Goal: Task Accomplishment & Management: Complete application form

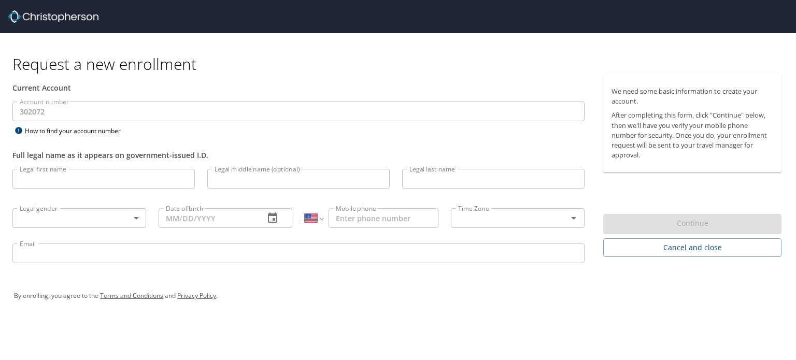
select select "US"
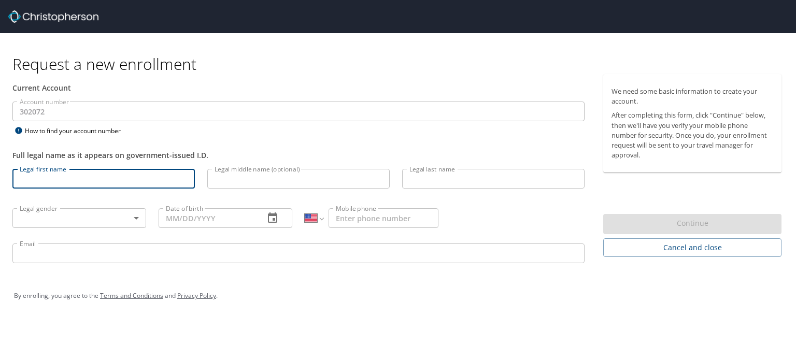
click at [68, 180] on input "Legal first name" at bounding box center [103, 179] width 182 height 20
type input "Kimber"
type input "[PERSON_NAME]"
type input "(336) 350-1979"
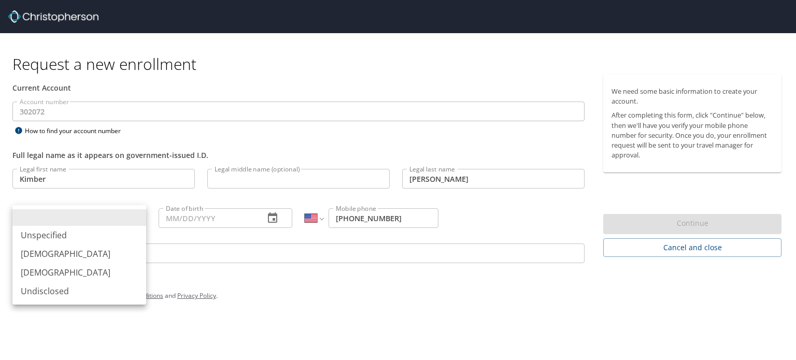
click at [138, 220] on body "Request a new enrollment Current Account Account number 302072 Account number H…" at bounding box center [398, 180] width 796 height 360
click at [37, 273] on li "Female" at bounding box center [79, 272] width 134 height 19
type input "Female"
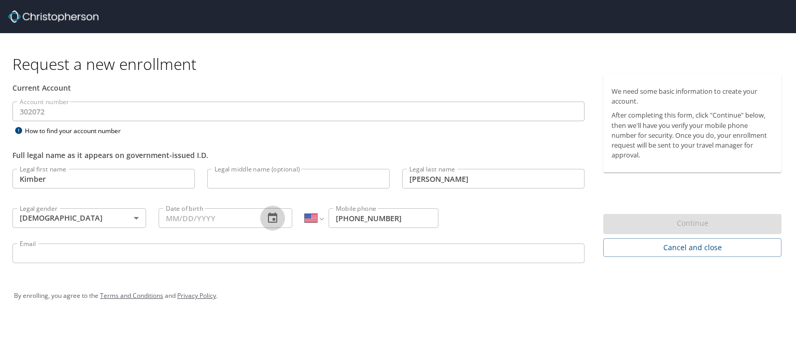
click at [272, 218] on icon "button" at bounding box center [272, 218] width 12 height 12
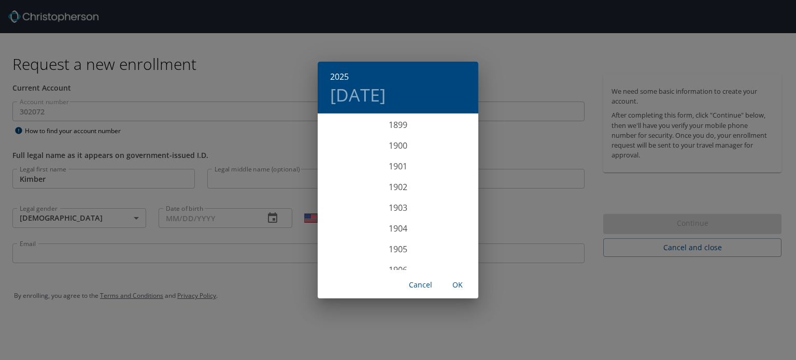
scroll to position [2549, 0]
click at [195, 217] on div "2025 Wed, Sep 10 1899 1900 1901 1902 1903 1904 1905 1906 1907 1908 1909 1910 19…" at bounding box center [398, 180] width 796 height 360
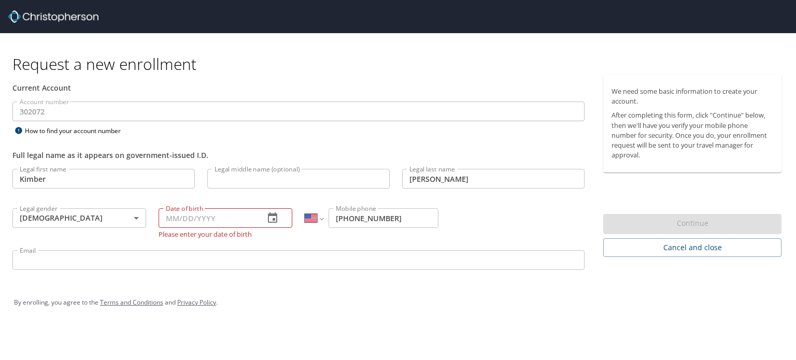
click at [187, 214] on input "Date of birth" at bounding box center [207, 218] width 97 height 20
type input "10/17/1964"
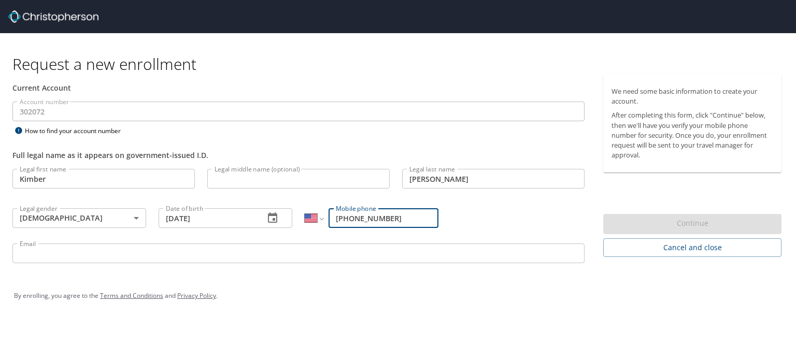
drag, startPoint x: 403, startPoint y: 221, endPoint x: 239, endPoint y: 217, distance: 164.3
click at [239, 217] on div "Legal first name Kimber Legal first name Legal middle name (optional) Legal mid…" at bounding box center [298, 218] width 585 height 110
type input "(502) 599-6694"
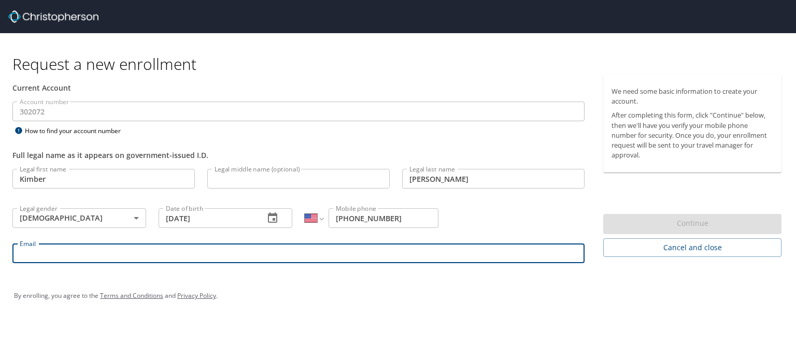
click at [29, 254] on input "Email" at bounding box center [298, 254] width 572 height 20
type input "kimbersmith@registrypartners.com"
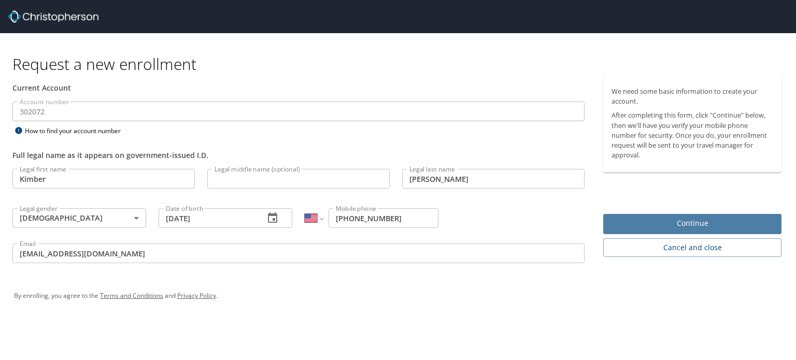
click at [678, 223] on span "Continue" at bounding box center [692, 223] width 162 height 13
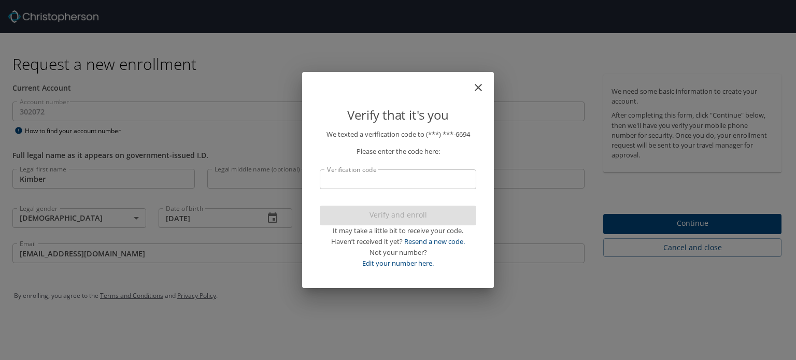
click at [341, 182] on input "Verification code" at bounding box center [398, 179] width 156 height 20
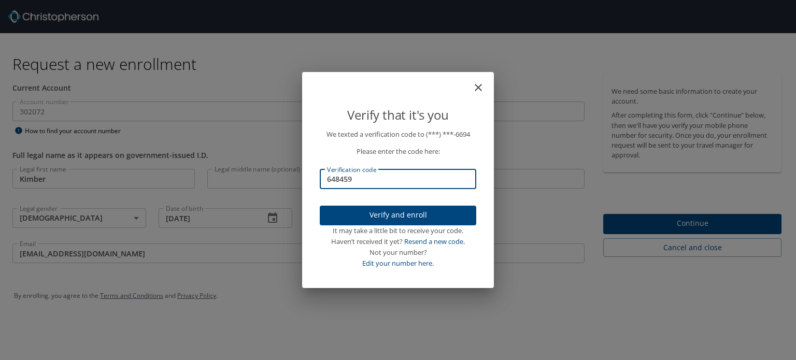
type input "648459"
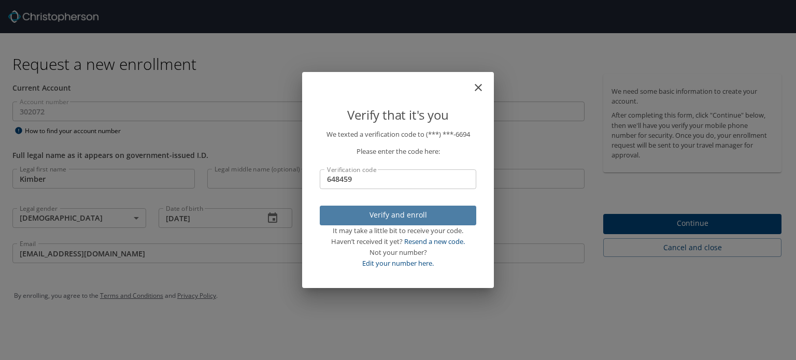
click at [363, 217] on span "Verify and enroll" at bounding box center [398, 215] width 140 height 13
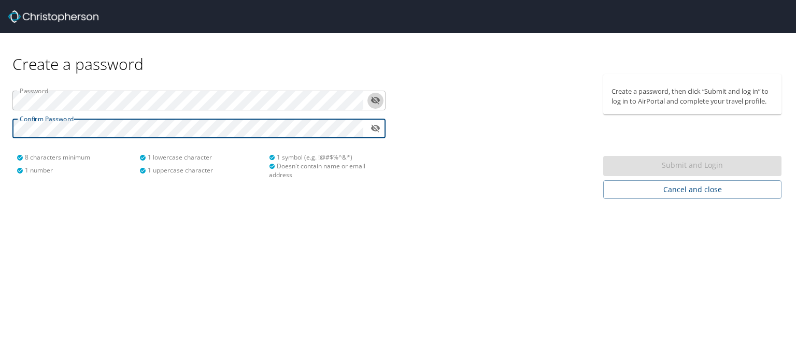
click at [377, 101] on icon "toggle password visibility" at bounding box center [376, 100] width 10 height 10
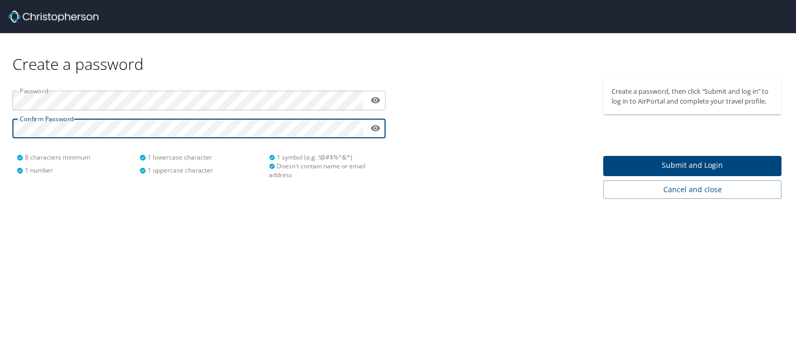
click at [677, 165] on span "Submit and Login" at bounding box center [692, 165] width 162 height 13
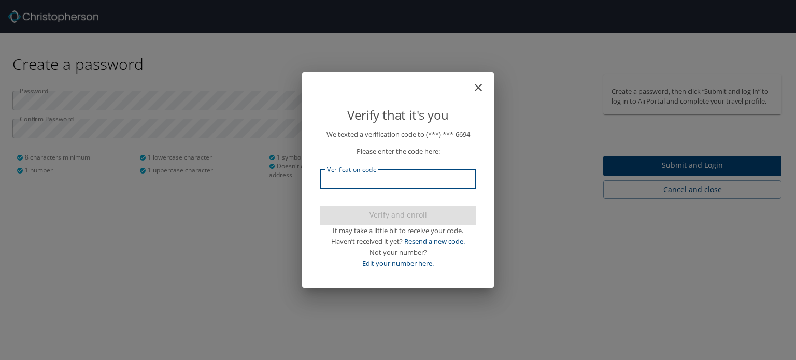
click at [343, 182] on input "Verification code" at bounding box center [398, 179] width 156 height 20
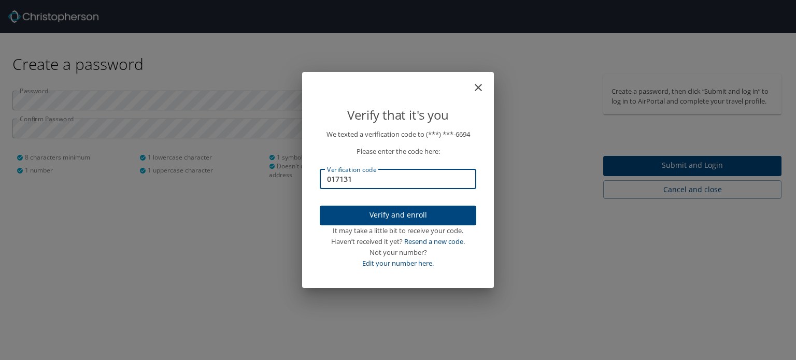
type input "017131"
click at [376, 219] on span "Verify and enroll" at bounding box center [398, 215] width 140 height 13
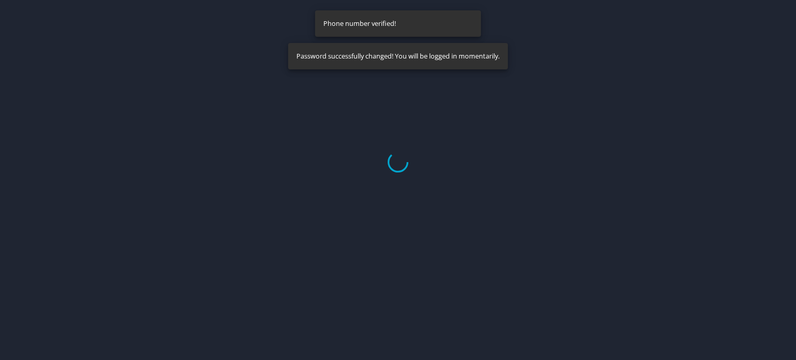
select select "US"
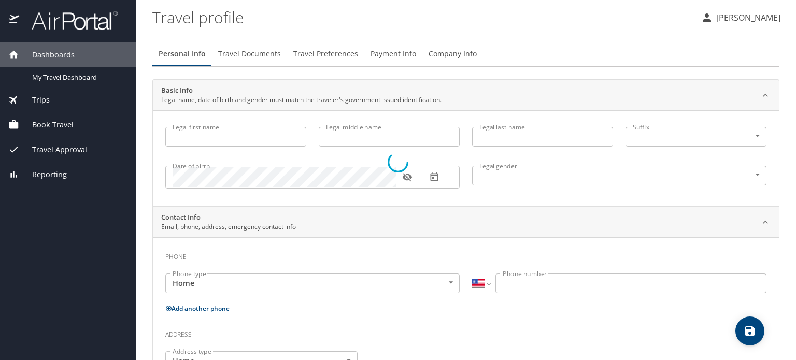
type input "Kimber"
type input "Smith"
type input "Female"
select select "US"
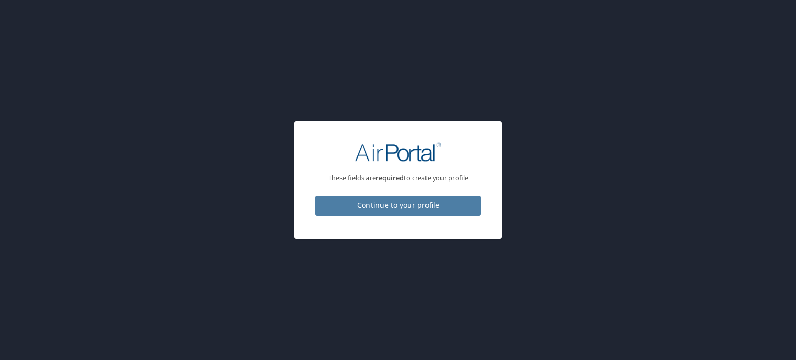
click at [406, 204] on span "Continue to your profile" at bounding box center [397, 205] width 149 height 13
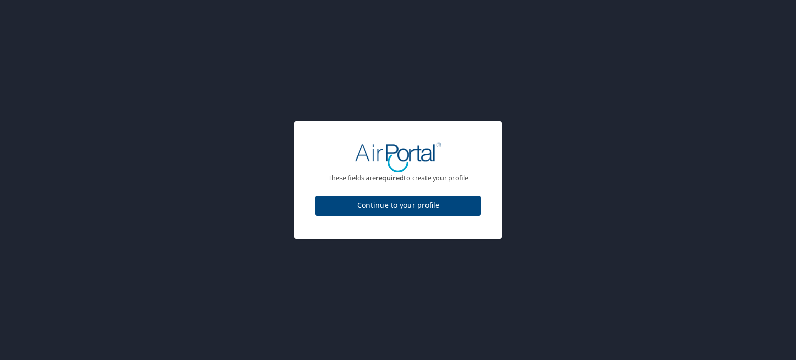
select select "US"
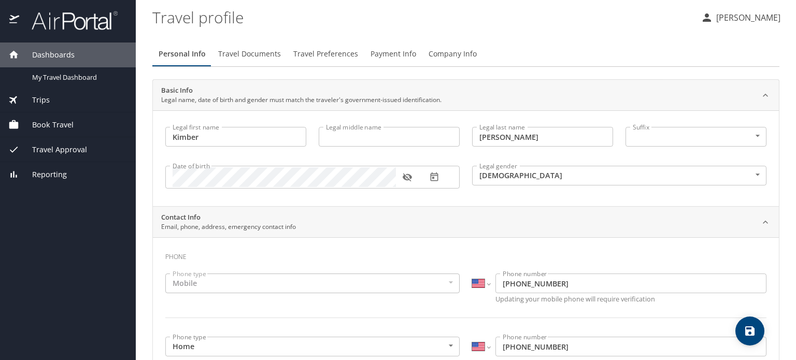
click at [402, 176] on icon "button" at bounding box center [407, 177] width 10 height 10
click at [402, 176] on icon "button" at bounding box center [406, 177] width 9 height 7
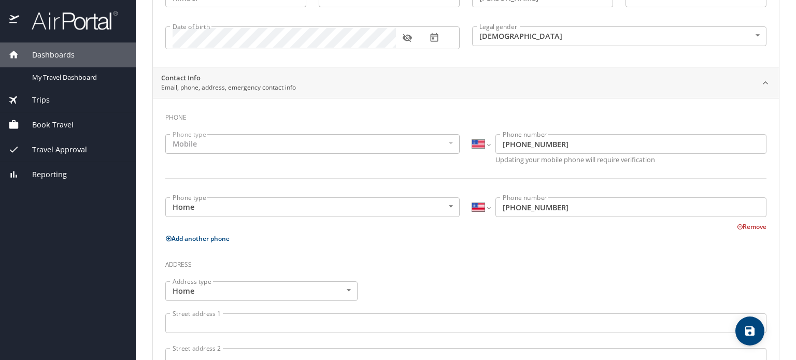
scroll to position [155, 0]
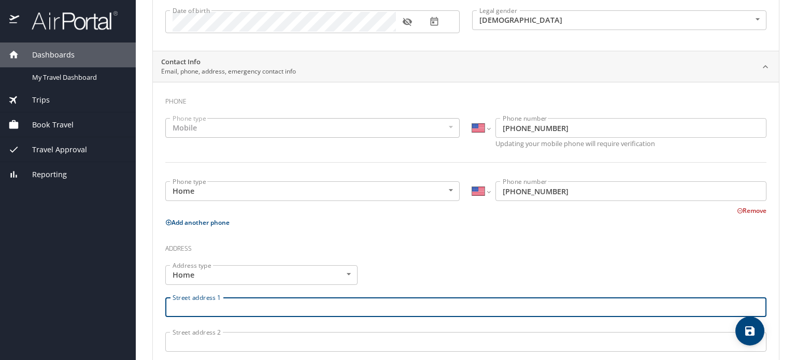
click at [191, 307] on input "Street address 1" at bounding box center [465, 307] width 601 height 20
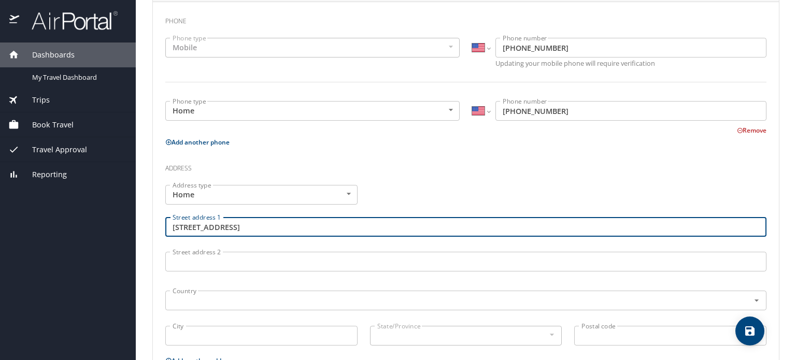
scroll to position [259, 0]
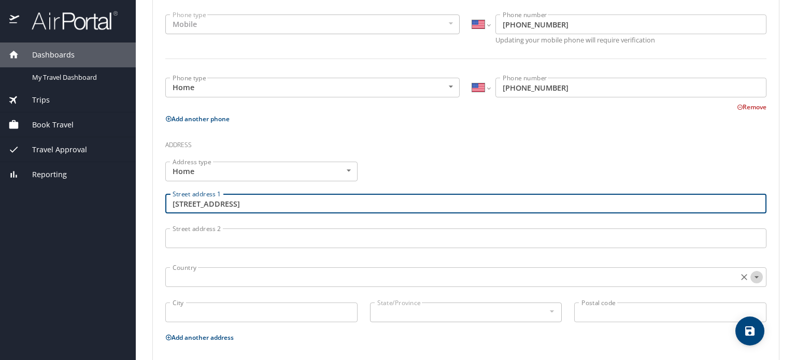
click at [751, 275] on icon "Open" at bounding box center [756, 277] width 10 height 10
type input "1323 Lafayette Avenue"
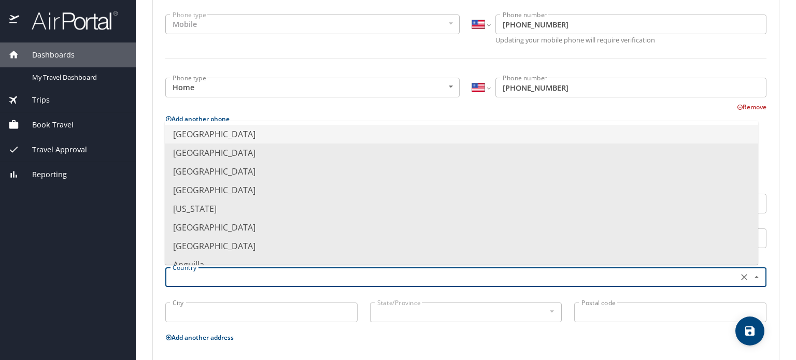
click at [224, 135] on li "United States of America" at bounding box center [461, 134] width 593 height 19
type input "United States of America"
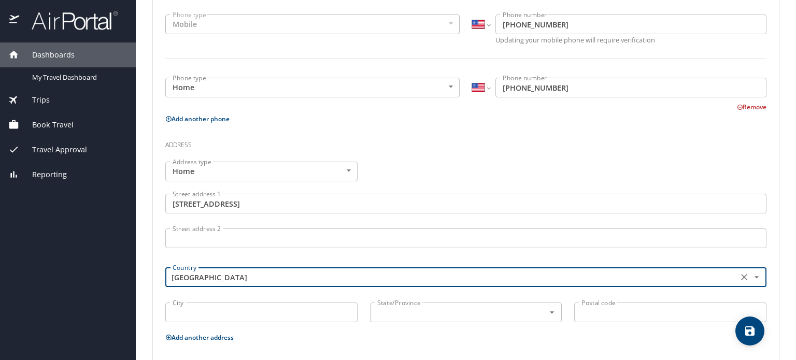
click at [186, 310] on input "City" at bounding box center [261, 313] width 192 height 20
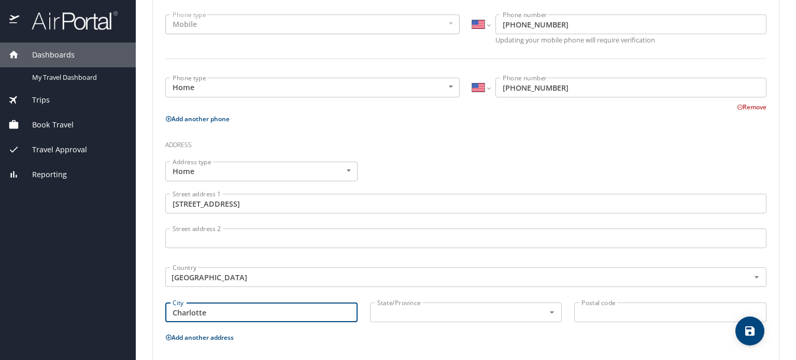
type input "Charlotte"
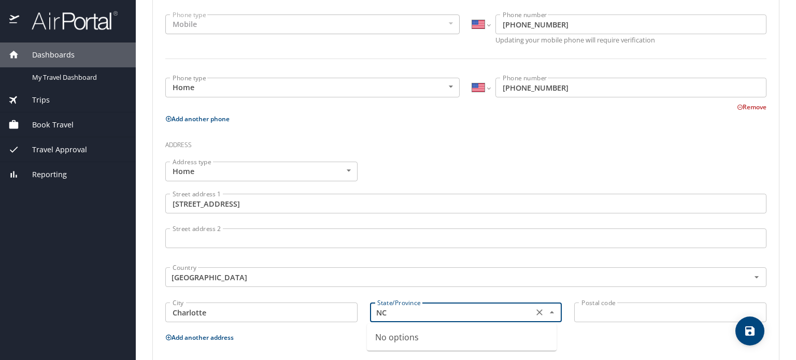
type input "NC"
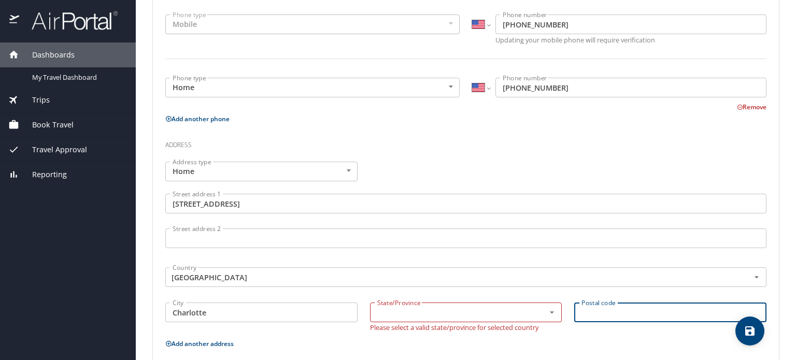
click at [616, 317] on input "Postal code" at bounding box center [670, 313] width 192 height 20
type input "28203"
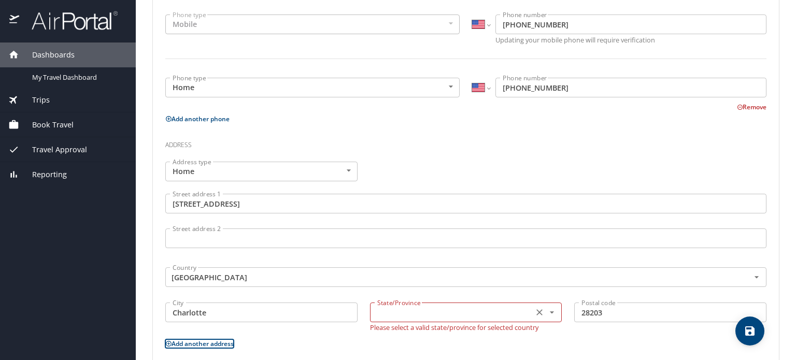
click at [551, 313] on icon "Open" at bounding box center [552, 312] width 10 height 10
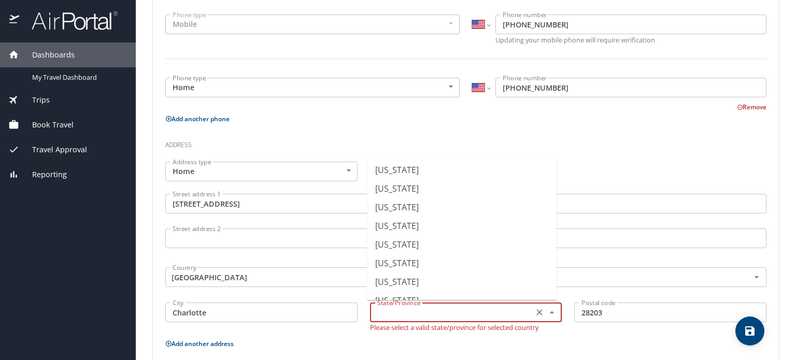
scroll to position [518, 0]
click at [412, 267] on li "North Carolina" at bounding box center [462, 267] width 190 height 19
type input "North Carolina"
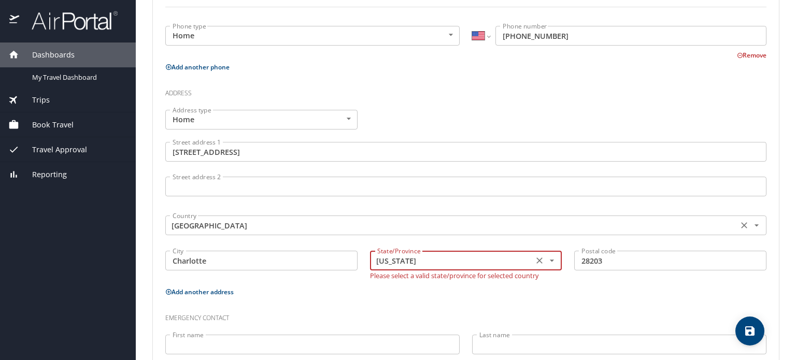
scroll to position [363, 0]
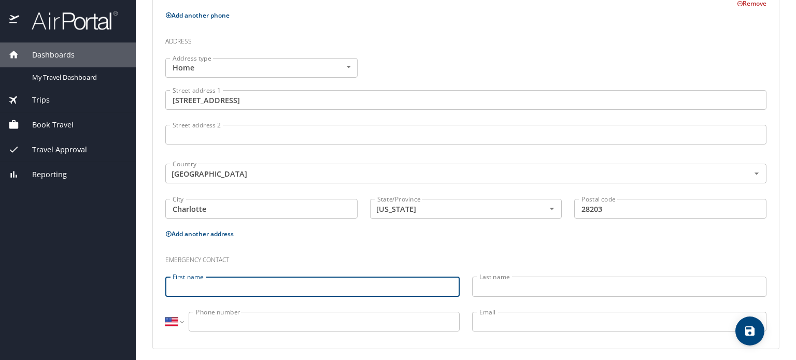
click at [201, 292] on input "First name" at bounding box center [312, 287] width 294 height 20
type input "Mike"
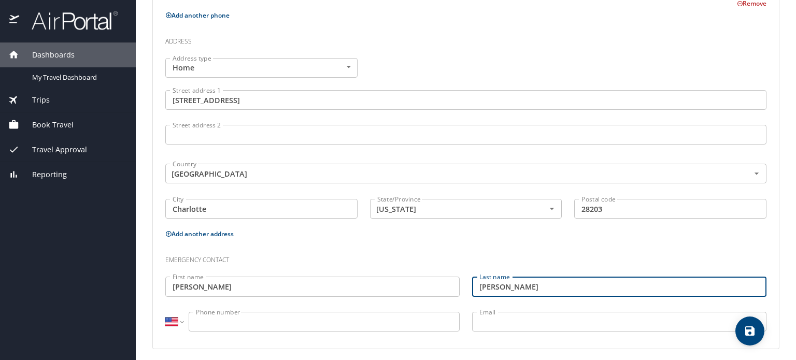
type input "OMalley"
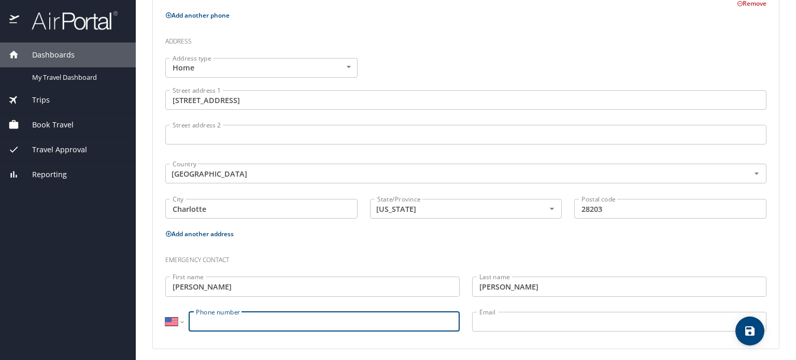
click at [210, 323] on input "Phone number" at bounding box center [324, 322] width 271 height 20
type input "(502) 553-1900"
click at [500, 321] on input "Email" at bounding box center [619, 322] width 294 height 20
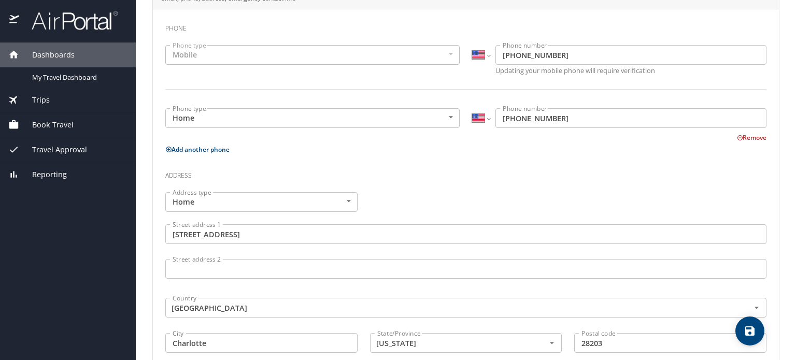
scroll to position [367, 0]
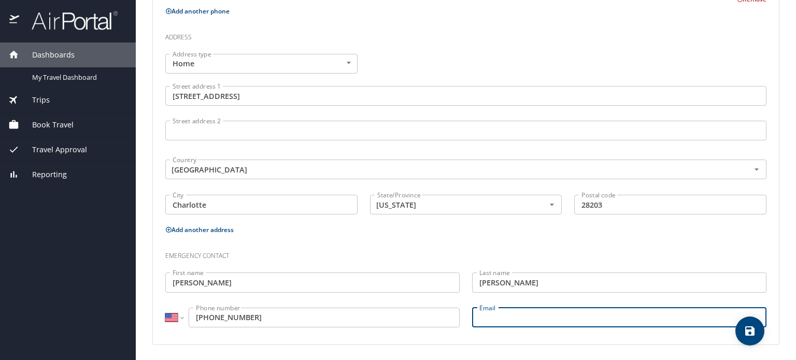
click at [504, 313] on input "Email" at bounding box center [619, 318] width 294 height 20
type input "mjomalley777@gmail.com"
drag, startPoint x: 600, startPoint y: 321, endPoint x: 367, endPoint y: 333, distance: 232.9
click at [384, 332] on div "Emergency contact First name Mike First name Last name OMalley Last name Intern…" at bounding box center [466, 286] width 614 height 97
click at [748, 331] on icon "save" at bounding box center [749, 330] width 9 height 9
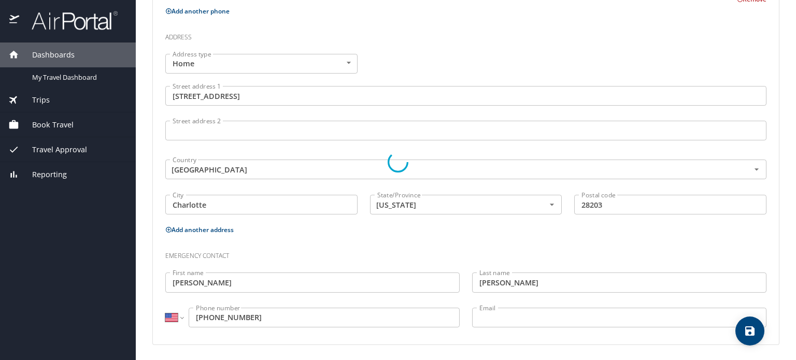
select select "US"
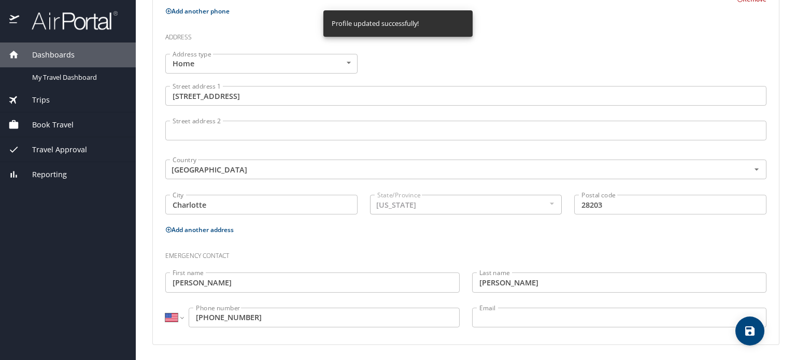
select select "US"
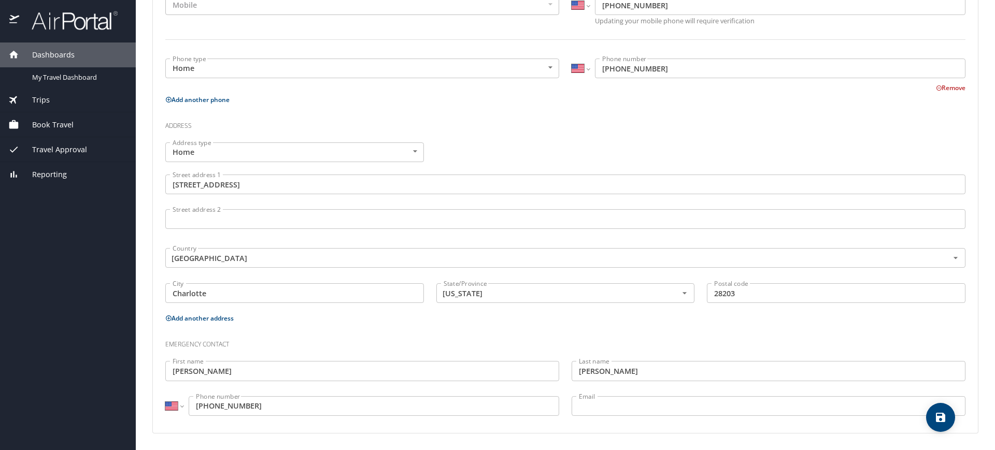
scroll to position [0, 0]
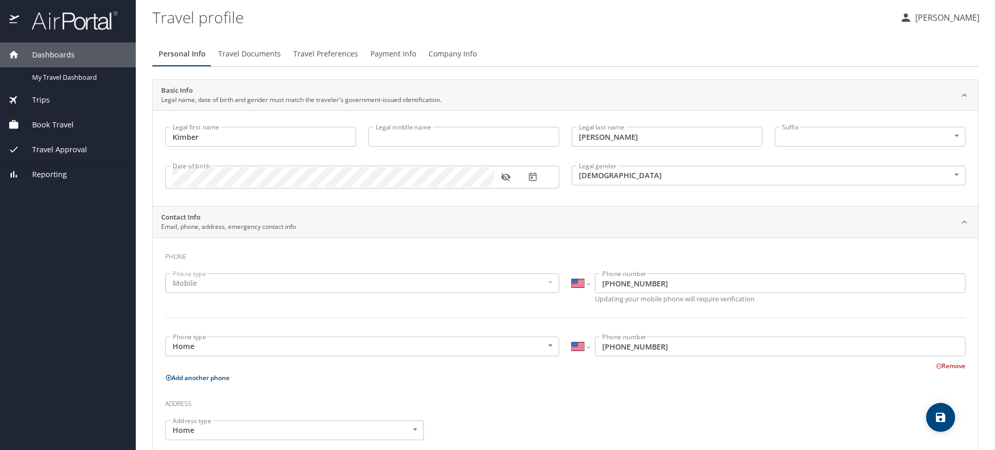
click at [249, 54] on span "Travel Documents" at bounding box center [249, 54] width 63 height 13
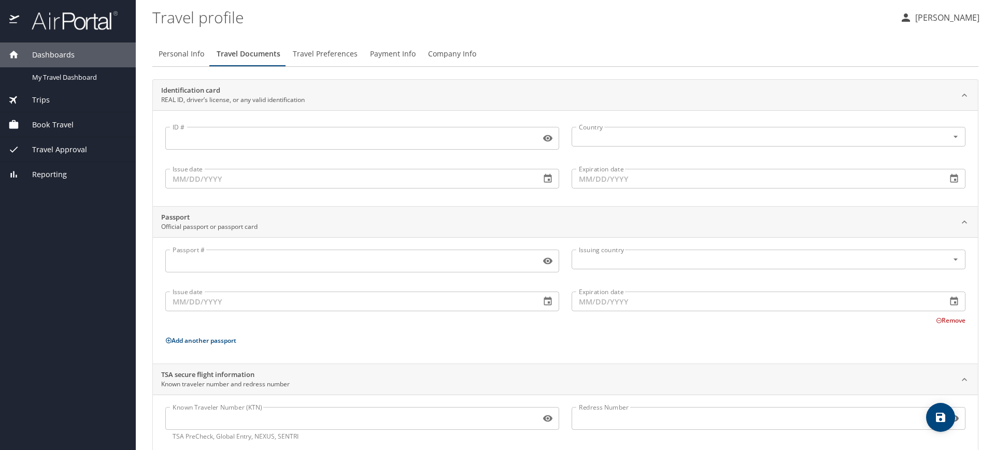
click at [219, 140] on input "ID #" at bounding box center [350, 139] width 371 height 20
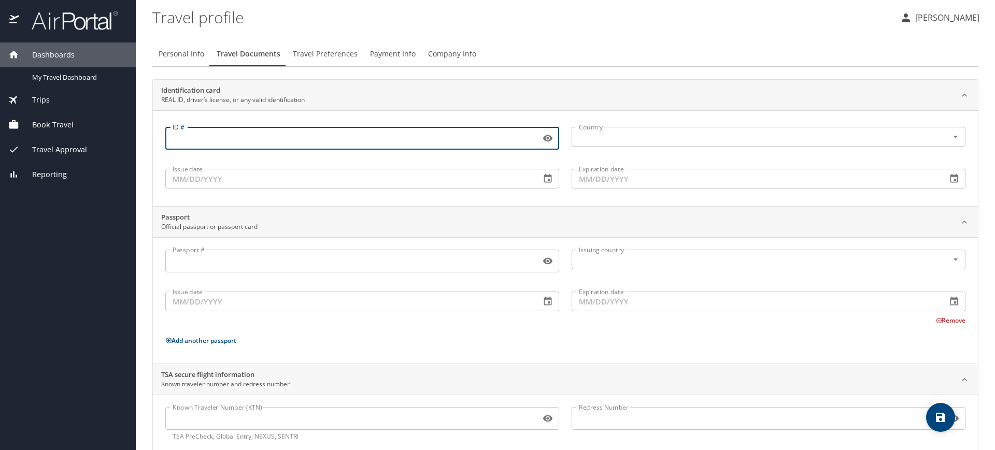
click at [180, 57] on span "Personal Info" at bounding box center [182, 54] width 46 height 13
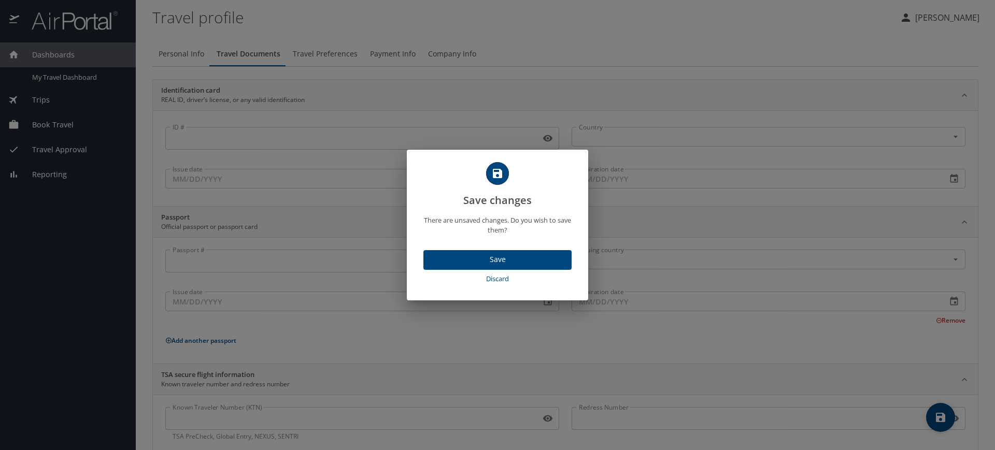
click at [482, 258] on span "Save" at bounding box center [498, 259] width 132 height 13
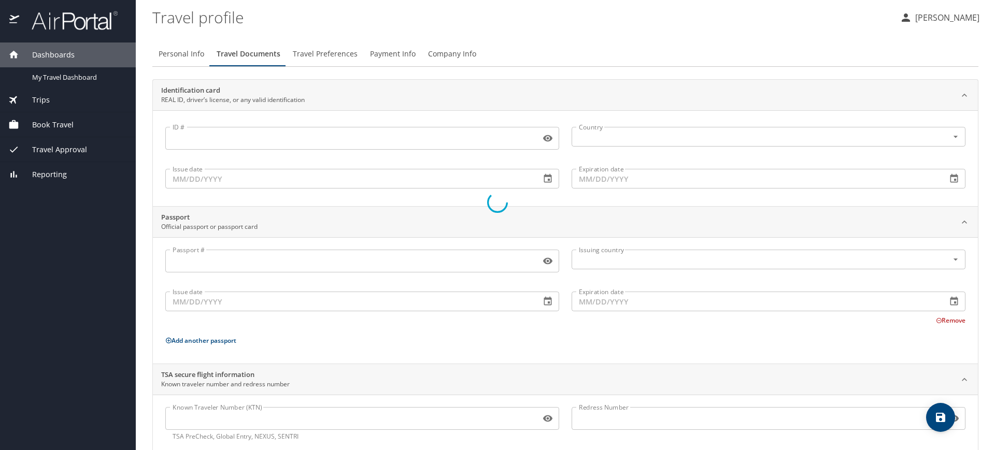
select select "US"
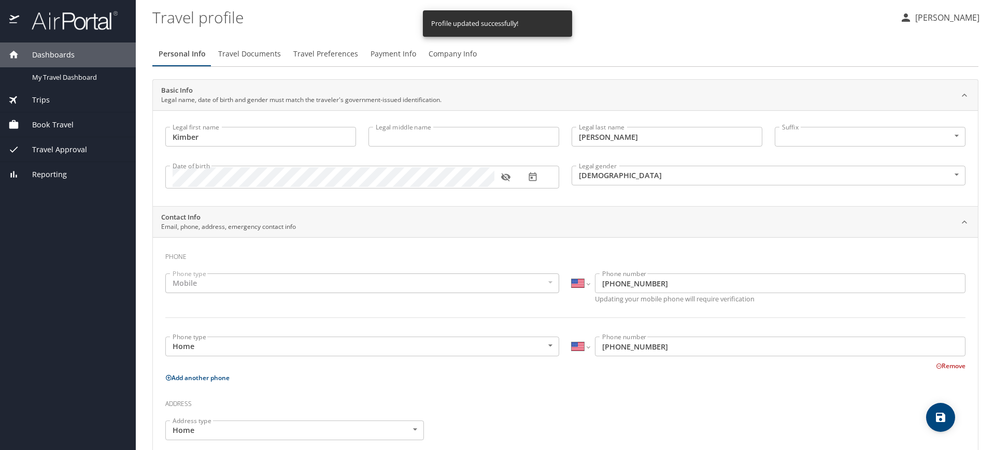
select select "US"
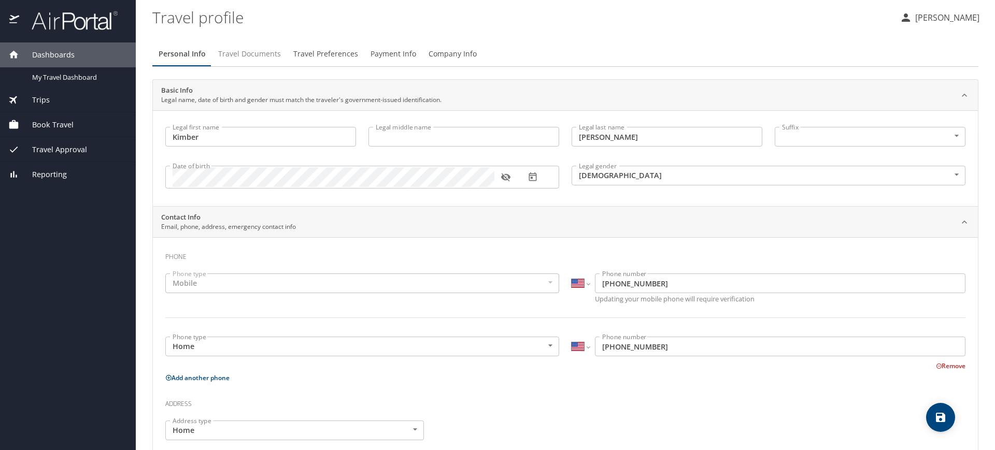
click at [244, 52] on span "Travel Documents" at bounding box center [249, 54] width 63 height 13
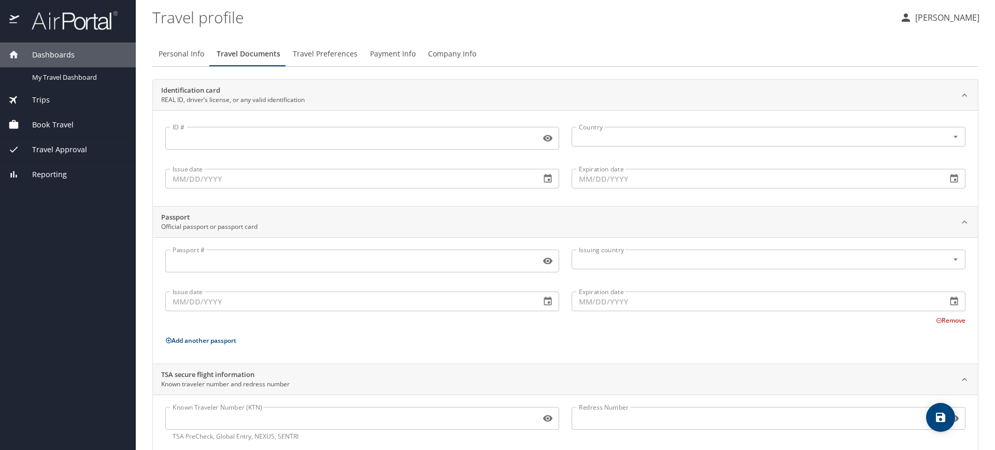
click at [202, 139] on input "ID #" at bounding box center [350, 139] width 371 height 20
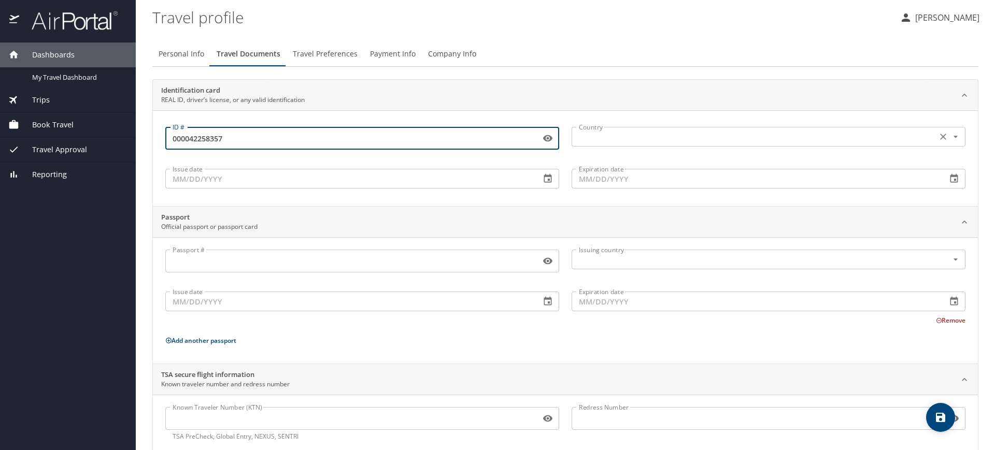
click at [795, 136] on icon "Open" at bounding box center [955, 137] width 10 height 10
type input "000042258357"
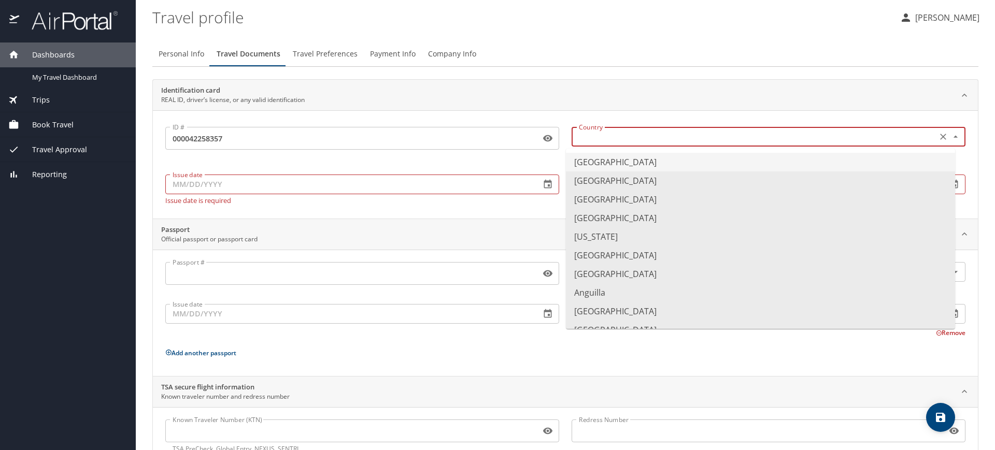
click at [612, 162] on li "United States of America" at bounding box center [760, 162] width 389 height 19
type input "United States of America"
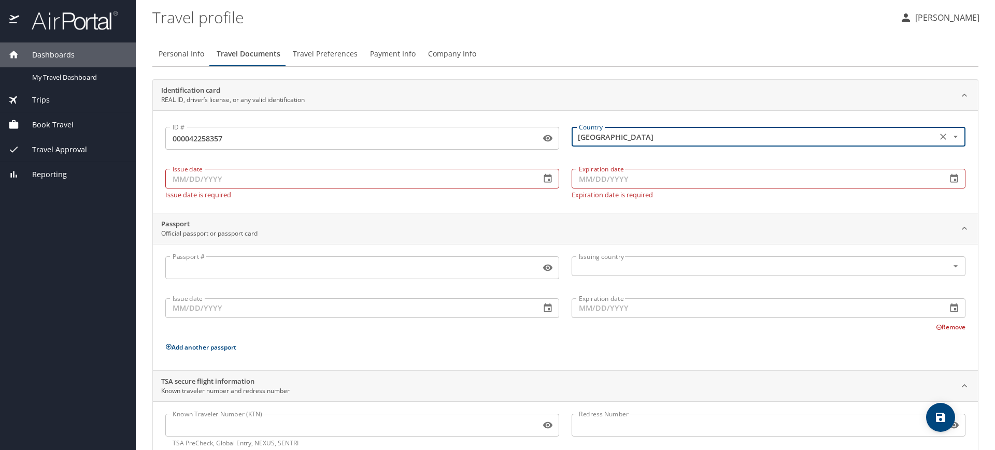
click at [203, 181] on input "Issue date" at bounding box center [348, 179] width 367 height 20
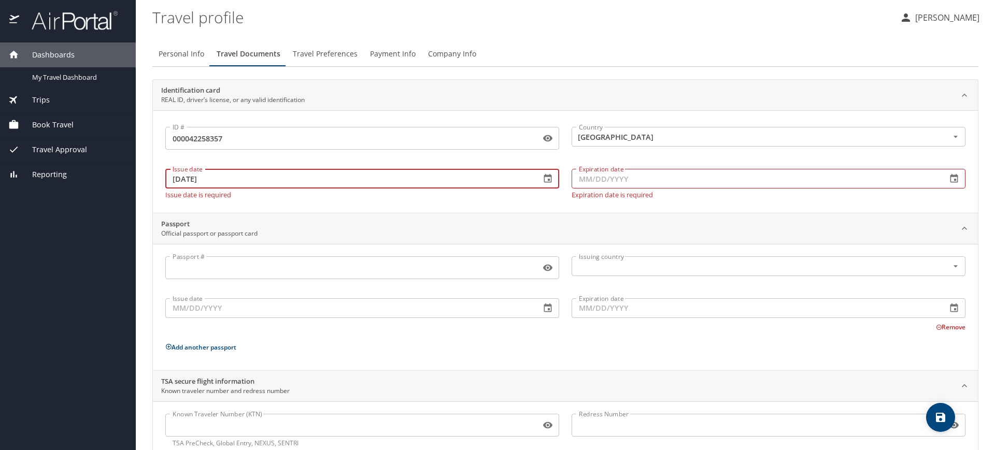
type input "05/24/2022"
click at [585, 179] on input "Expiration date" at bounding box center [755, 179] width 367 height 20
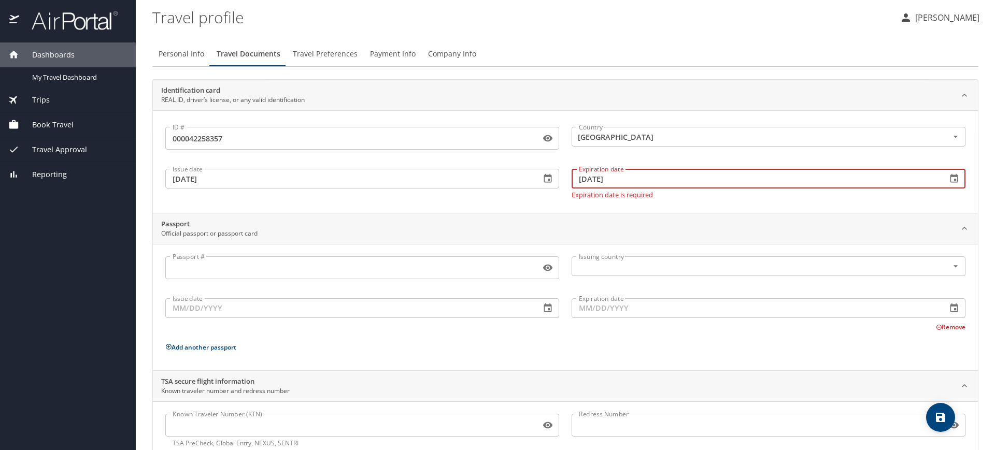
type input "10/17/2030"
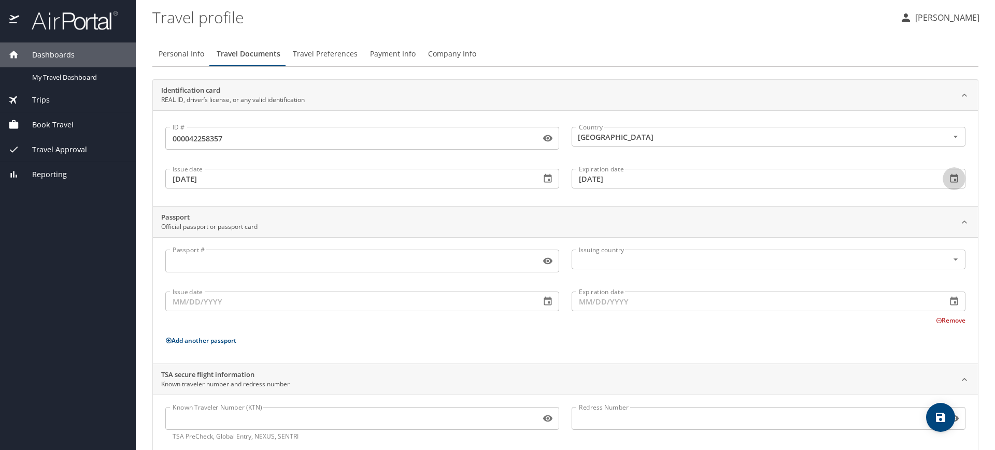
click at [235, 266] on input "Passport #" at bounding box center [350, 261] width 371 height 20
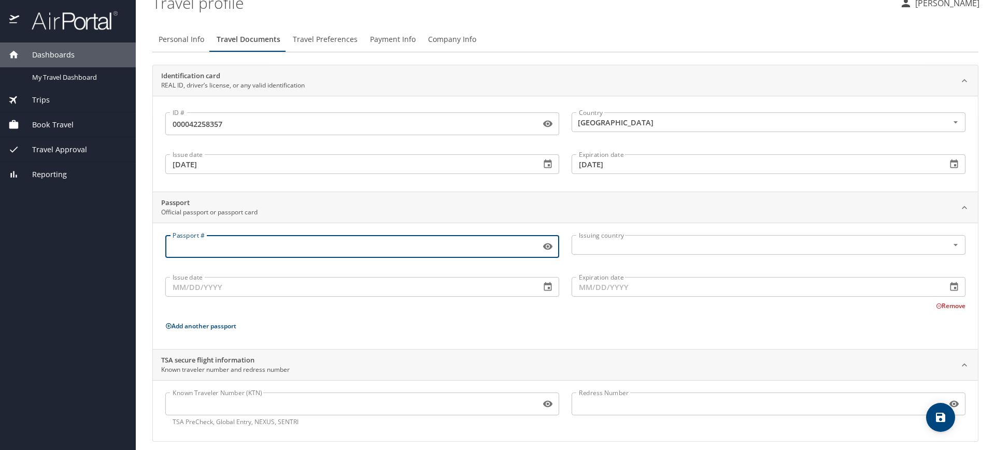
scroll to position [23, 0]
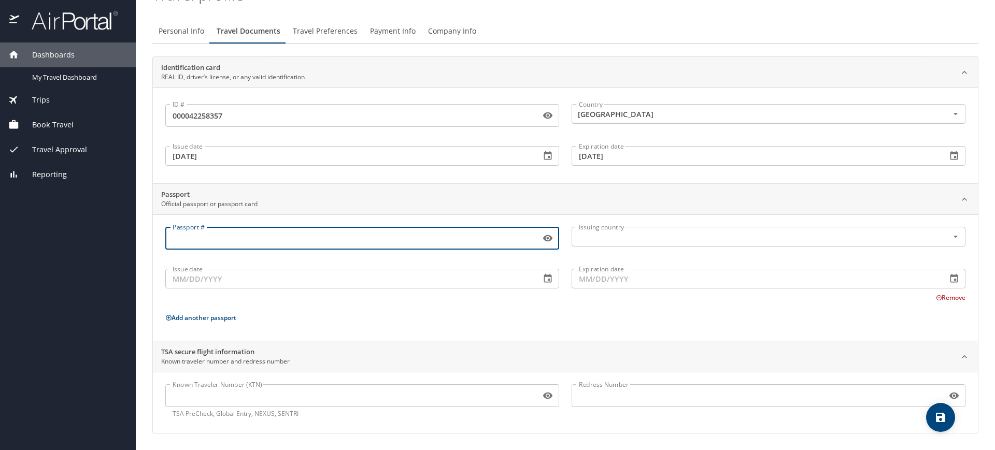
click at [228, 360] on input "Known Traveler Number (KTN)" at bounding box center [350, 396] width 371 height 20
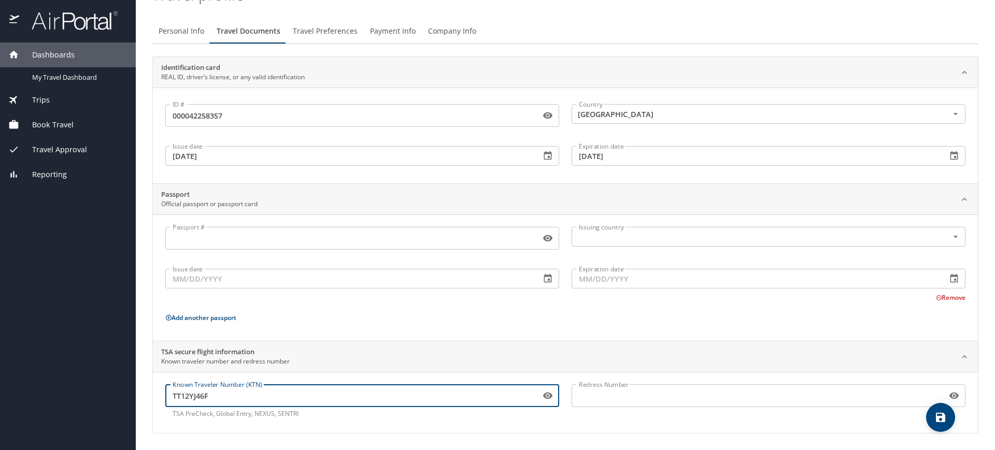
type input "TT12YJ46F"
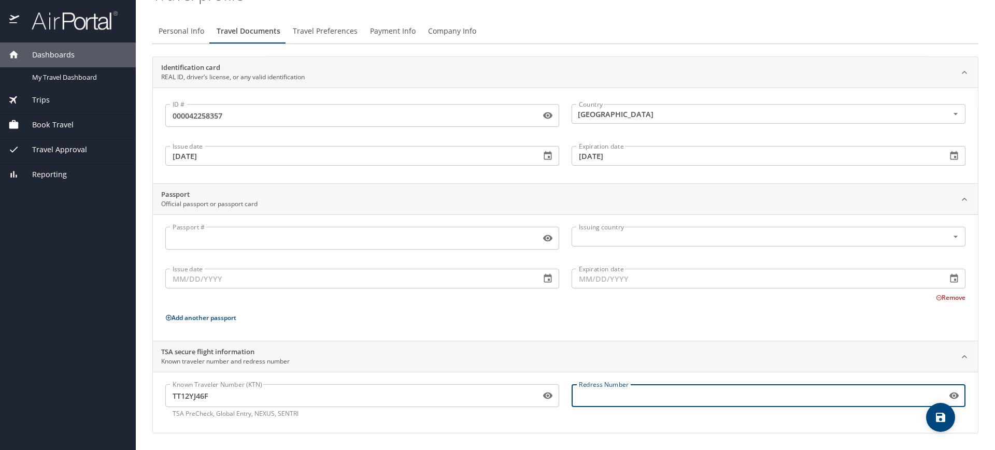
click at [596, 360] on input "Redress Number" at bounding box center [757, 396] width 371 height 20
click at [795, 360] on icon "save" at bounding box center [940, 417] width 12 height 12
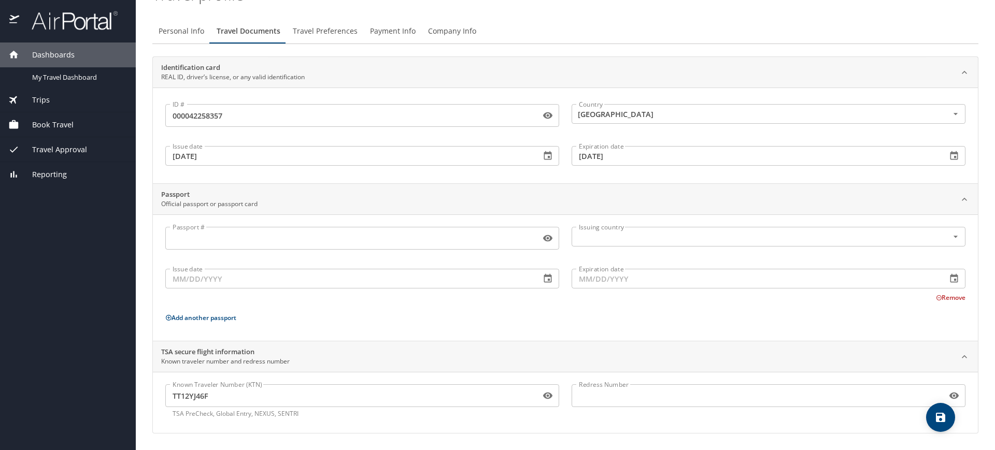
click at [325, 31] on span "Travel Preferences" at bounding box center [325, 31] width 65 height 13
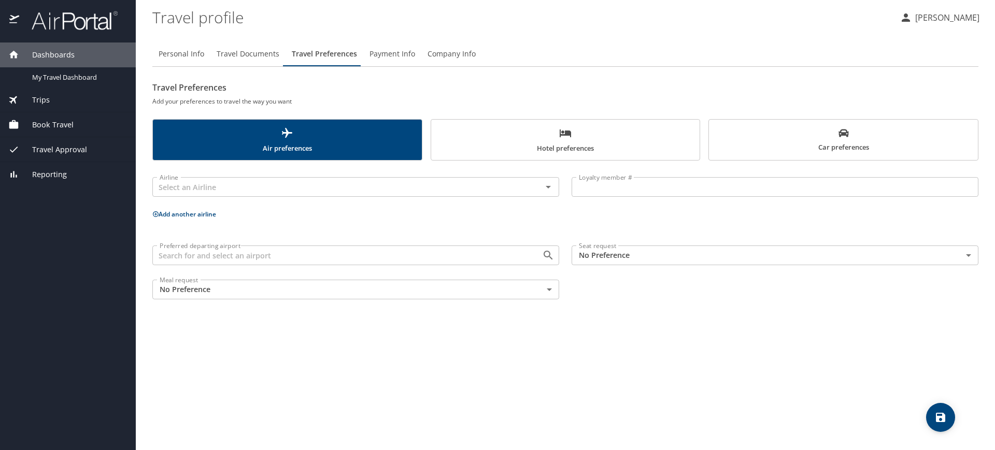
scroll to position [0, 0]
click at [624, 187] on input "Loyalty member #" at bounding box center [775, 187] width 407 height 20
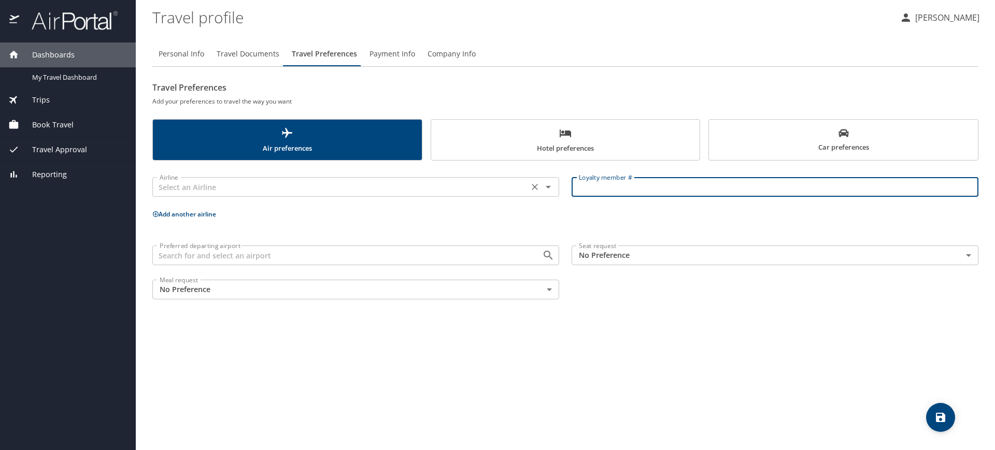
click at [550, 188] on icon "Open" at bounding box center [548, 187] width 12 height 12
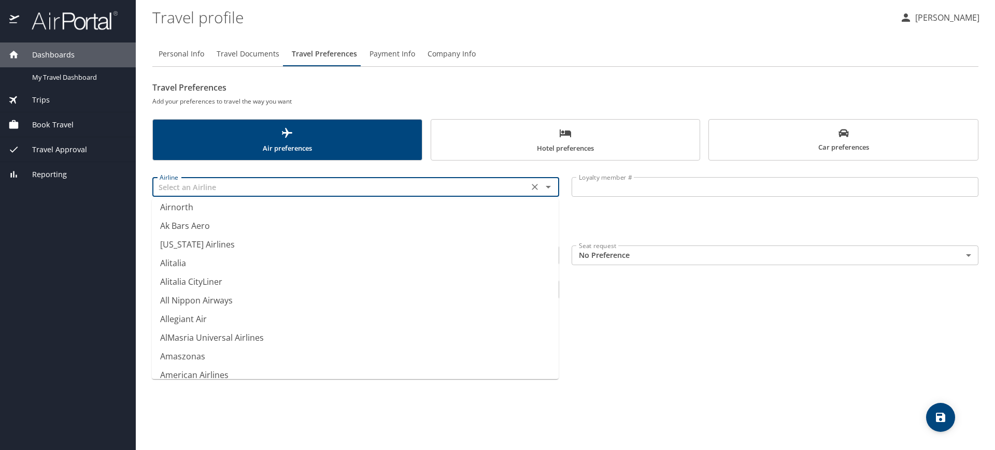
scroll to position [1425, 0]
click at [193, 360] on li "American Airlines" at bounding box center [355, 373] width 407 height 19
type input "American Airlines"
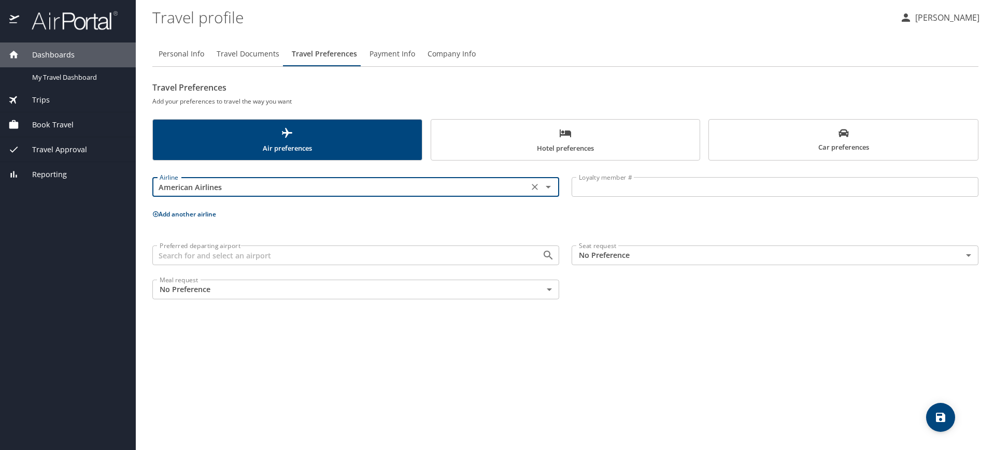
click at [606, 188] on input "Loyalty member #" at bounding box center [775, 187] width 407 height 20
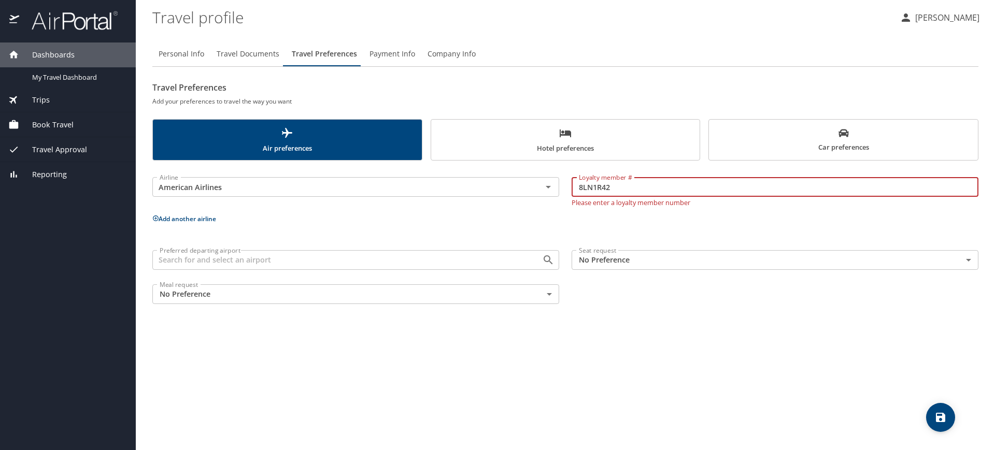
type input "8LN1R42"
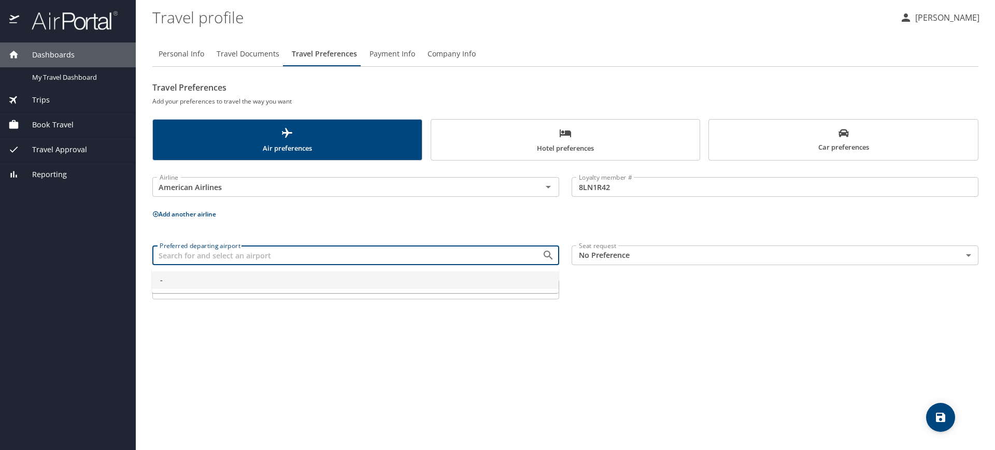
click at [379, 255] on input "Preferred departing airport" at bounding box center [340, 255] width 370 height 13
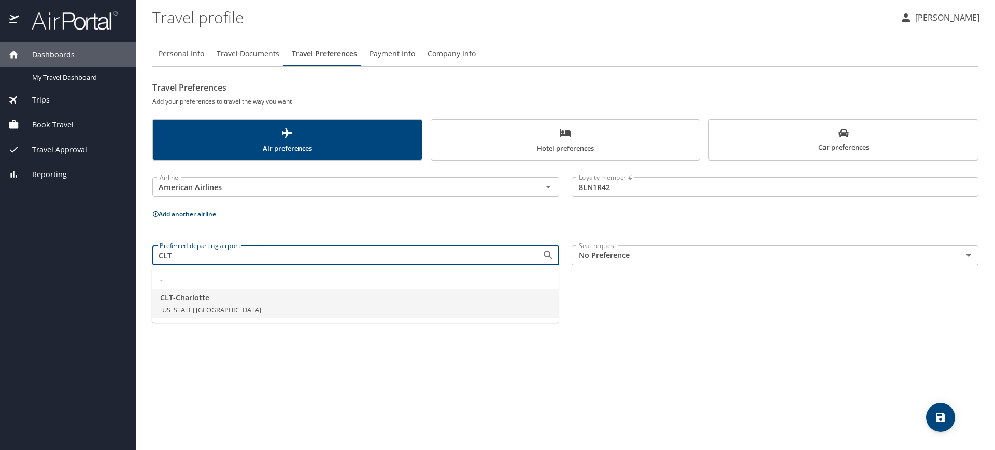
click at [183, 301] on span "CLT - Charlotte" at bounding box center [355, 297] width 390 height 11
type input "CLT - Charlotte"
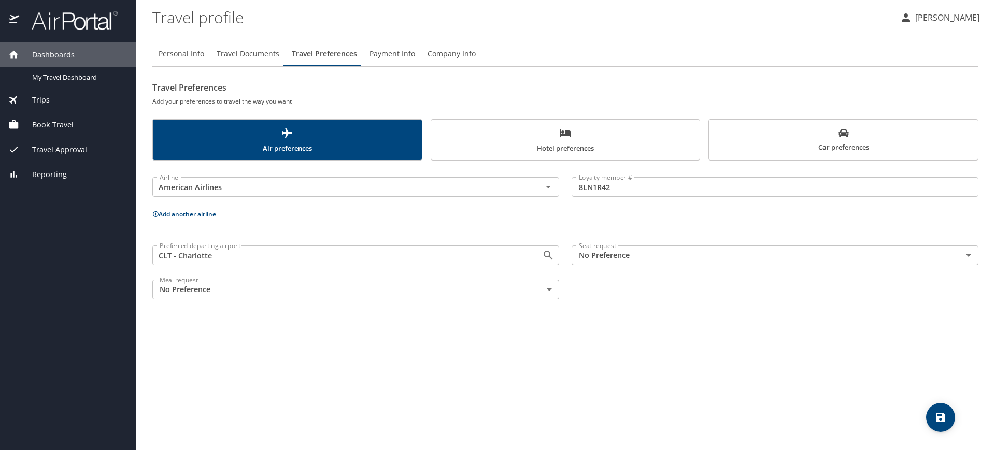
click at [795, 258] on body "Dashboards My Travel Dashboard Trips Current / Future Trips Past Trips Trips Mi…" at bounding box center [497, 225] width 995 height 450
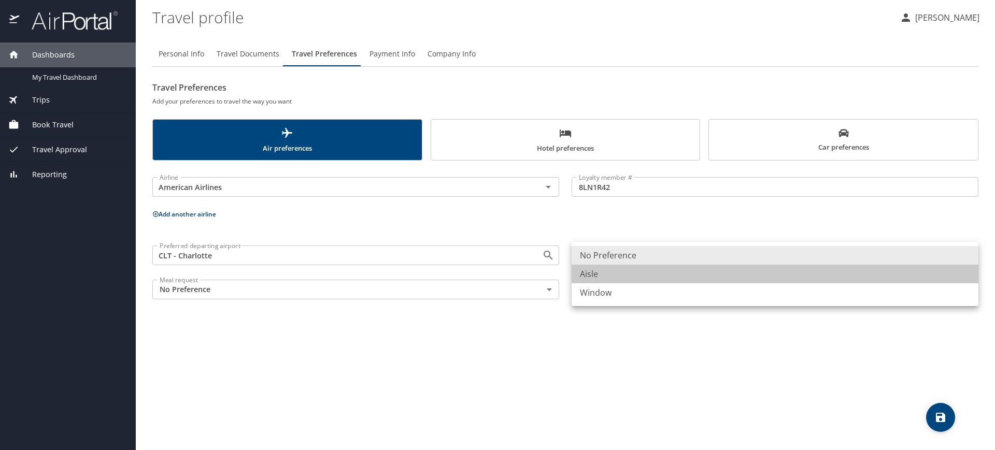
click at [590, 274] on li "Aisle" at bounding box center [775, 274] width 407 height 19
type input "Aisle"
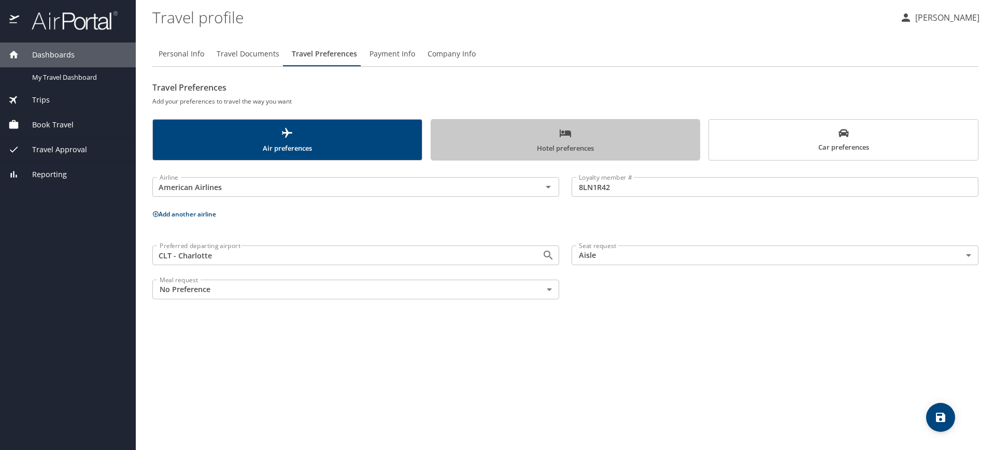
click at [570, 135] on icon "scrollable force tabs example" at bounding box center [565, 134] width 11 height 8
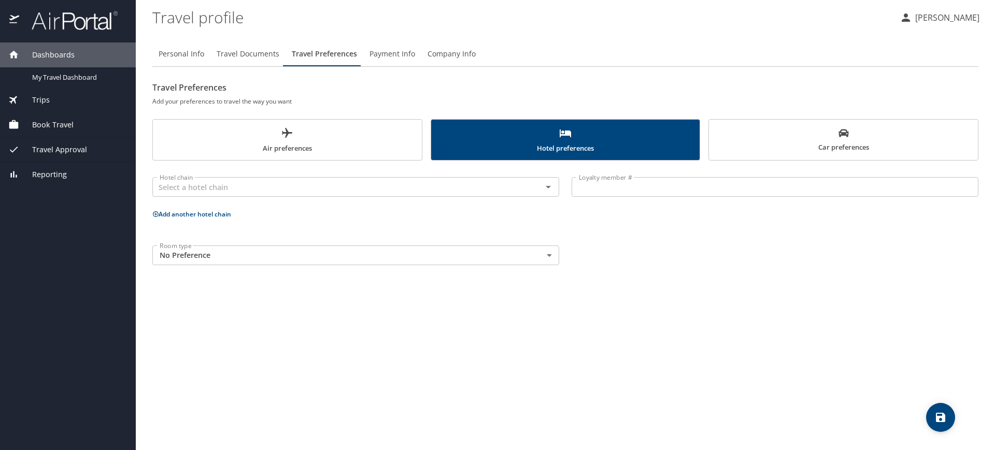
click at [583, 137] on span "Hotel preferences" at bounding box center [565, 140] width 257 height 27
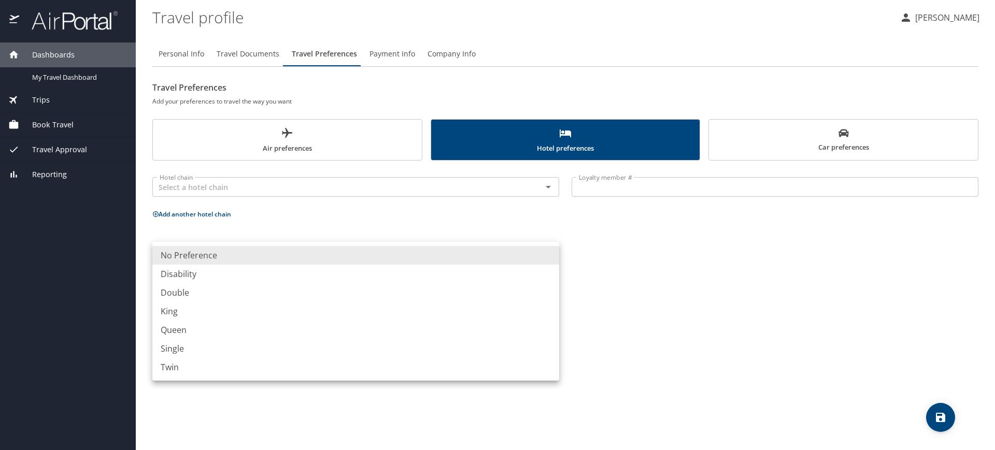
click at [548, 253] on body "Dashboards My Travel Dashboard Trips Current / Future Trips Past Trips Trips Mi…" at bounding box center [497, 225] width 995 height 450
click at [178, 327] on li "Queen" at bounding box center [355, 330] width 407 height 19
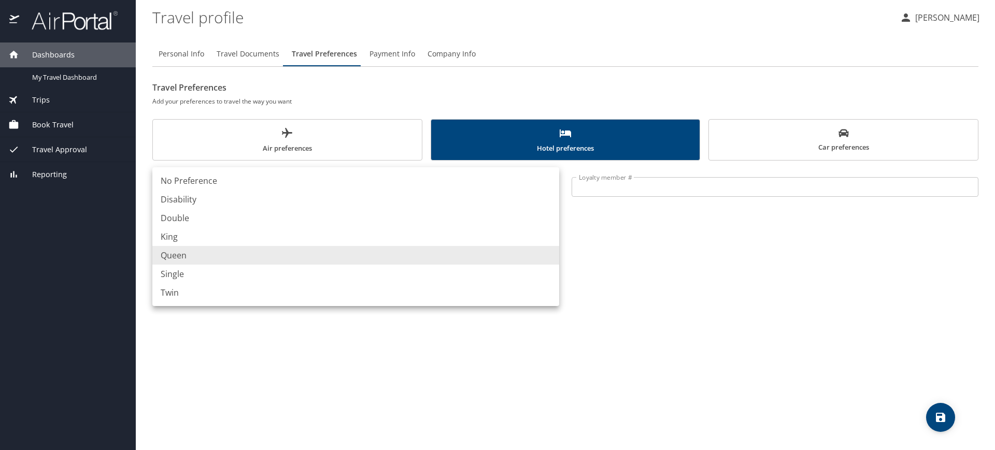
click at [550, 257] on body "Dashboards My Travel Dashboard Trips Current / Future Trips Past Trips Trips Mi…" at bounding box center [497, 225] width 995 height 450
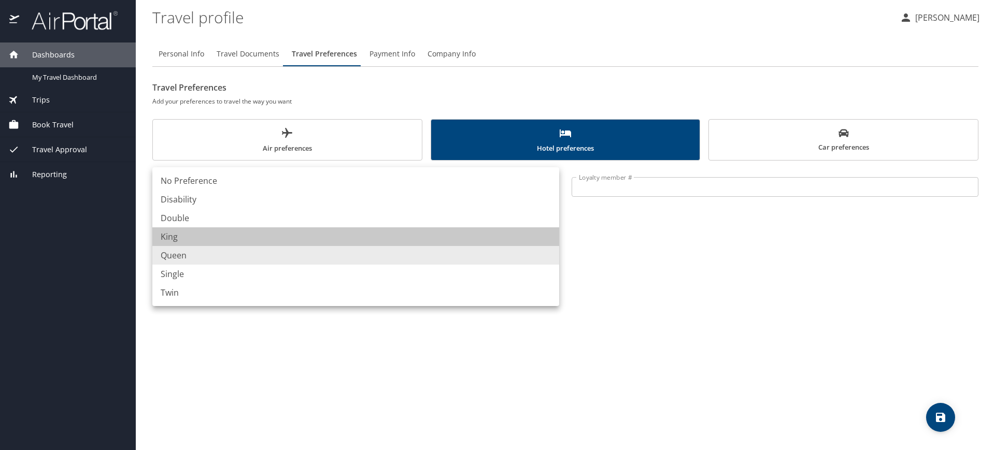
click at [177, 236] on li "King" at bounding box center [355, 236] width 407 height 19
type input "King"
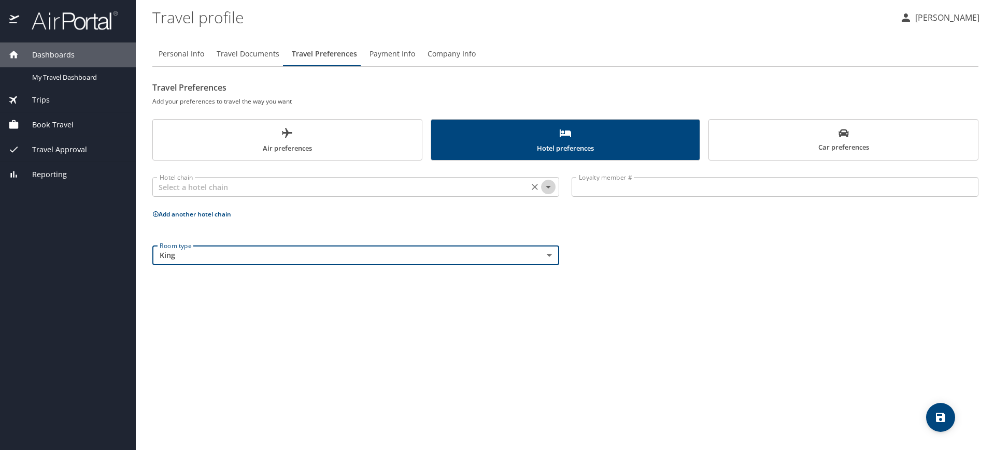
click at [546, 188] on icon "Open" at bounding box center [548, 187] width 12 height 12
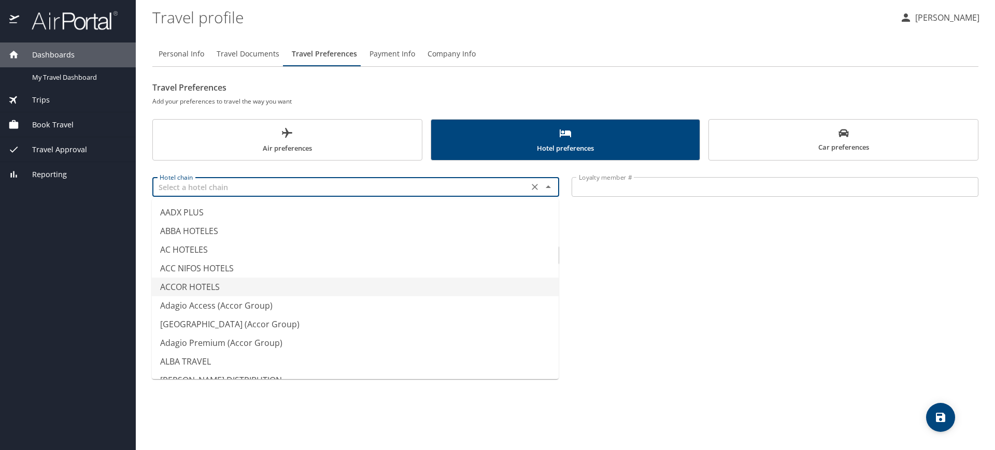
type input "ACCOR HOTELS"
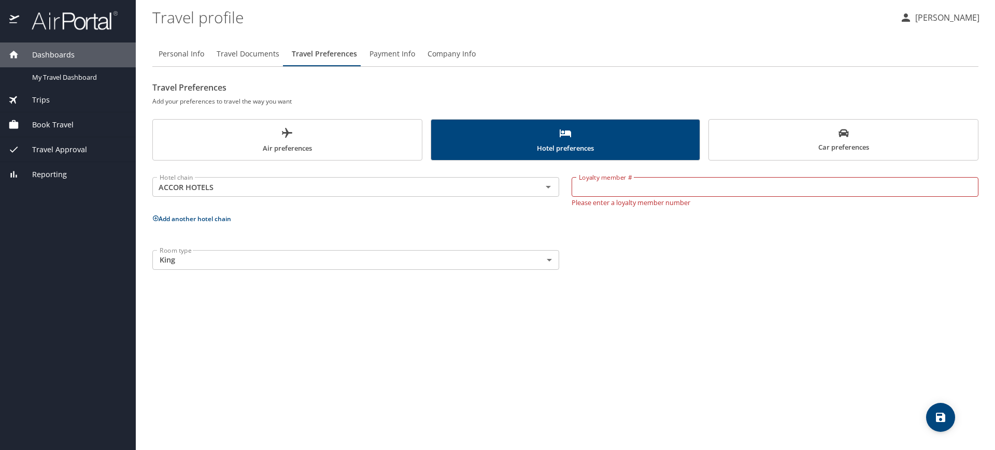
drag, startPoint x: 804, startPoint y: 346, endPoint x: 754, endPoint y: 331, distance: 51.6
click at [795, 347] on div "Personal Info Travel Documents Travel Preferences Payment Info Company Info Tra…" at bounding box center [565, 241] width 826 height 417
click at [795, 360] on icon "save" at bounding box center [940, 417] width 9 height 9
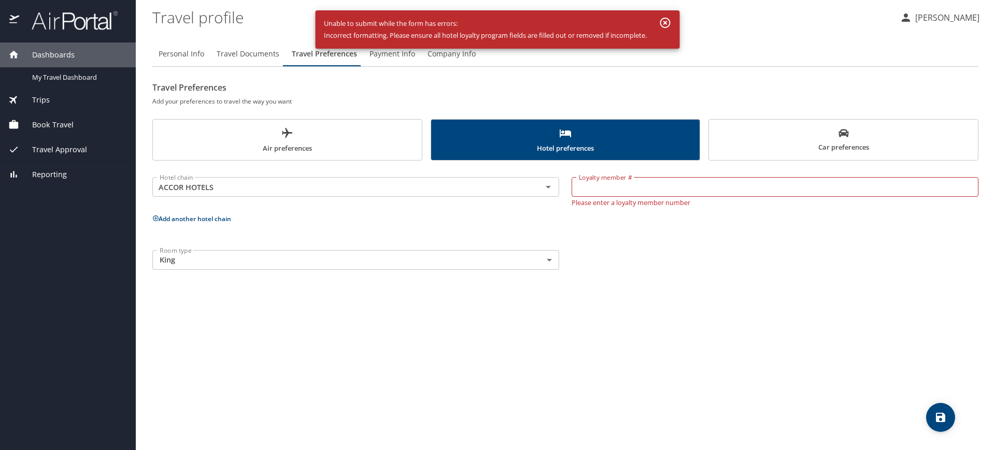
click at [783, 360] on div "Personal Info Travel Documents Travel Preferences Payment Info Company Info Tra…" at bounding box center [565, 241] width 826 height 417
click at [548, 188] on icon "Open" at bounding box center [548, 187] width 5 height 3
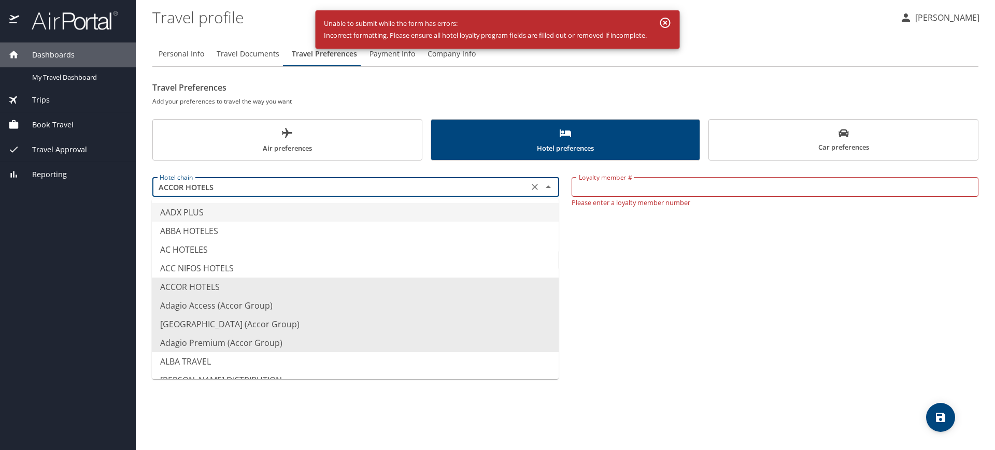
click at [234, 191] on input "ACCOR HOTELS" at bounding box center [340, 186] width 370 height 13
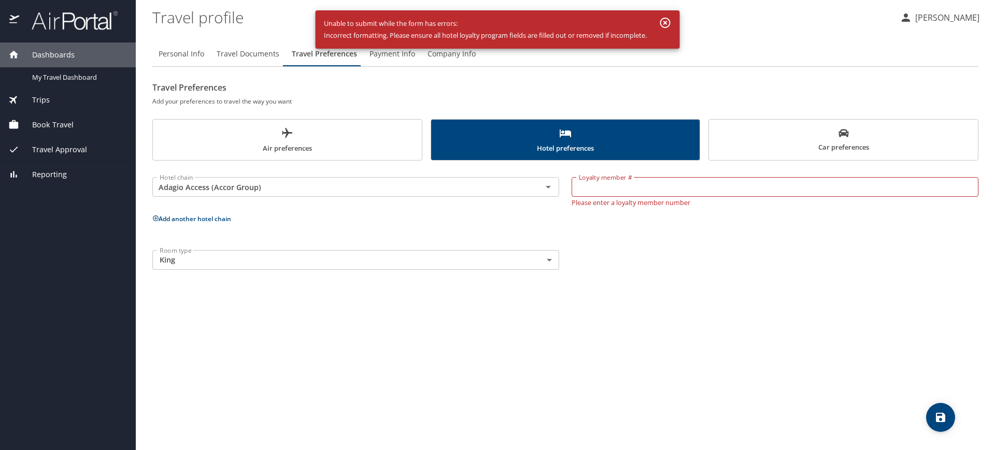
click at [781, 360] on div "Personal Info Travel Documents Travel Preferences Payment Info Company Info Tra…" at bounding box center [565, 241] width 826 height 417
click at [551, 189] on icon "Open" at bounding box center [548, 187] width 12 height 12
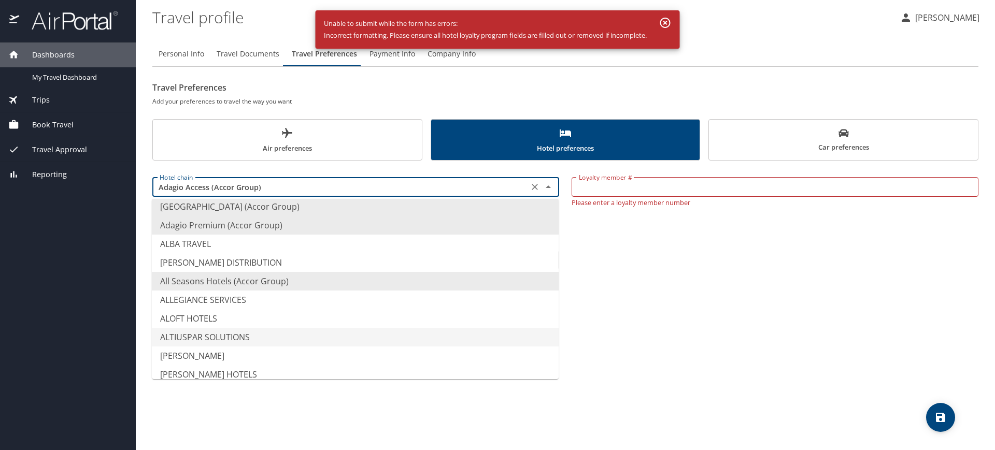
scroll to position [0, 0]
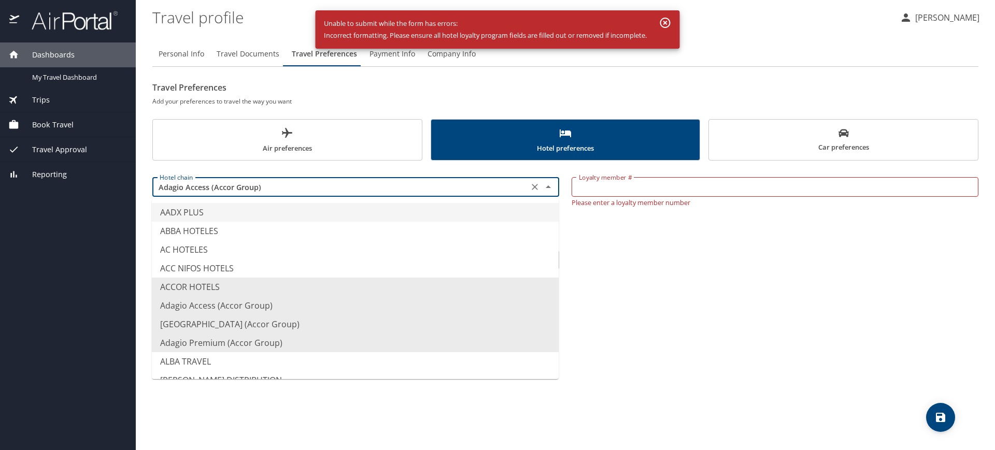
type input "AADX PLUS"
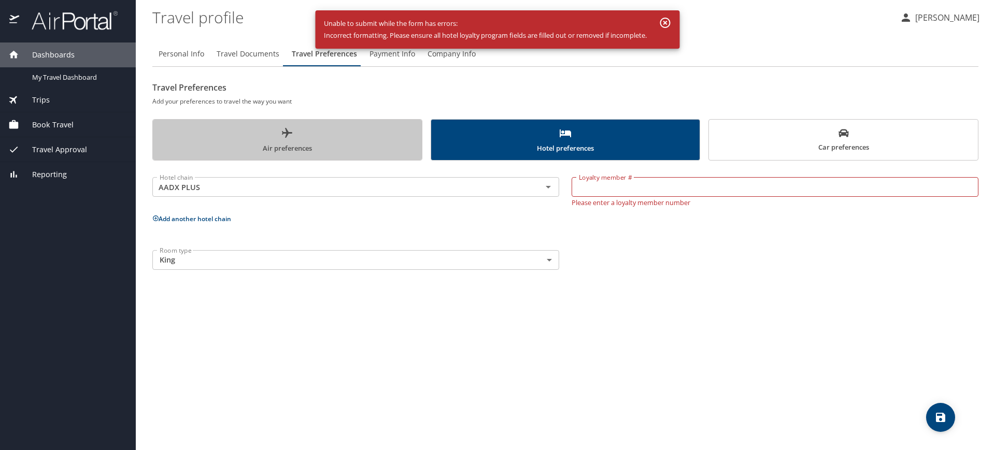
click at [299, 127] on span "Air preferences" at bounding box center [287, 140] width 257 height 27
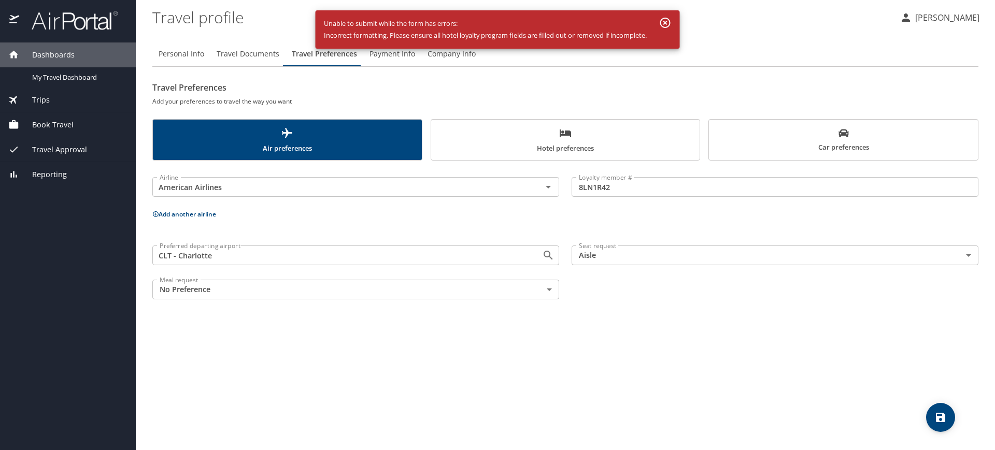
click at [486, 145] on span "Hotel preferences" at bounding box center [565, 140] width 257 height 27
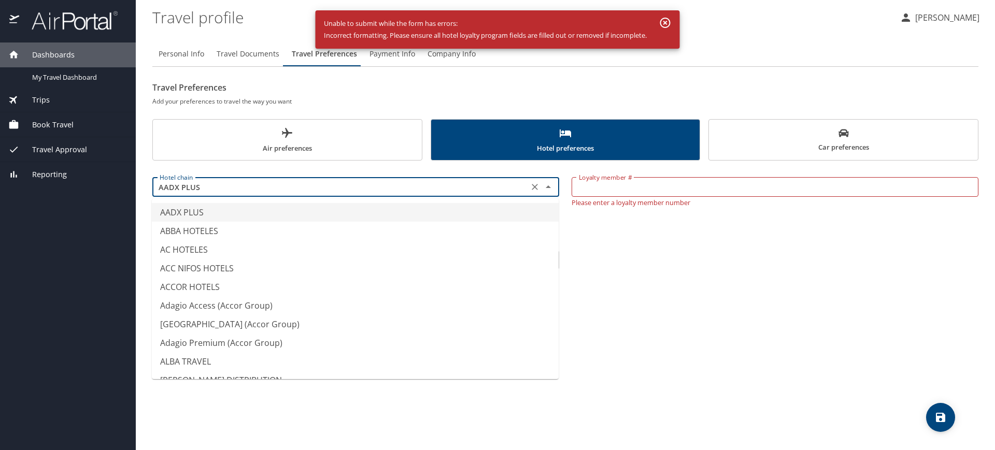
drag, startPoint x: 271, startPoint y: 187, endPoint x: 12, endPoint y: 175, distance: 259.4
click at [15, 177] on div "Dashboards My Travel Dashboard Trips Current / Future Trips Past Trips Trips Mi…" at bounding box center [497, 225] width 995 height 450
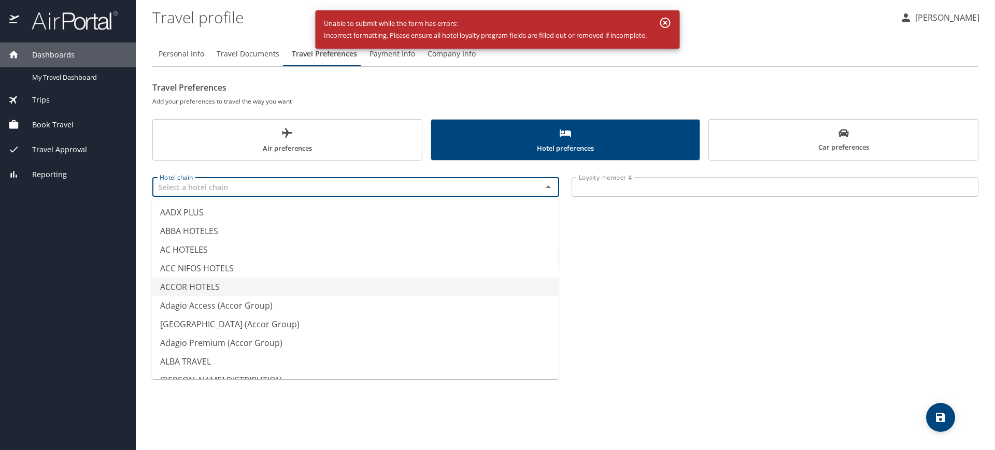
type input "ACCOR HOTELS"
click at [726, 336] on div "Personal Info Travel Documents Travel Preferences Payment Info Company Info Tra…" at bounding box center [565, 241] width 826 height 417
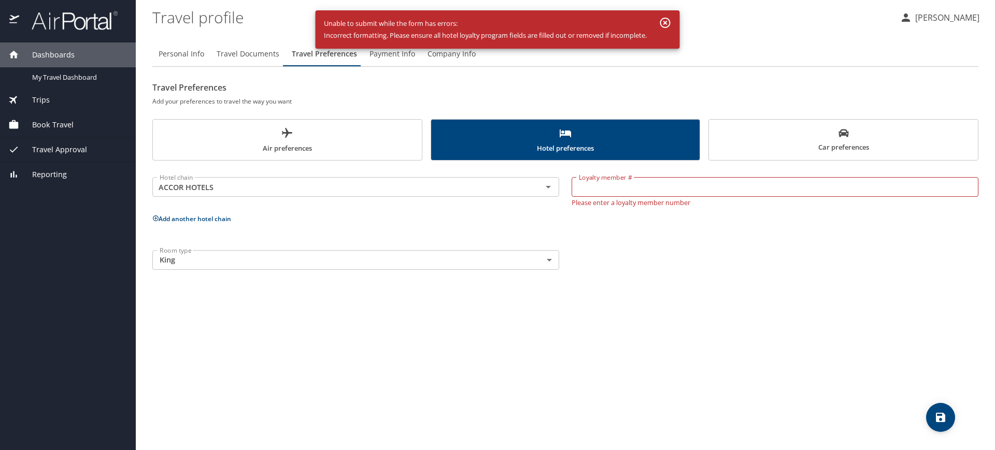
click at [552, 262] on body "Dashboards My Travel Dashboard Trips Current / Future Trips Past Trips Trips Mi…" at bounding box center [497, 225] width 995 height 450
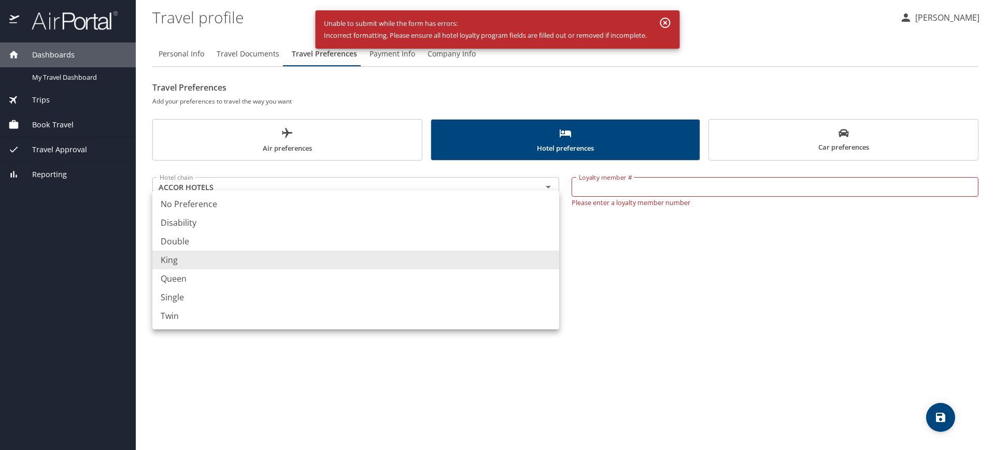
click at [199, 207] on li "No Preference" at bounding box center [355, 204] width 407 height 19
type input "NotApplicable"
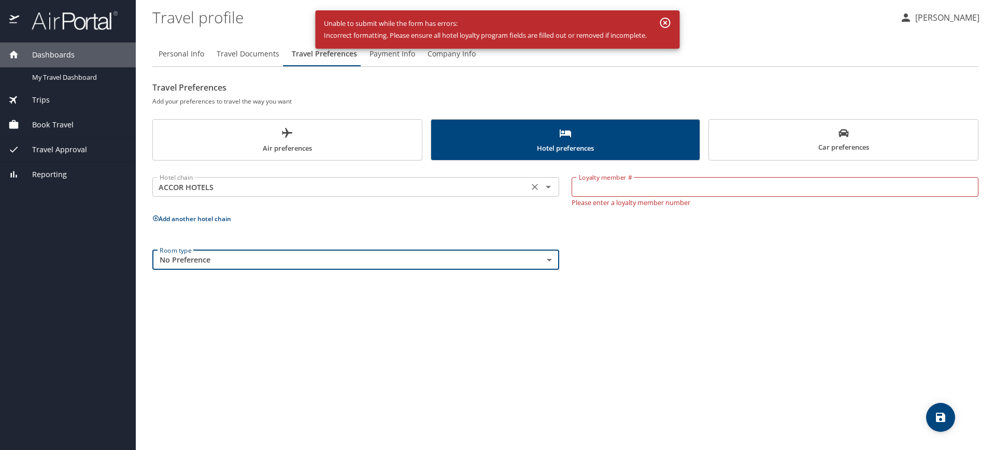
click at [540, 187] on button "Clear" at bounding box center [535, 187] width 15 height 15
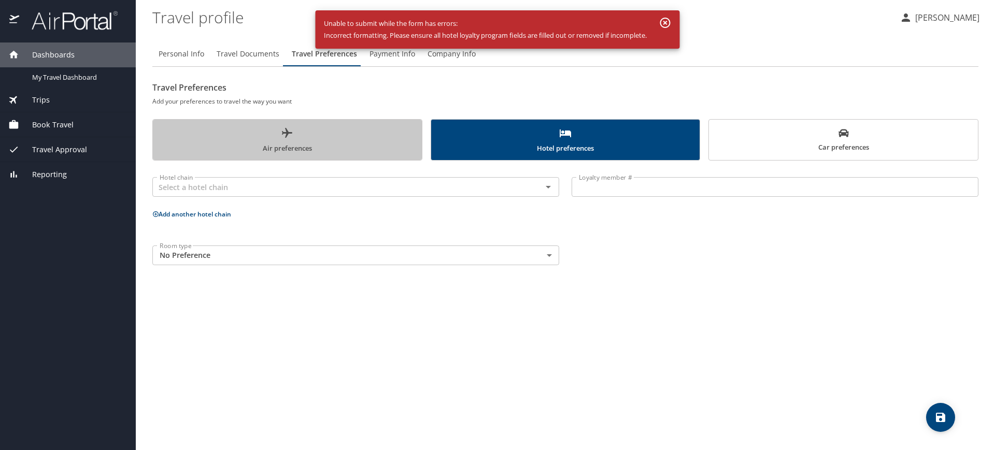
click at [273, 143] on span "Air preferences" at bounding box center [287, 140] width 257 height 27
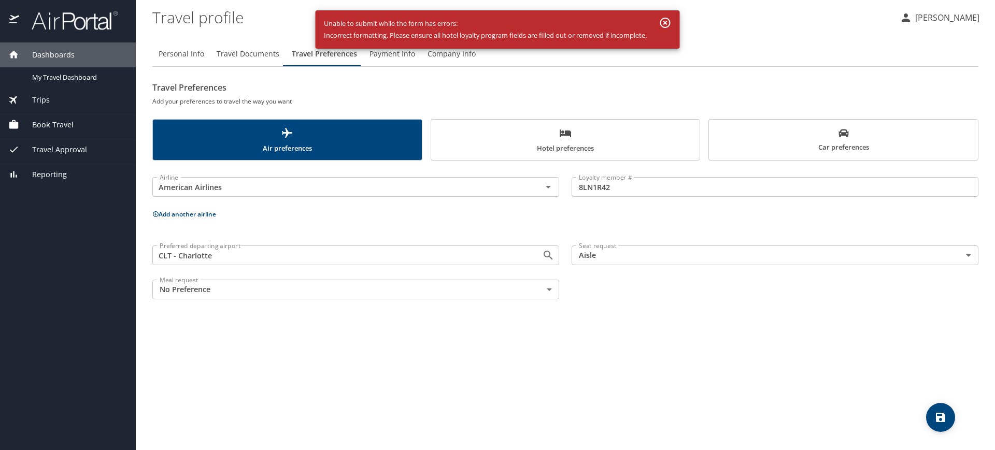
click at [503, 145] on span "Hotel preferences" at bounding box center [565, 140] width 257 height 27
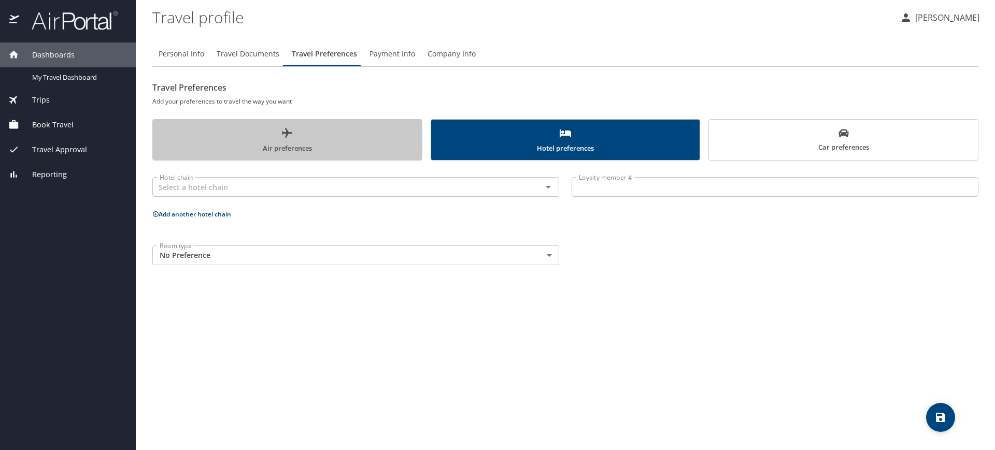
click at [321, 138] on span "Air preferences" at bounding box center [287, 140] width 257 height 27
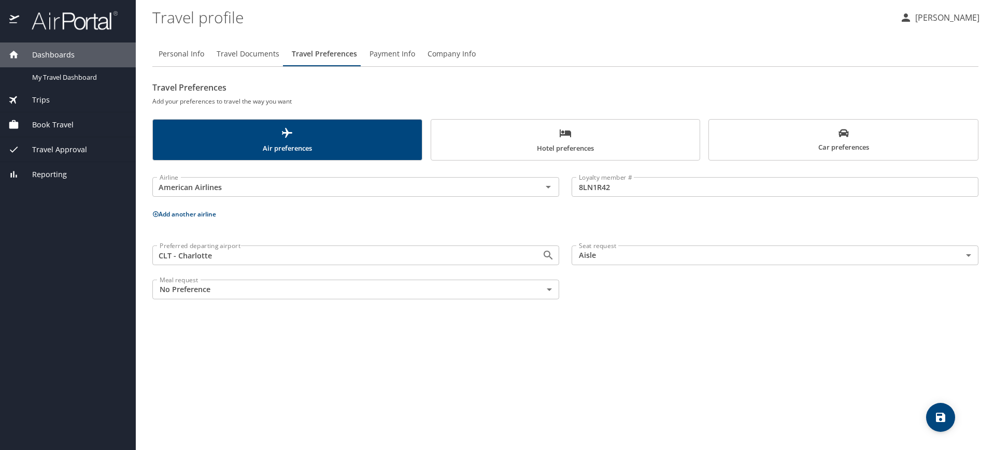
click at [795, 360] on icon "save" at bounding box center [940, 417] width 12 height 12
click at [389, 52] on span "Payment Info" at bounding box center [392, 54] width 46 height 13
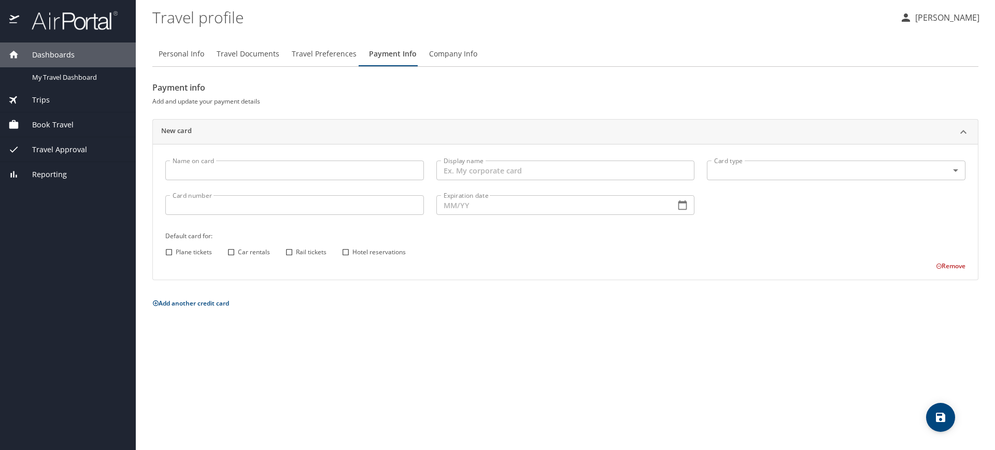
click at [443, 52] on span "Company Info" at bounding box center [453, 54] width 48 height 13
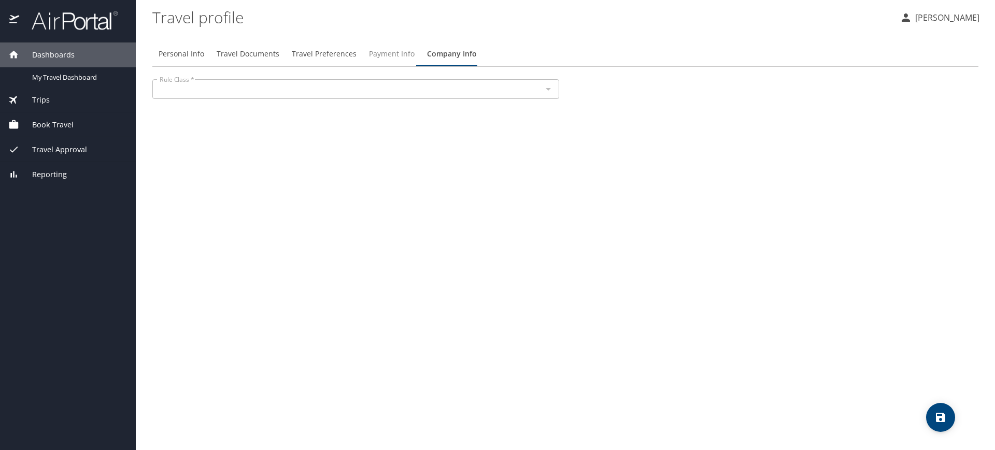
click at [390, 50] on span "Payment Info" at bounding box center [392, 54] width 46 height 13
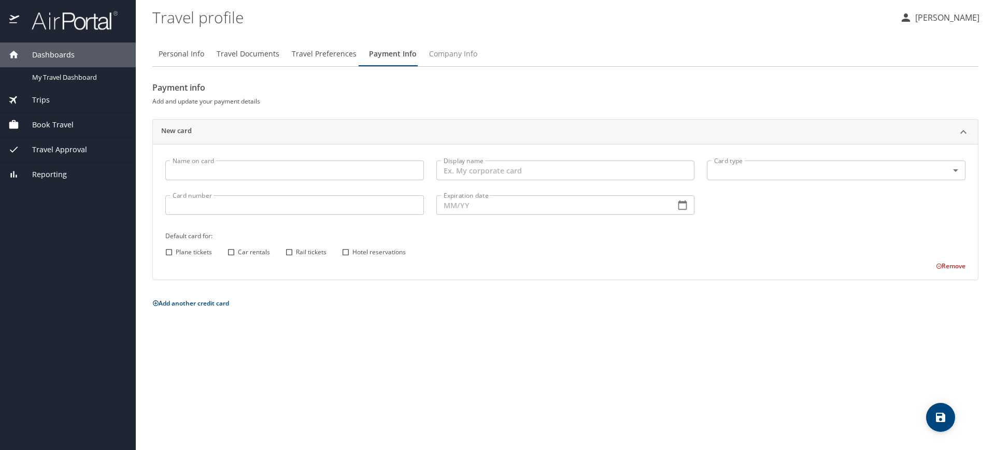
click at [439, 51] on span "Company Info" at bounding box center [453, 54] width 48 height 13
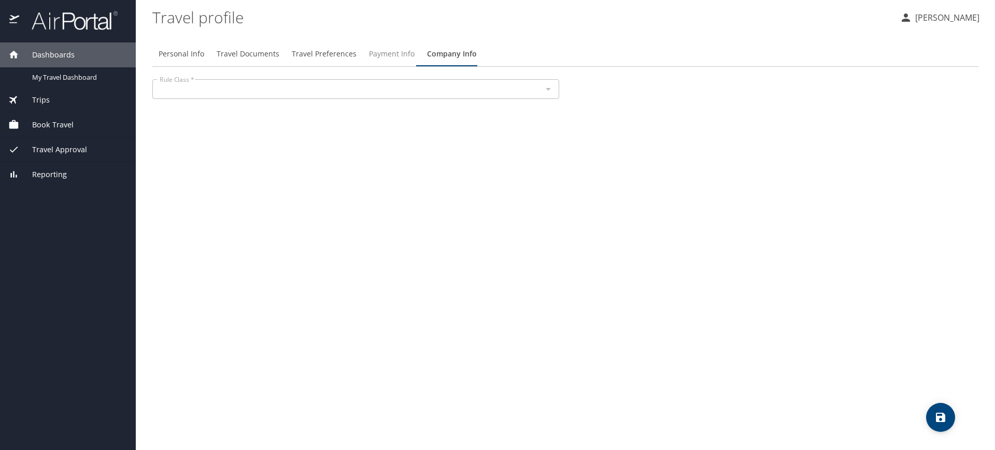
click at [382, 52] on span "Payment Info" at bounding box center [392, 54] width 46 height 13
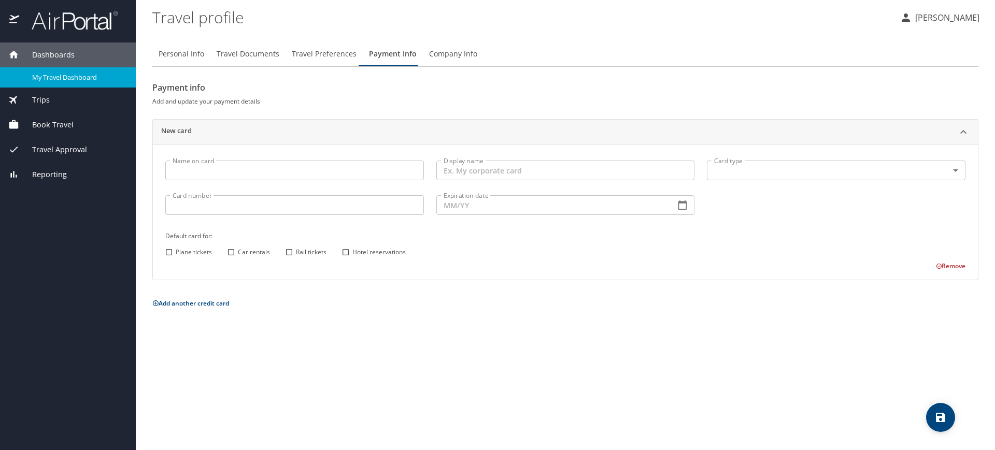
click at [69, 73] on span "My Travel Dashboard" at bounding box center [77, 78] width 91 height 10
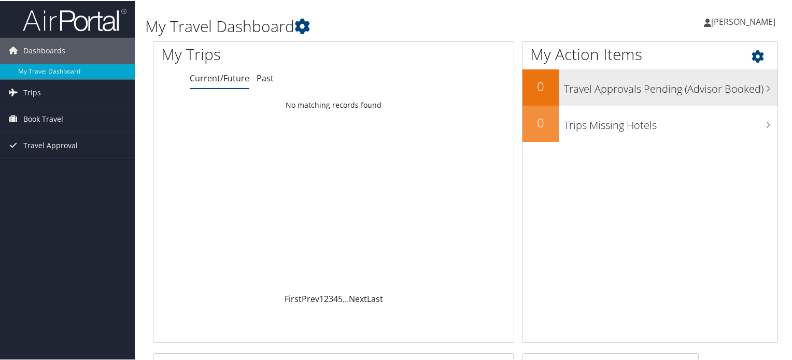
click at [611, 89] on h3 "Travel Approvals Pending (Advisor Booked)" at bounding box center [670, 86] width 213 height 20
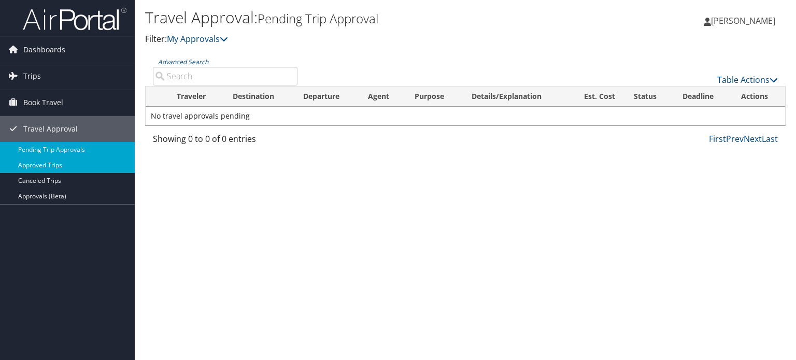
click at [47, 166] on link "Approved Trips" at bounding box center [67, 166] width 135 height 16
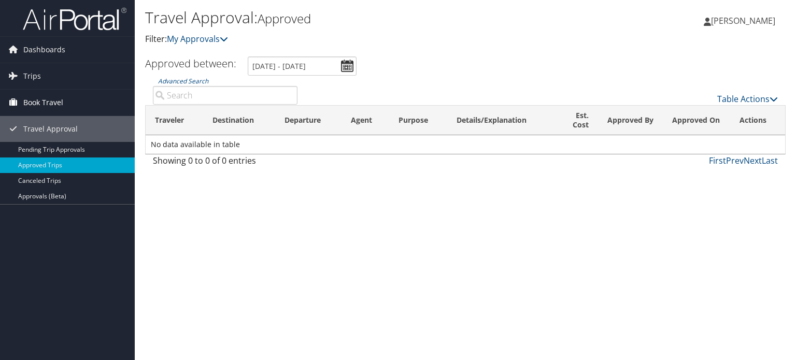
click at [42, 102] on span "Book Travel" at bounding box center [43, 103] width 40 height 26
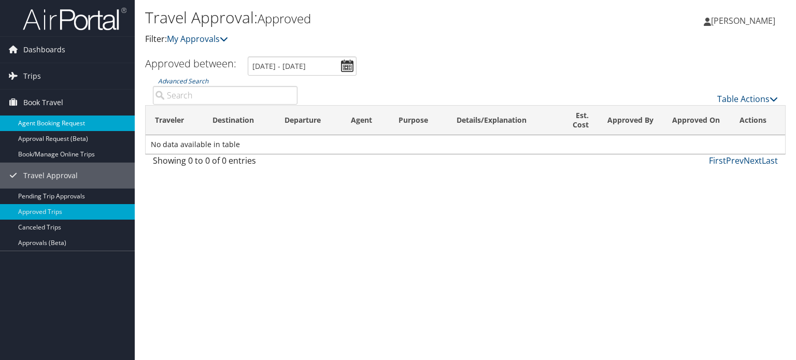
click at [50, 121] on link "Agent Booking Request" at bounding box center [67, 124] width 135 height 16
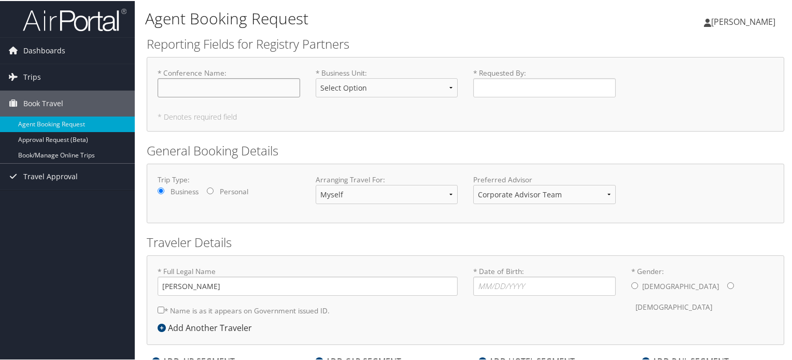
click at [191, 86] on input "* Conference Name : Required" at bounding box center [229, 86] width 143 height 19
type input "CRANE State Conference"
click at [448, 86] on select "Select Option Cardiac Core Sepsis Stroke Corporate Oncology Pediatrics Surgical…" at bounding box center [387, 86] width 143 height 19
select select "Corporate"
click at [316, 77] on select "Select Option Cardiac Core Sepsis Stroke Corporate Oncology Pediatrics Surgical…" at bounding box center [387, 86] width 143 height 19
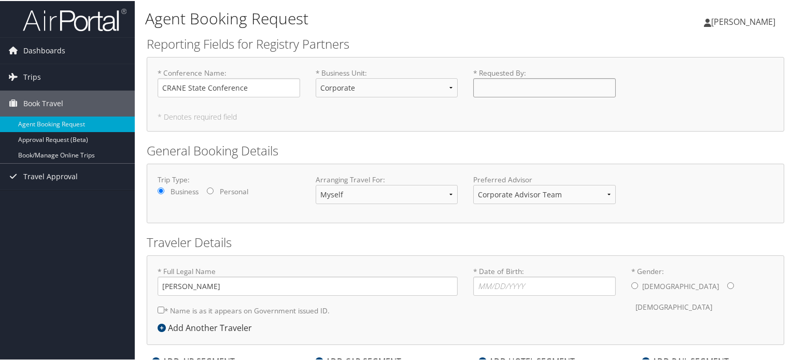
click at [500, 90] on input "* Requested By : Required" at bounding box center [544, 86] width 143 height 19
type input "[PERSON_NAME]"
click at [603, 193] on select "Corporate Advisor Team Corporate Advisor Team" at bounding box center [544, 193] width 143 height 19
click at [489, 284] on input "* Date of Birth: Invalid Date" at bounding box center [544, 285] width 143 height 19
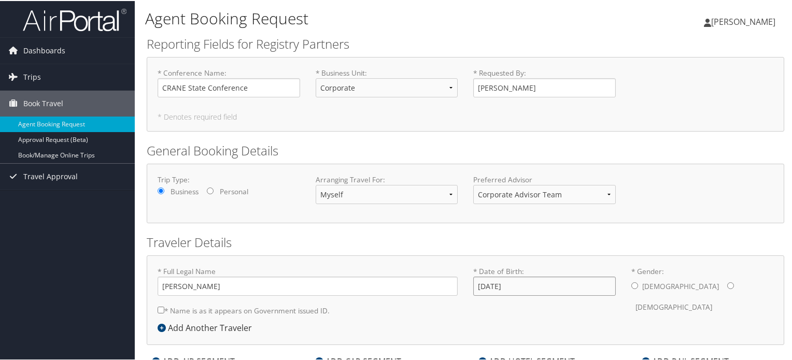
type input "10/17/1964"
click at [727, 283] on input "* Gender: Male Female" at bounding box center [730, 284] width 7 height 7
radio input "true"
click at [161, 309] on input "* Name is as it appears on Government issued ID." at bounding box center [161, 309] width 7 height 7
checkbox input "true"
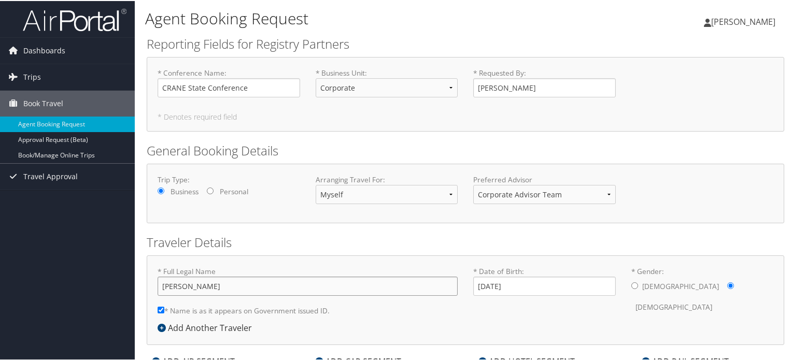
click at [188, 282] on input "[PERSON_NAME]" at bounding box center [308, 285] width 300 height 19
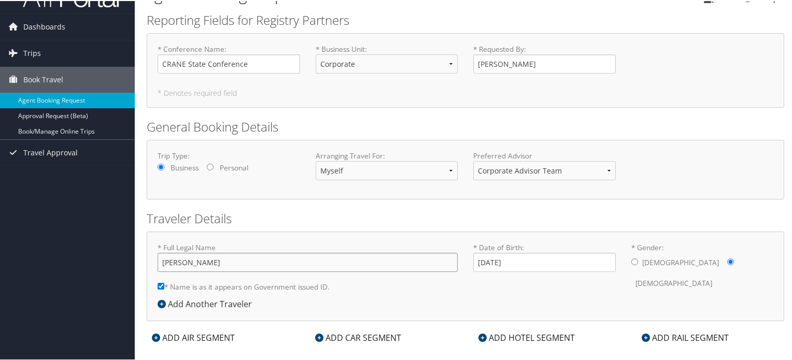
scroll to position [37, 0]
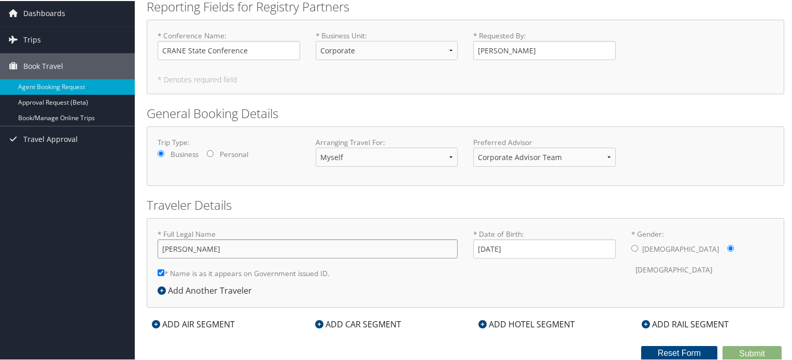
type input "Kimber Lea Smith"
click at [198, 323] on div "ADD AIR SEGMENT" at bounding box center [193, 323] width 93 height 12
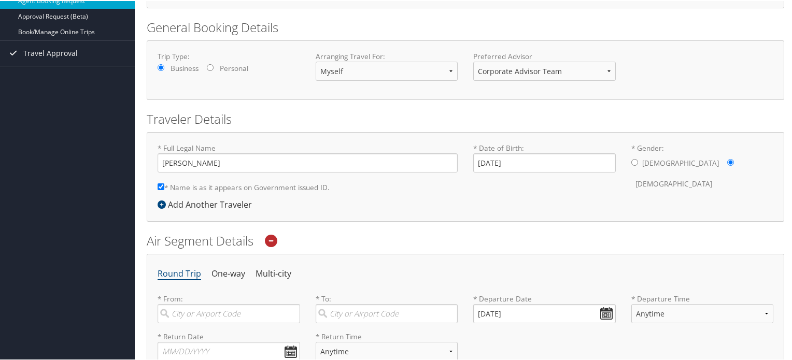
scroll to position [141, 0]
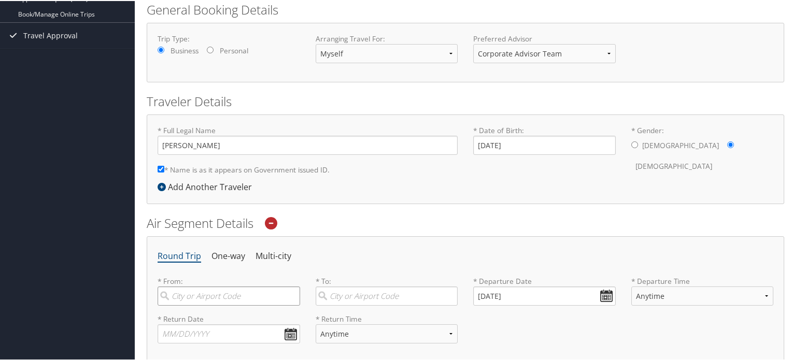
click at [199, 298] on input "search" at bounding box center [229, 295] width 143 height 19
click at [188, 317] on div "Boston (BOS MA)" at bounding box center [230, 323] width 129 height 26
click at [188, 305] on input "Boston" at bounding box center [229, 295] width 143 height 19
type input "Boston (BOS MA)"
click at [294, 296] on input "Boston (BOS MA)" at bounding box center [229, 295] width 143 height 19
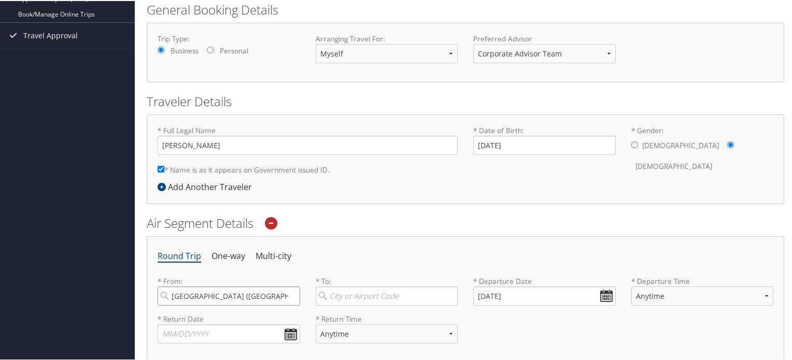
click at [288, 295] on input "Boston (BOS MA)" at bounding box center [229, 295] width 143 height 19
drag, startPoint x: 193, startPoint y: 318, endPoint x: 217, endPoint y: 318, distance: 24.4
click at [195, 318] on div "Charlotte (CLT NC)" at bounding box center [230, 316] width 129 height 13
click at [195, 305] on input "CLT" at bounding box center [229, 295] width 143 height 19
type input "Charlotte (CLT NC)"
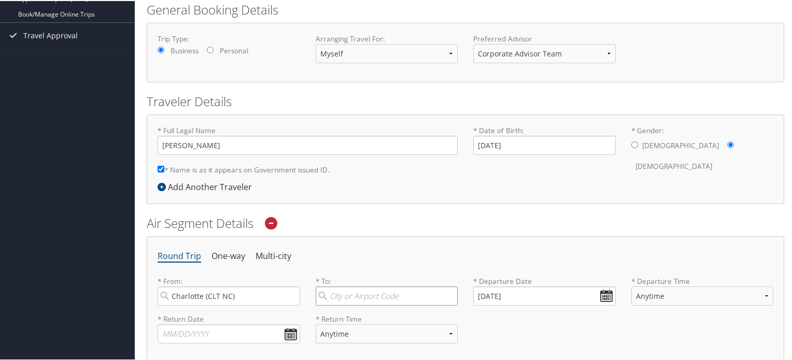
click at [379, 293] on input "search" at bounding box center [387, 295] width 143 height 19
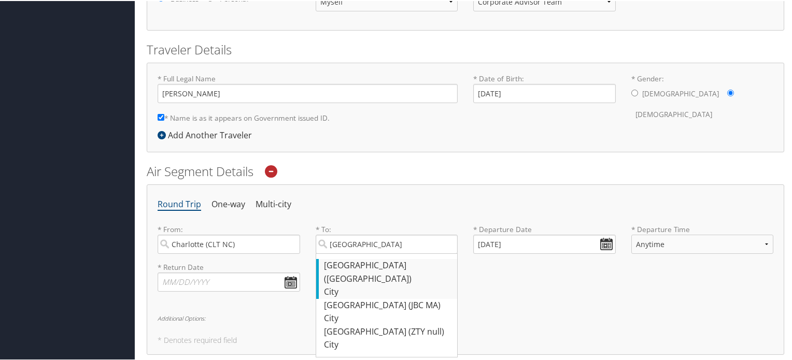
click at [336, 262] on div "Boston (BOS MA)" at bounding box center [388, 271] width 129 height 26
click at [336, 253] on input "Boston" at bounding box center [387, 243] width 143 height 19
type input "Boston (BOS MA)"
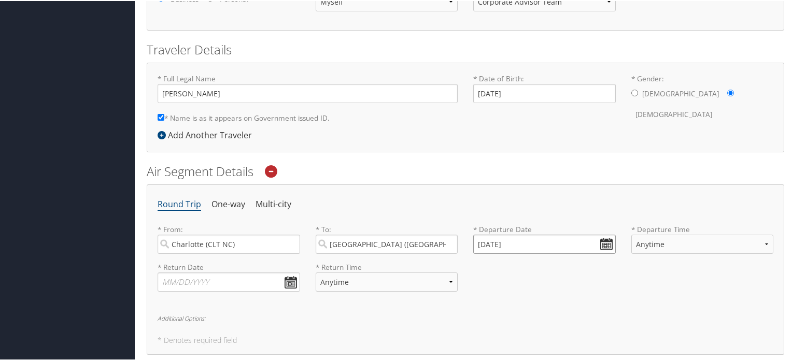
click at [602, 243] on input "09/10/2025" at bounding box center [544, 243] width 143 height 19
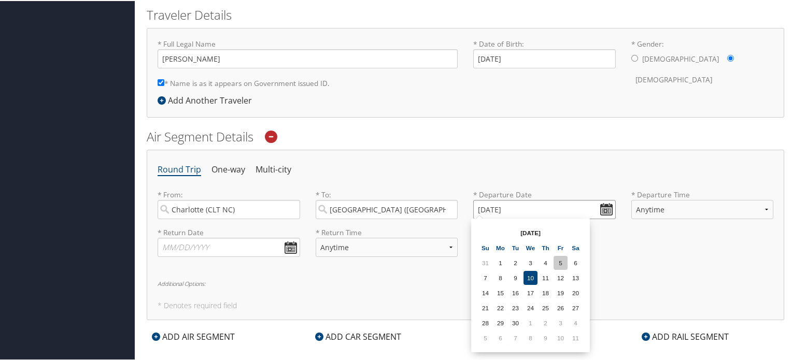
scroll to position [245, 0]
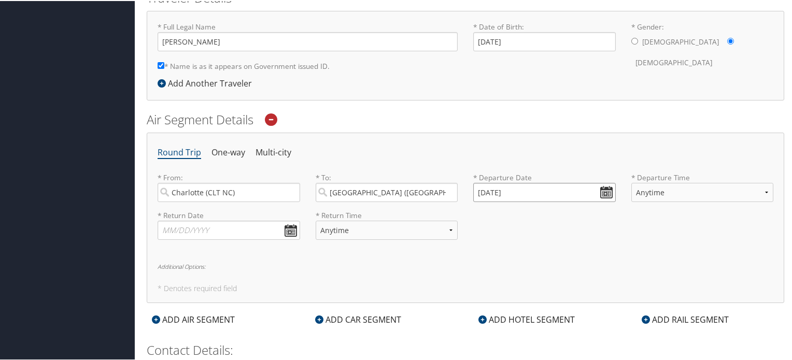
click at [604, 190] on input "09/10/2025" at bounding box center [544, 191] width 143 height 19
drag, startPoint x: 529, startPoint y: 189, endPoint x: 364, endPoint y: 154, distance: 168.8
click at [387, 182] on div "* From: Charlotte (CLT NC) Required * To: Boston (BOS MA) Required * Departure …" at bounding box center [465, 191] width 631 height 38
click at [485, 188] on input "01/01/2020" at bounding box center [544, 191] width 143 height 19
click at [605, 188] on input "Invalid date" at bounding box center [544, 191] width 143 height 19
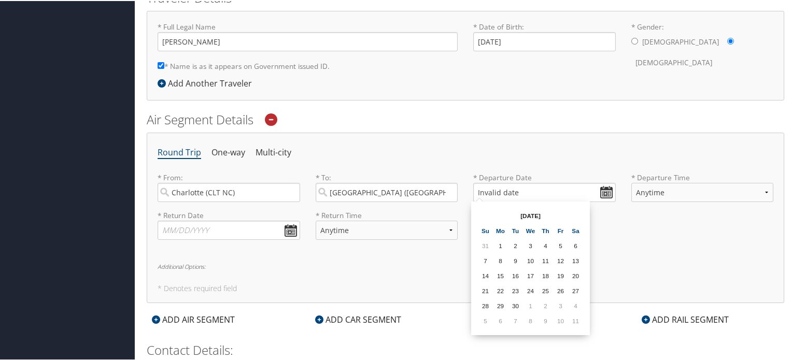
click at [526, 215] on th "Sep 2025" at bounding box center [530, 215] width 74 height 14
click at [573, 319] on td "11" at bounding box center [575, 320] width 14 height 14
click at [494, 190] on input "10/11/2025" at bounding box center [544, 191] width 143 height 19
click at [493, 192] on input "10/11/2025" at bounding box center [544, 191] width 143 height 19
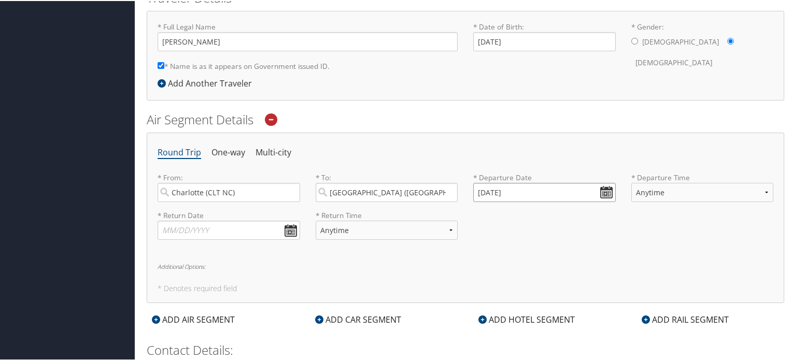
click at [608, 190] on input "10/01/2025" at bounding box center [544, 191] width 143 height 19
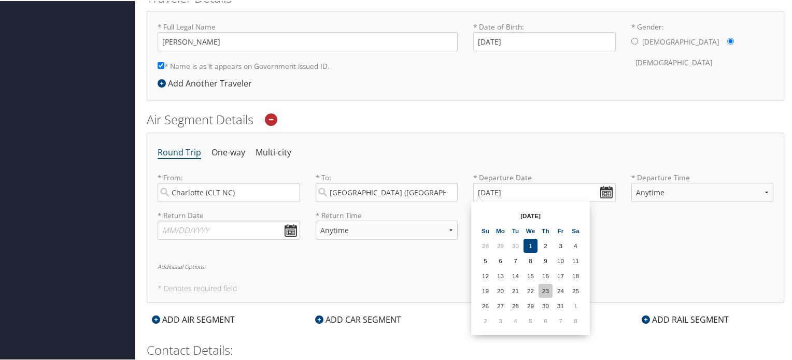
click at [543, 290] on td "23" at bounding box center [545, 290] width 14 height 14
type input "10/23/2025"
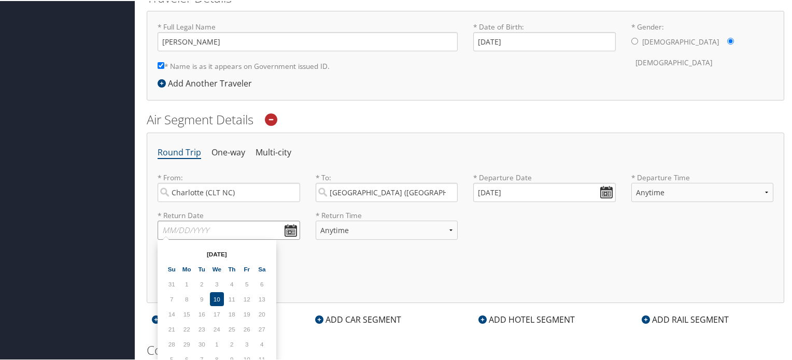
click at [186, 225] on input "text" at bounding box center [229, 229] width 143 height 19
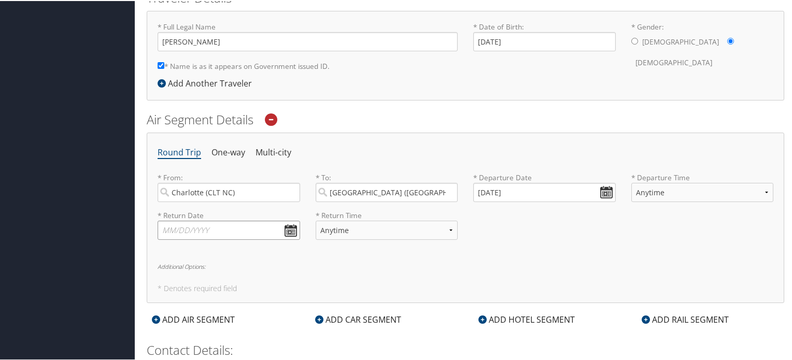
click at [292, 229] on input "text" at bounding box center [229, 229] width 143 height 19
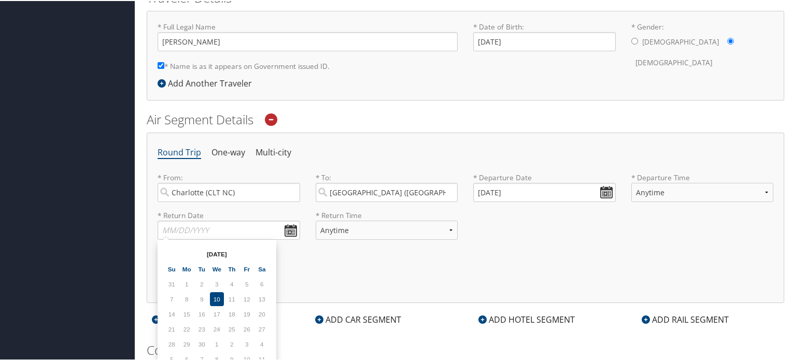
click at [231, 246] on th "Sep 2025" at bounding box center [217, 253] width 74 height 14
click at [225, 248] on th "Sep 2025" at bounding box center [217, 253] width 74 height 14
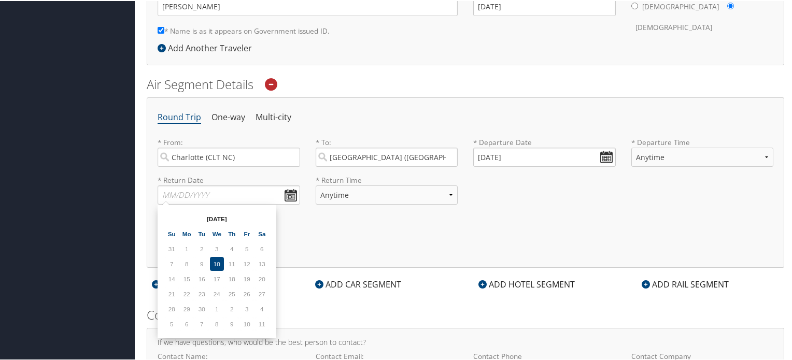
scroll to position [296, 0]
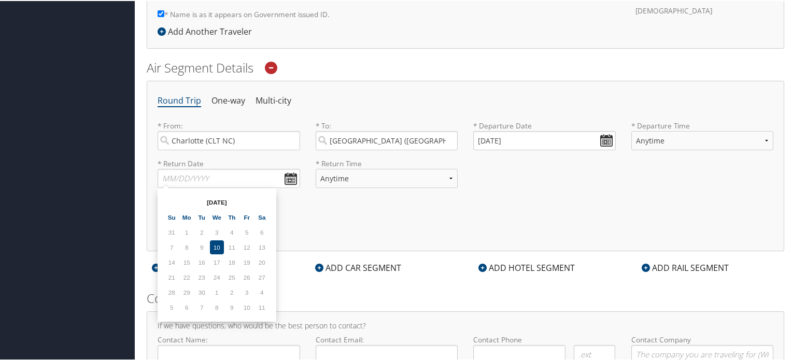
click at [259, 304] on td "11" at bounding box center [262, 307] width 14 height 14
click at [261, 304] on td "11" at bounding box center [262, 307] width 14 height 14
click at [261, 305] on td "11" at bounding box center [262, 307] width 14 height 14
click at [234, 302] on td "9" at bounding box center [232, 307] width 14 height 14
click at [216, 305] on td "8" at bounding box center [217, 307] width 14 height 14
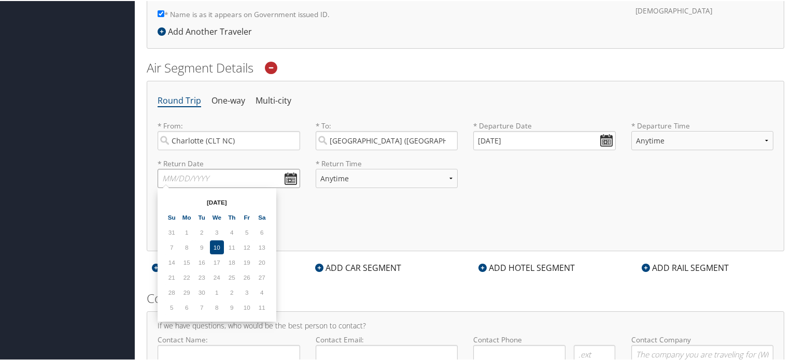
click at [163, 176] on input "text" at bounding box center [229, 177] width 143 height 19
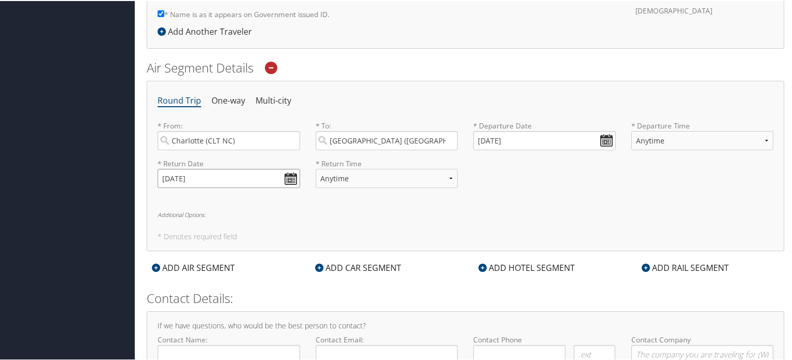
type input "10/26/2025"
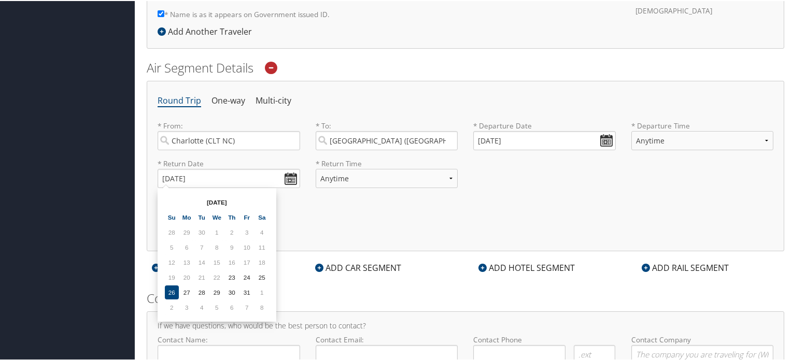
click at [165, 286] on td "26" at bounding box center [172, 291] width 14 height 14
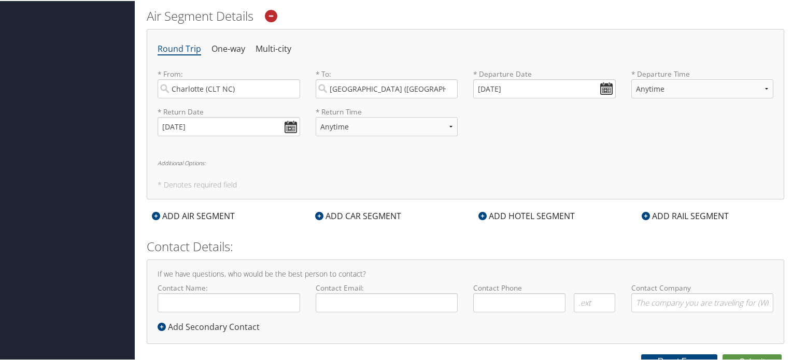
scroll to position [356, 0]
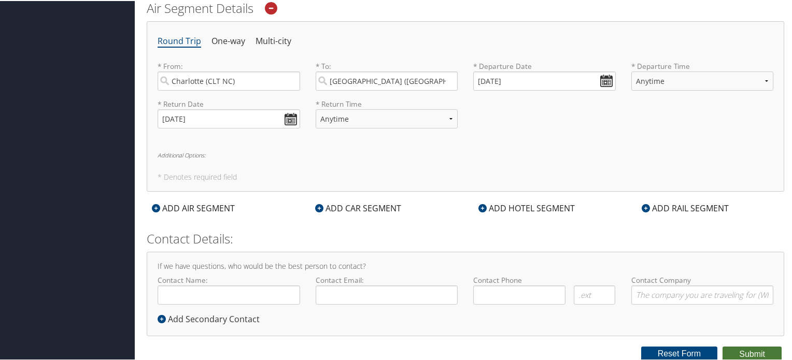
click at [733, 354] on button "Submit" at bounding box center [751, 354] width 59 height 16
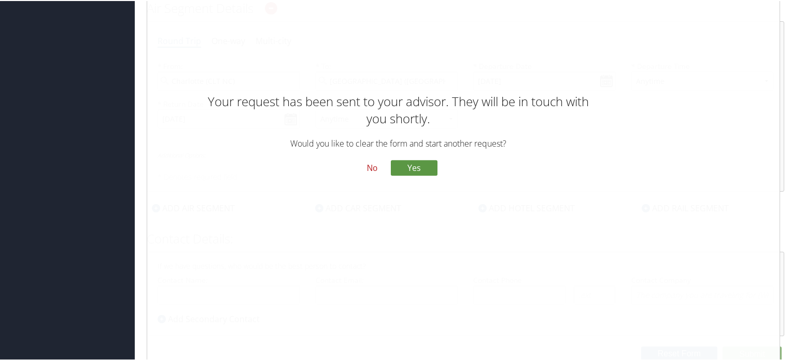
click at [372, 169] on button "No" at bounding box center [372, 168] width 27 height 18
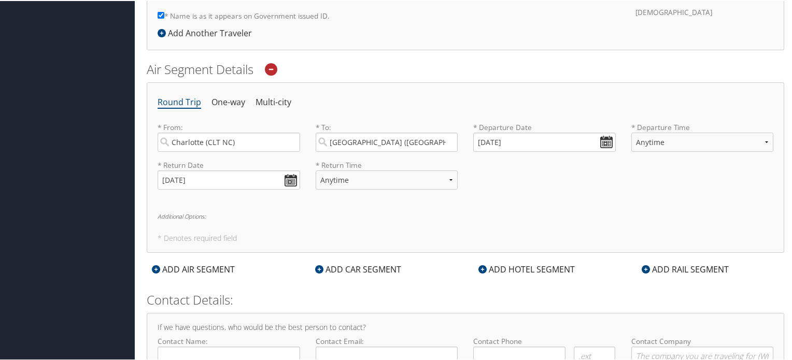
scroll to position [149, 0]
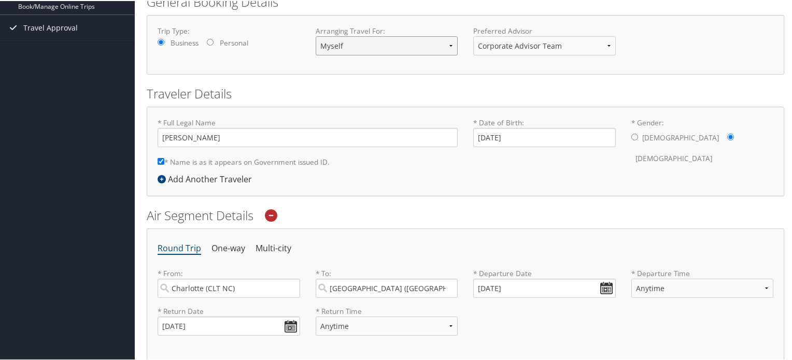
click at [448, 45] on select "Myself Another Traveler Guest Traveler" at bounding box center [387, 44] width 143 height 19
click at [603, 45] on select "Corporate Advisor Team Corporate Advisor Team" at bounding box center [544, 44] width 143 height 19
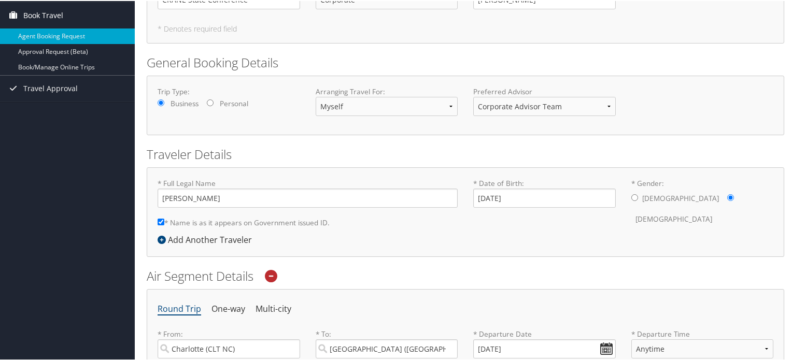
scroll to position [0, 0]
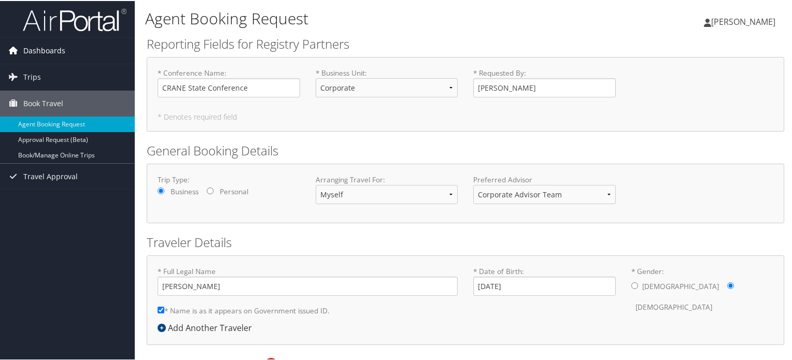
click at [37, 50] on span "Dashboards" at bounding box center [44, 50] width 42 height 26
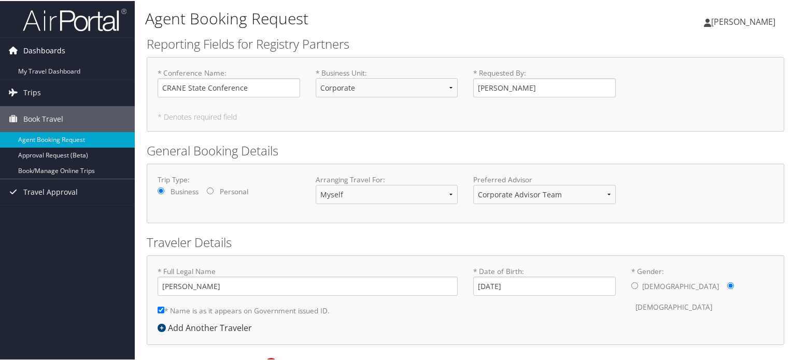
click at [49, 49] on span "Dashboards" at bounding box center [44, 50] width 42 height 26
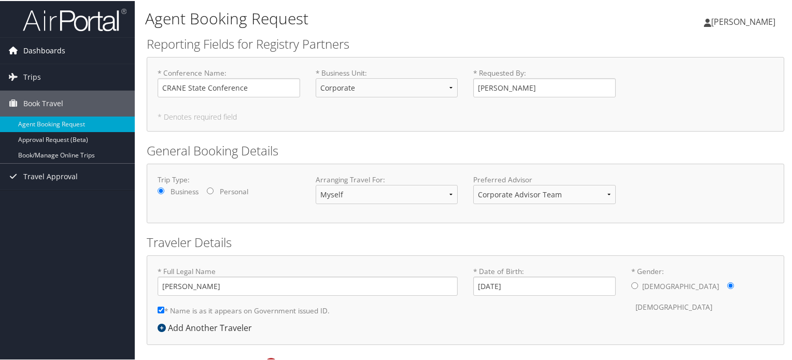
click at [49, 49] on span "Dashboards" at bounding box center [44, 50] width 42 height 26
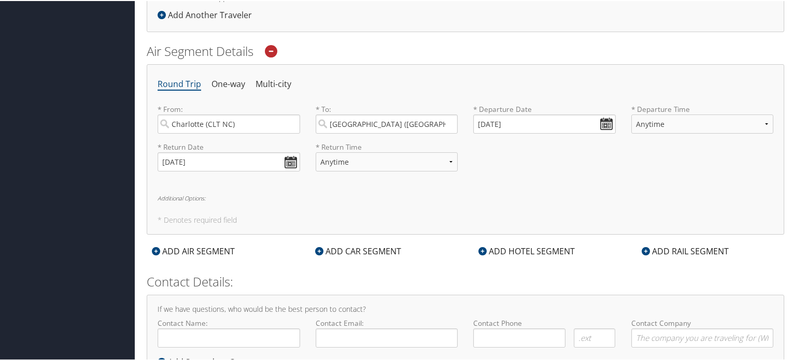
scroll to position [356, 0]
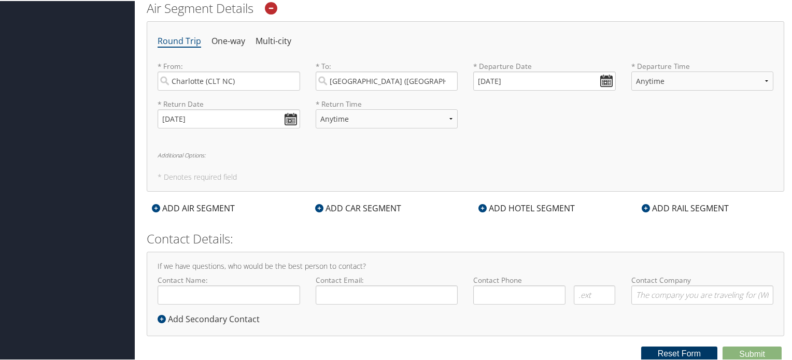
click at [651, 350] on button "Reset Form" at bounding box center [679, 353] width 77 height 15
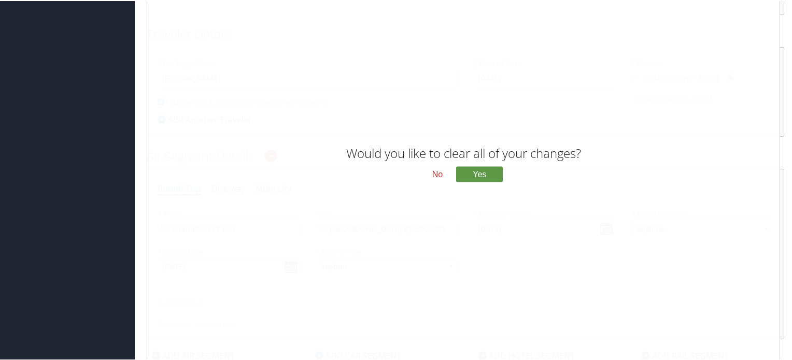
scroll to position [201, 0]
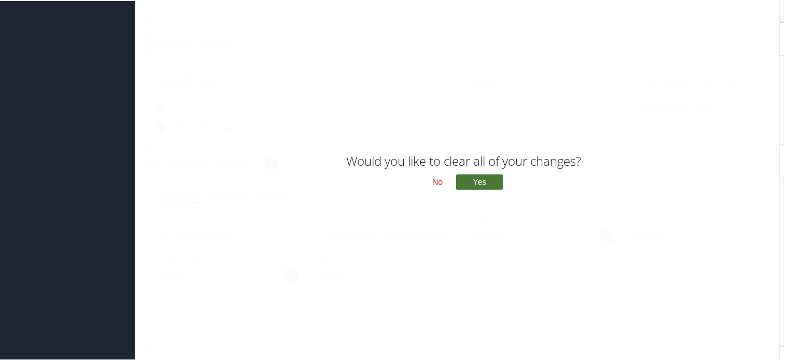
click at [484, 176] on button "Yes" at bounding box center [479, 182] width 47 height 16
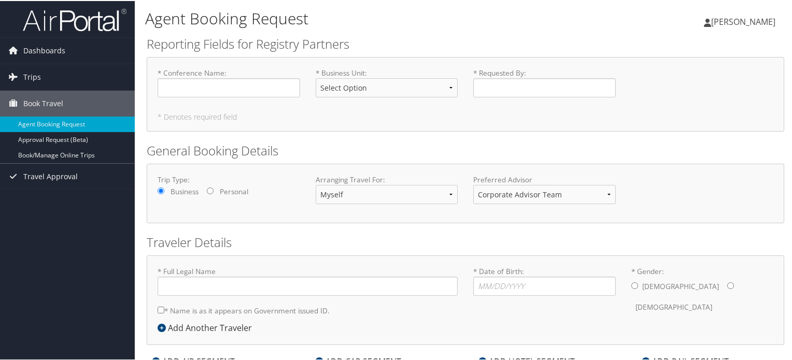
type input "[PERSON_NAME]"
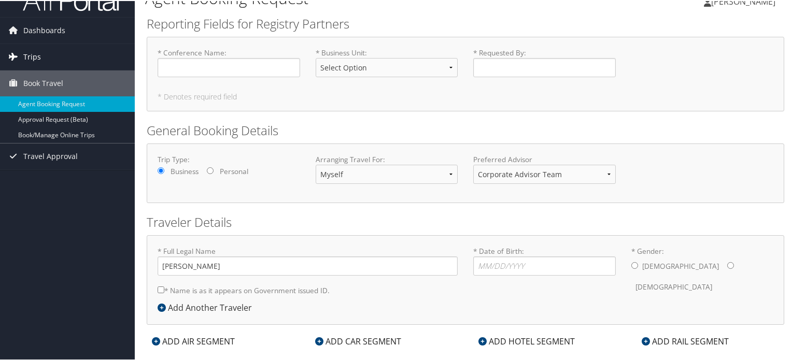
scroll to position [37, 0]
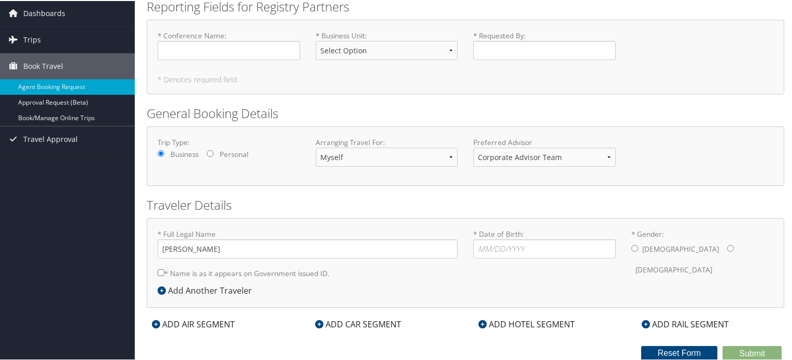
click at [189, 317] on div "ADD AIR SEGMENT" at bounding box center [193, 323] width 93 height 12
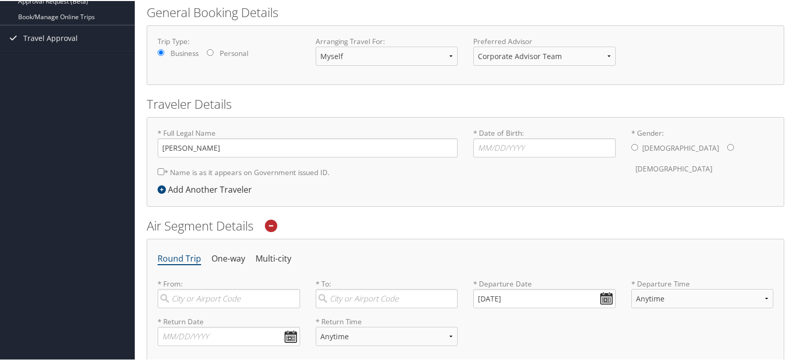
scroll to position [141, 0]
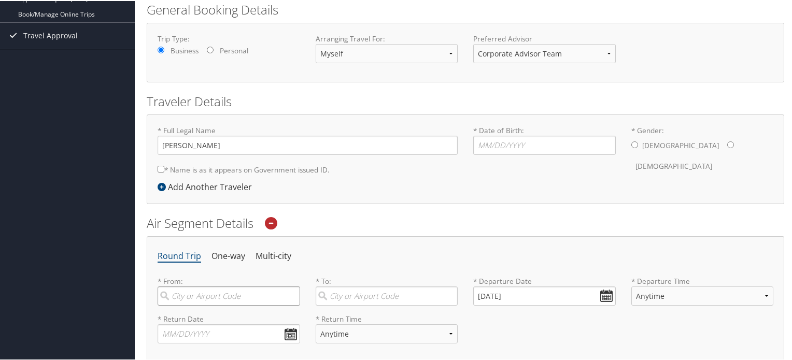
click at [179, 296] on input "search" at bounding box center [229, 295] width 143 height 19
click at [191, 310] on div "Charlotte (CLT NC)" at bounding box center [230, 316] width 129 height 13
click at [191, 305] on input "CLT" at bounding box center [229, 295] width 143 height 19
type input "Charlotte (CLT NC)"
drag, startPoint x: 375, startPoint y: 296, endPoint x: 361, endPoint y: 297, distance: 14.5
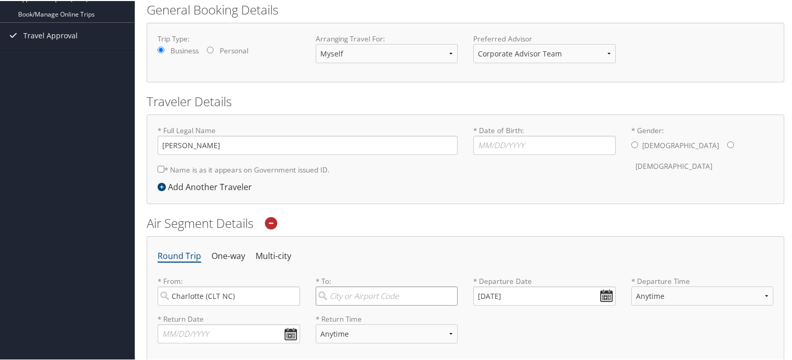
click at [375, 296] on input "search" at bounding box center [387, 295] width 143 height 19
click at [353, 314] on div "Boston (BOS MA)" at bounding box center [388, 323] width 129 height 26
click at [353, 305] on input "Boston" at bounding box center [387, 295] width 143 height 19
type input "Boston (BOS MA)"
click at [599, 293] on input "09/10/2025" at bounding box center [544, 295] width 143 height 19
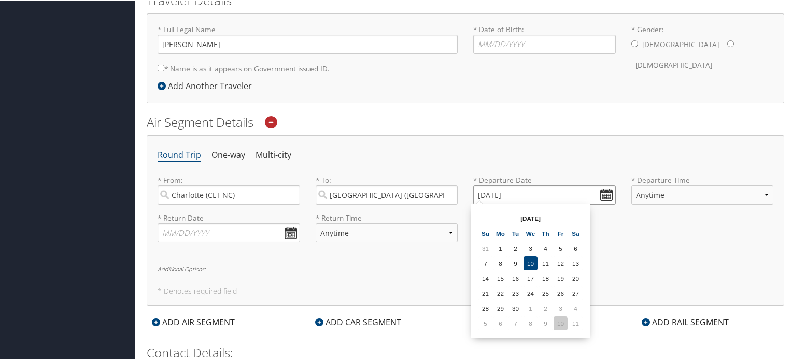
scroll to position [245, 0]
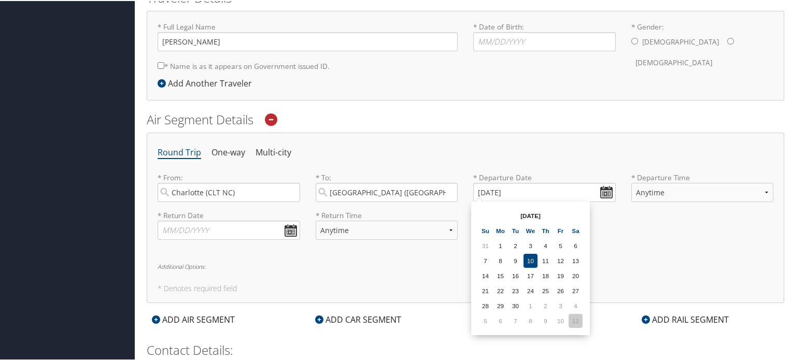
click at [570, 319] on td "11" at bounding box center [575, 320] width 14 height 14
click at [493, 190] on input "10/11/2025" at bounding box center [544, 191] width 143 height 19
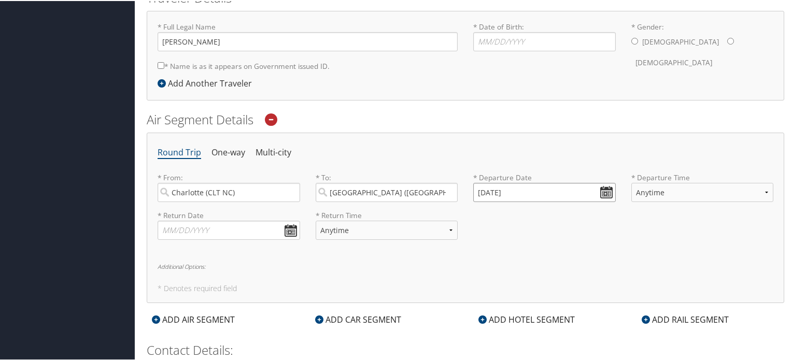
click at [491, 192] on input "10/01/2020" at bounding box center [544, 191] width 143 height 19
click at [481, 192] on input "Invalid date" at bounding box center [544, 191] width 143 height 19
click at [476, 191] on input "Invalid date" at bounding box center [544, 191] width 143 height 19
click at [601, 192] on input "Invalid date" at bounding box center [544, 191] width 143 height 19
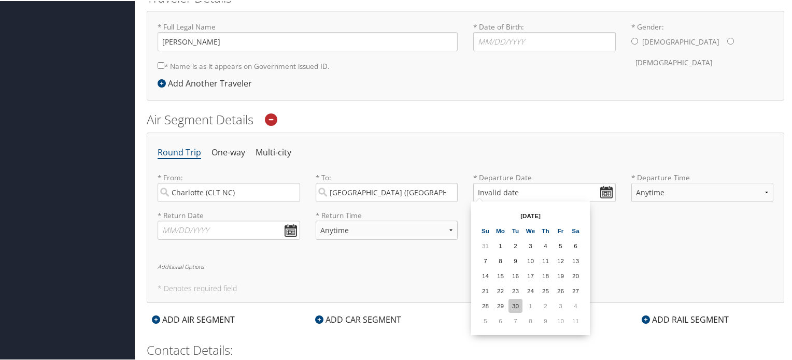
click at [514, 304] on td "30" at bounding box center [515, 305] width 14 height 14
click at [603, 189] on input "09/30/2025" at bounding box center [544, 191] width 143 height 19
click at [533, 302] on td "1" at bounding box center [530, 305] width 14 height 14
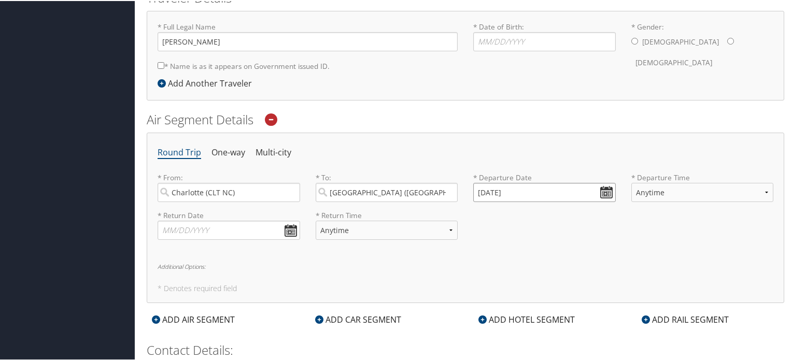
click at [493, 190] on input "10/01/2025" at bounding box center [544, 191] width 143 height 19
click at [493, 190] on input "Invalid date" at bounding box center [544, 191] width 143 height 19
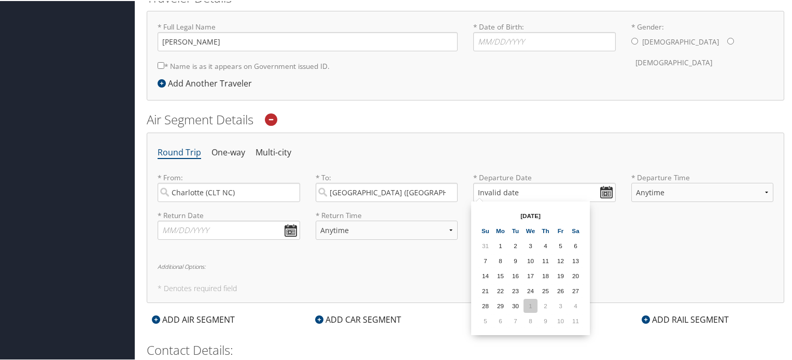
click at [529, 302] on td "1" at bounding box center [530, 305] width 14 height 14
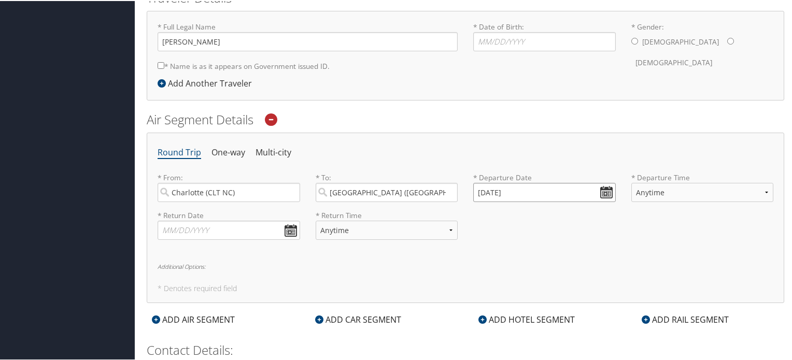
click at [489, 193] on input "10/01/2025" at bounding box center [544, 191] width 143 height 19
click at [496, 190] on input "10/21/2025" at bounding box center [544, 191] width 143 height 19
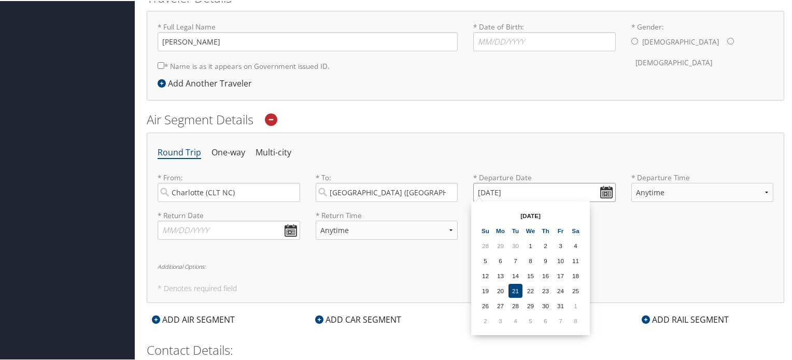
click at [493, 190] on input "10/21/2025" at bounding box center [544, 191] width 143 height 19
click at [491, 190] on input "10/21/2025" at bounding box center [544, 191] width 143 height 19
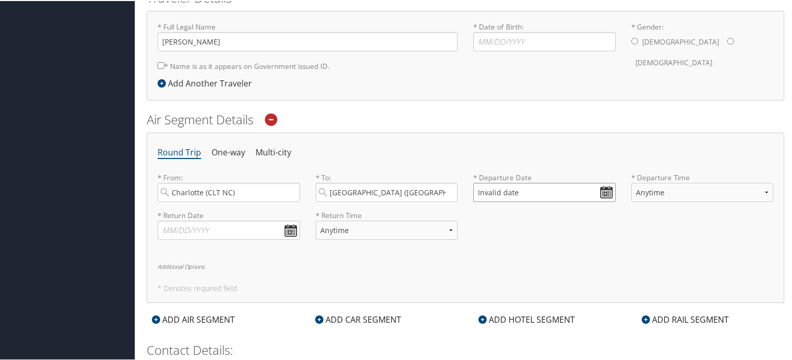
click at [603, 190] on input "Invalid date" at bounding box center [544, 191] width 143 height 19
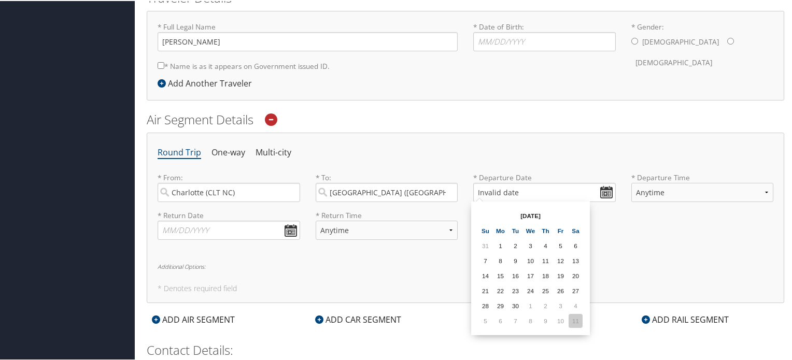
click at [576, 319] on td "11" at bounding box center [575, 320] width 14 height 14
click at [493, 191] on input "10/11/2025" at bounding box center [544, 191] width 143 height 19
click at [488, 191] on input "10/11/2025" at bounding box center [544, 191] width 143 height 19
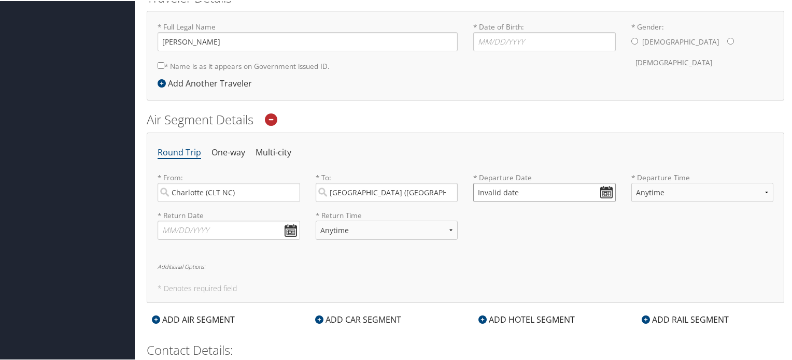
click at [603, 194] on input "Invalid date" at bounding box center [544, 191] width 143 height 19
click at [572, 320] on td "11" at bounding box center [575, 320] width 14 height 14
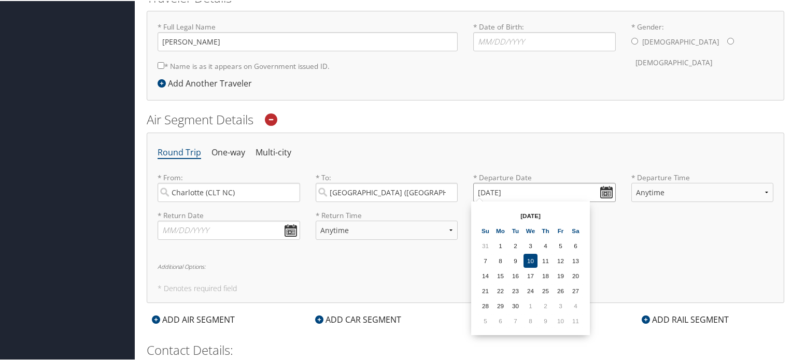
drag, startPoint x: 607, startPoint y: 194, endPoint x: 599, endPoint y: 191, distance: 8.9
click at [607, 194] on input "10/11/2025" at bounding box center [544, 191] width 143 height 19
click at [574, 319] on td "11" at bounding box center [575, 320] width 14 height 14
click at [495, 190] on input "10/11/2025" at bounding box center [544, 191] width 143 height 19
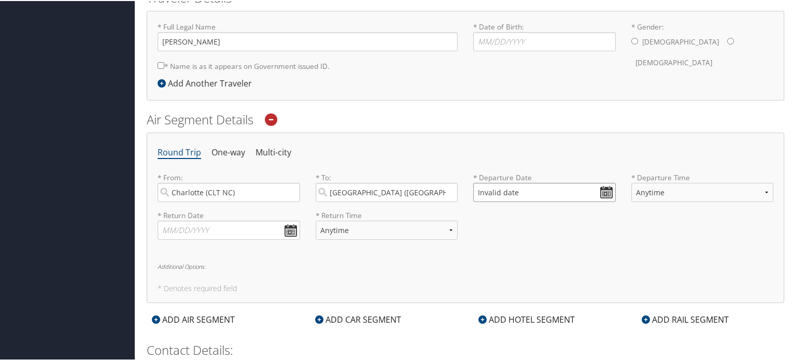
click at [601, 190] on input "Invalid date" at bounding box center [544, 191] width 143 height 19
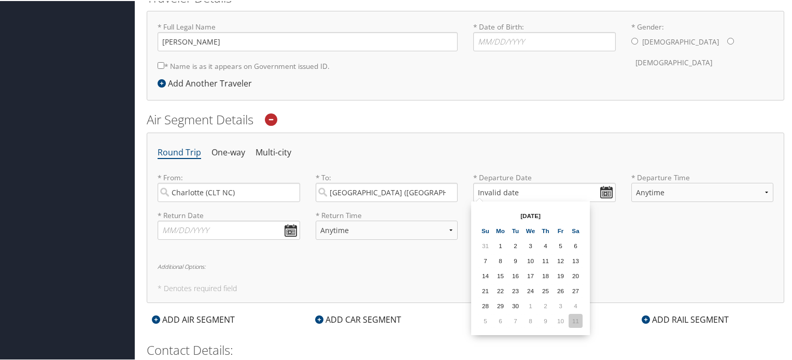
click at [574, 319] on td "11" at bounding box center [575, 320] width 14 height 14
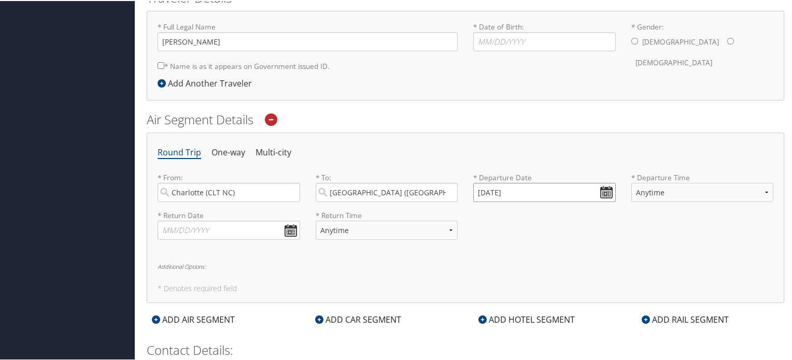
click at [493, 192] on input "10/11/2025" at bounding box center [544, 191] width 143 height 19
click at [492, 192] on input "10/01/2025" at bounding box center [544, 191] width 143 height 19
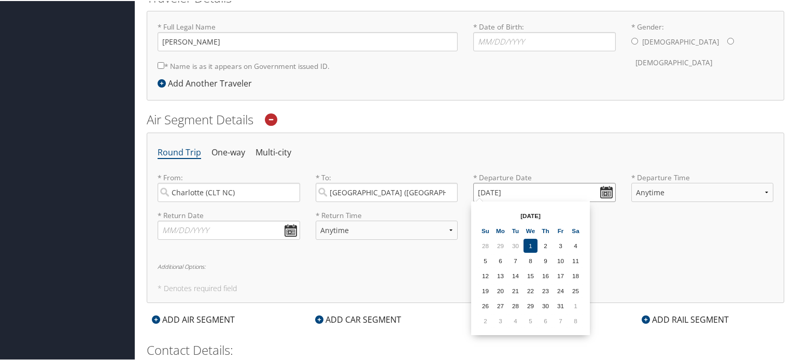
click at [495, 190] on input "10/01/2025" at bounding box center [544, 191] width 143 height 19
click at [546, 288] on td "23" at bounding box center [545, 290] width 14 height 14
type input "10/23/2025"
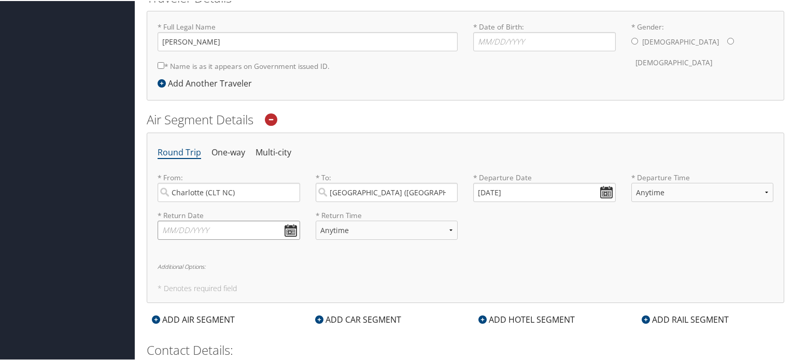
click at [169, 225] on input "text" at bounding box center [229, 229] width 143 height 19
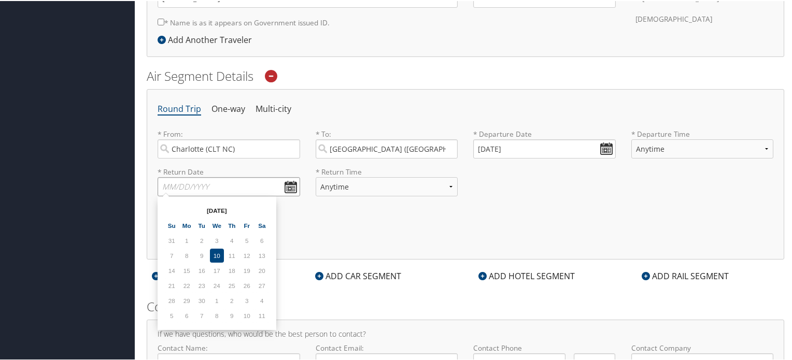
scroll to position [348, 0]
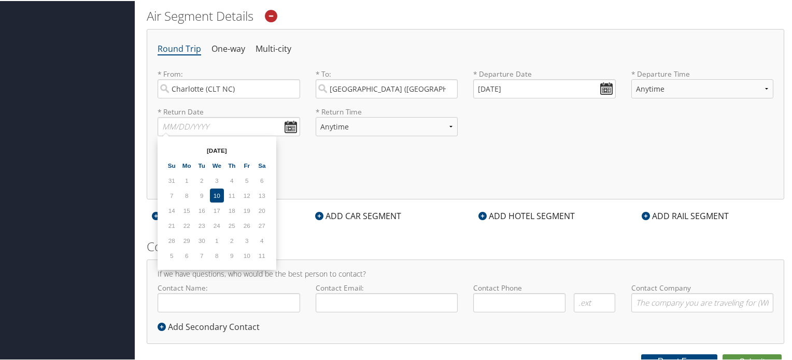
click at [260, 253] on td "11" at bounding box center [262, 255] width 14 height 14
click at [174, 122] on input "text" at bounding box center [229, 125] width 143 height 19
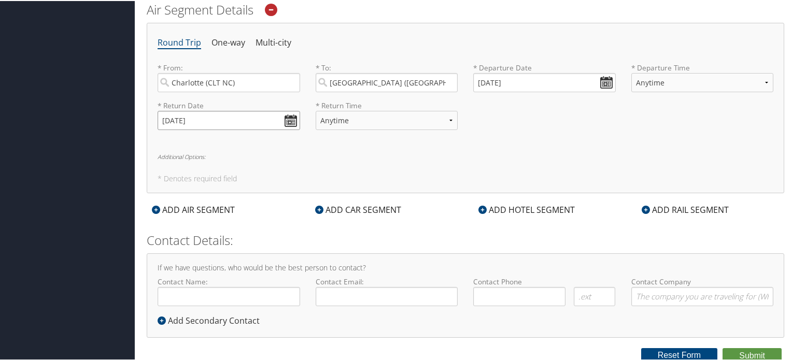
scroll to position [356, 0]
type input "10/26/2025"
click at [739, 354] on button "Submit" at bounding box center [751, 354] width 59 height 16
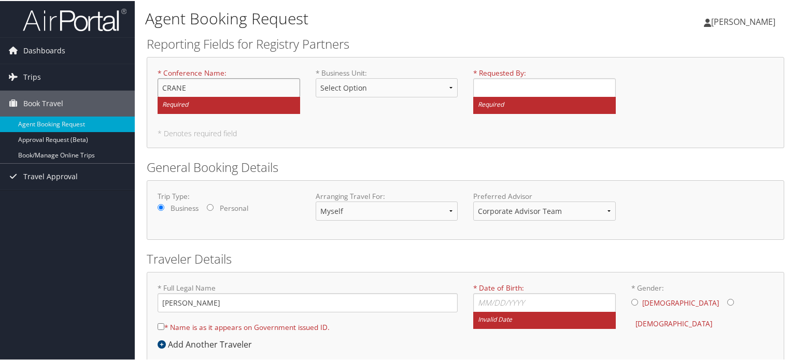
type input "CRANE State Conference"
click at [518, 91] on input "* Requested By : Required" at bounding box center [544, 86] width 143 height 19
type input "[PERSON_NAME]"
click at [449, 85] on select "Select Option Cardiac Core Sepsis Stroke Corporate Oncology Pediatrics Surgical…" at bounding box center [387, 86] width 143 height 19
select select "Corporate"
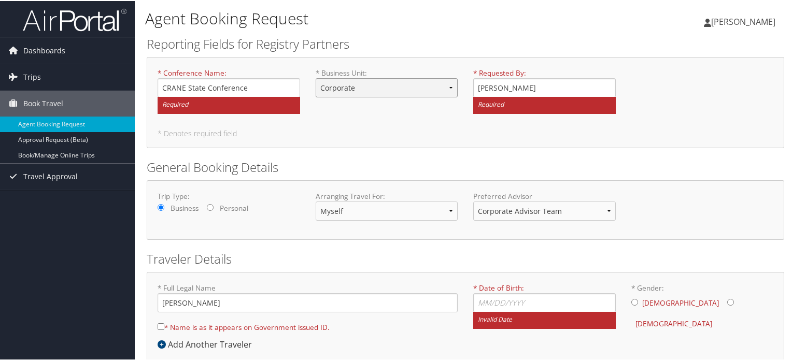
click at [316, 77] on select "Select Option Cardiac Core Sepsis Stroke Corporate Oncology Pediatrics Surgical…" at bounding box center [387, 86] width 143 height 19
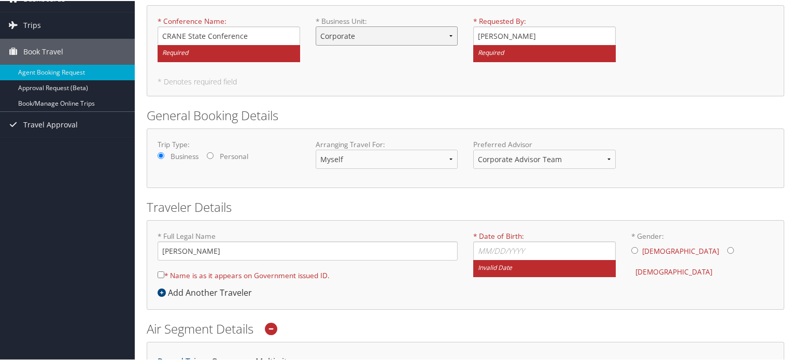
scroll to position [104, 0]
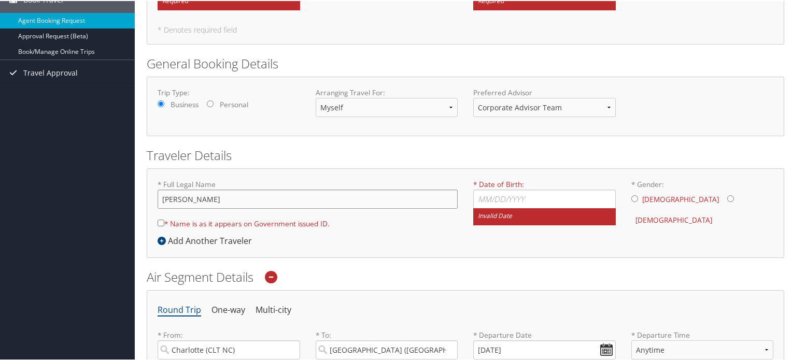
click at [191, 198] on input "[PERSON_NAME]" at bounding box center [308, 198] width 300 height 19
click at [189, 197] on input "Kimber Lea Smith" at bounding box center [308, 198] width 300 height 19
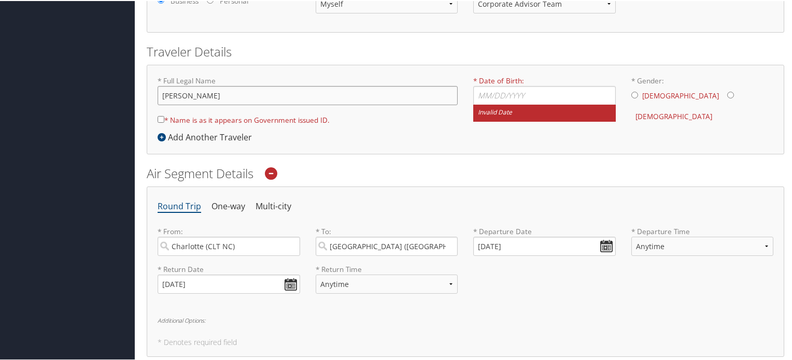
type input "Kimber Lea Smith"
click at [487, 99] on input "* Date of Birth: Invalid Date" at bounding box center [544, 94] width 143 height 19
type input "10/17/1964"
click at [727, 95] on input "* Gender: Male Female" at bounding box center [730, 94] width 7 height 7
radio input "true"
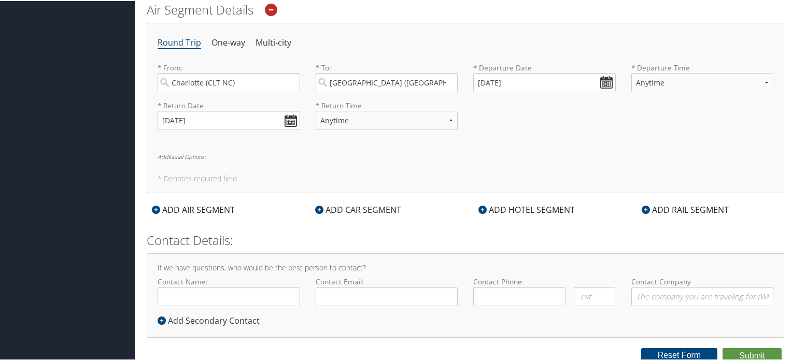
scroll to position [373, 0]
click at [742, 352] on button "Submit" at bounding box center [751, 354] width 59 height 16
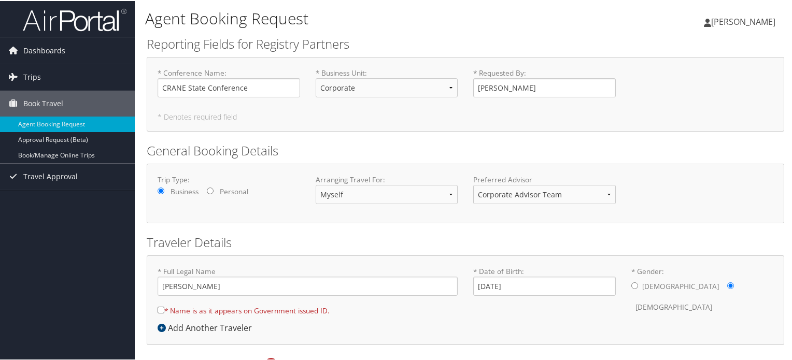
scroll to position [0, 0]
click at [163, 306] on input "* Name is as it appears on Government issued ID." at bounding box center [161, 309] width 7 height 7
checkbox input "true"
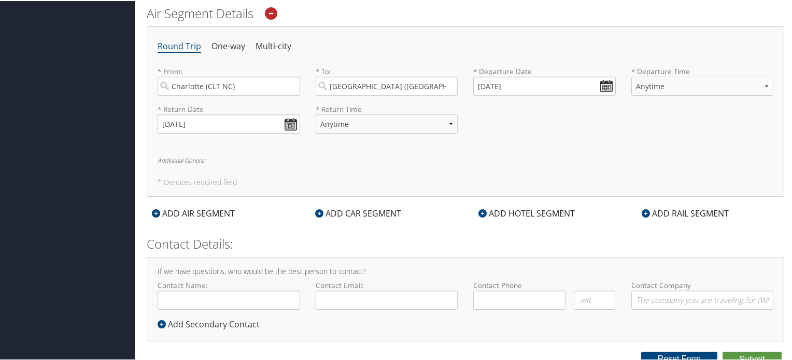
scroll to position [356, 0]
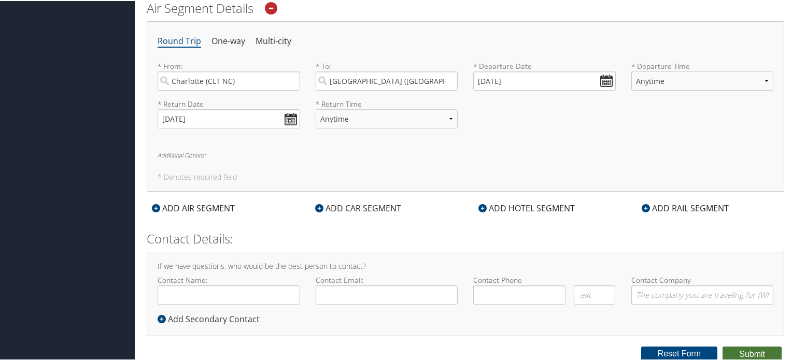
click at [751, 350] on button "Submit" at bounding box center [751, 354] width 59 height 16
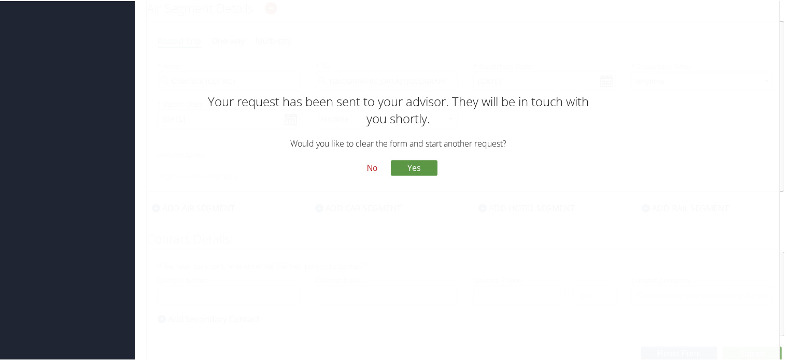
click at [371, 169] on button "No" at bounding box center [372, 168] width 27 height 18
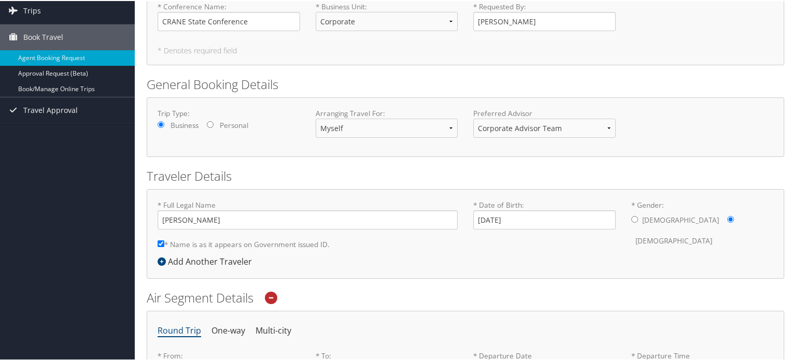
scroll to position [0, 0]
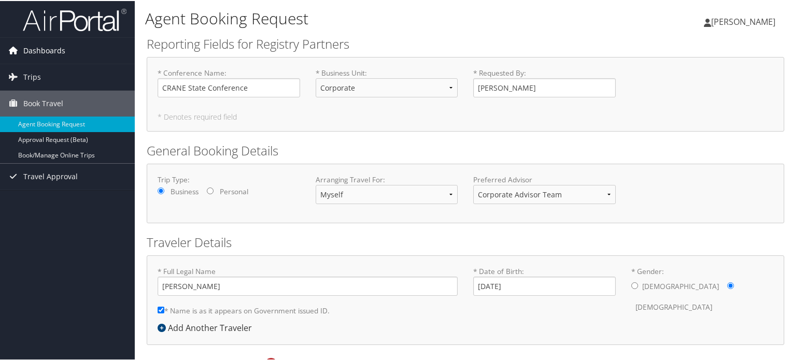
click at [44, 47] on span "Dashboards" at bounding box center [44, 50] width 42 height 26
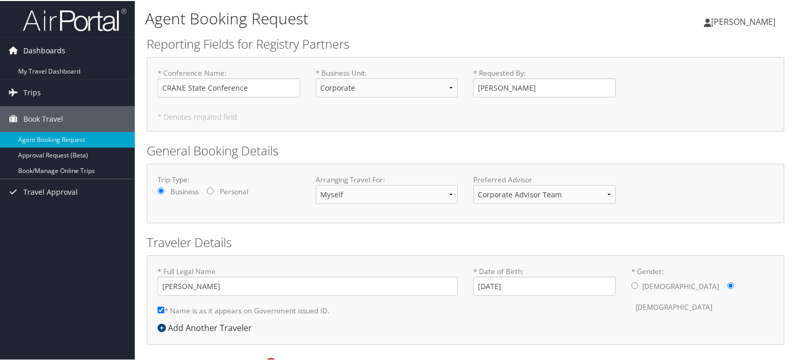
click at [44, 47] on span "Dashboards" at bounding box center [44, 50] width 42 height 26
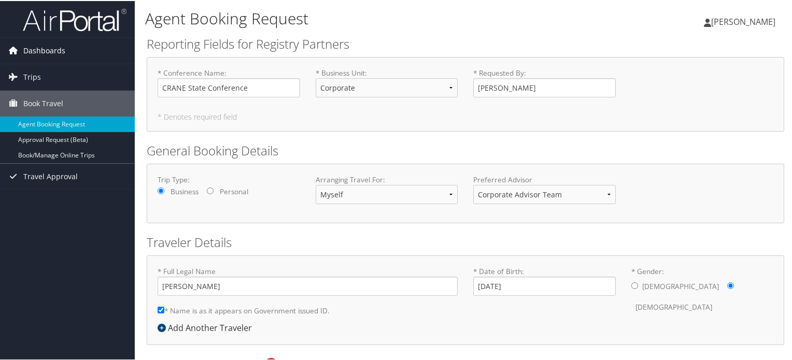
click at [45, 49] on span "Dashboards" at bounding box center [44, 50] width 42 height 26
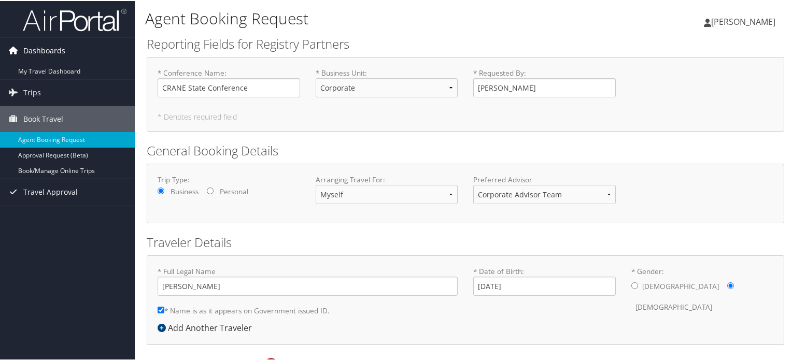
click at [56, 44] on span "Dashboards" at bounding box center [44, 50] width 42 height 26
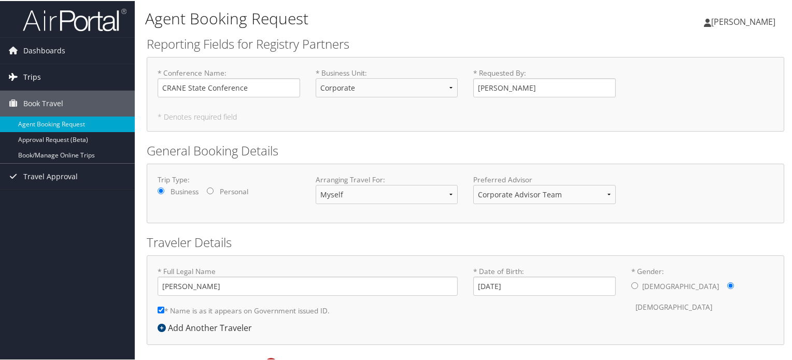
click at [33, 74] on span "Trips" at bounding box center [32, 76] width 18 height 26
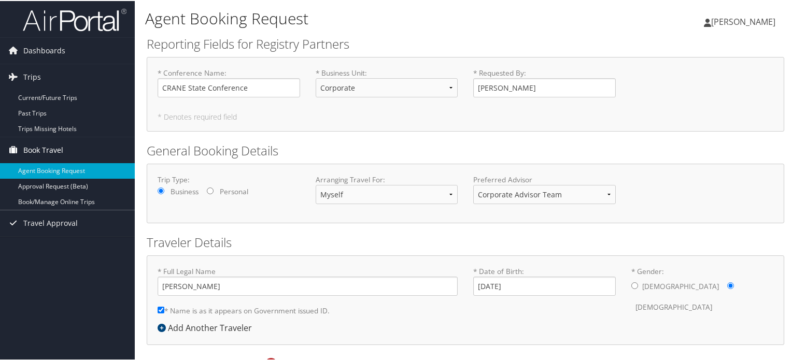
click at [43, 146] on span "Book Travel" at bounding box center [43, 149] width 40 height 26
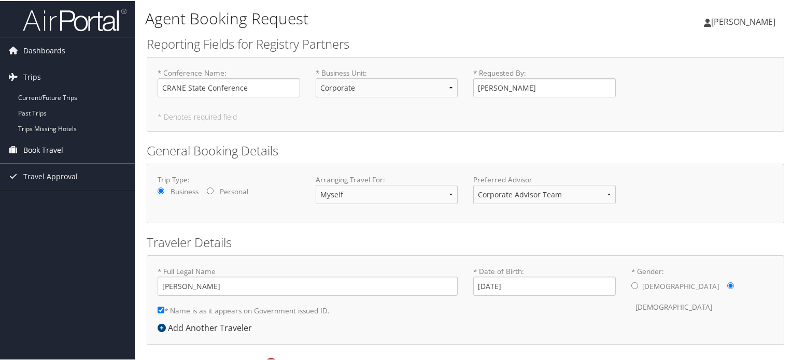
click at [43, 146] on span "Book Travel" at bounding box center [43, 149] width 40 height 26
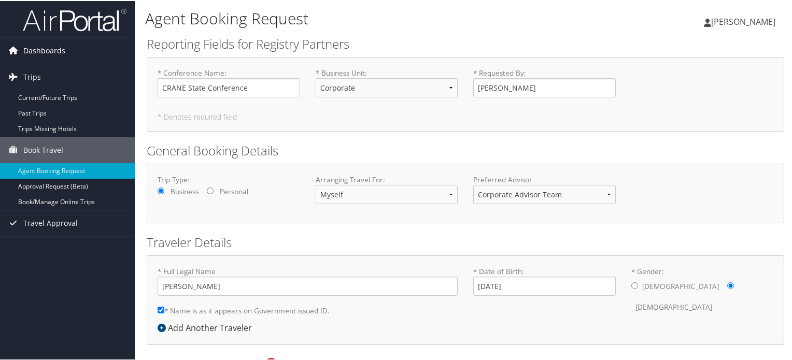
click at [44, 45] on span "Dashboards" at bounding box center [44, 50] width 42 height 26
